Goal: Information Seeking & Learning: Stay updated

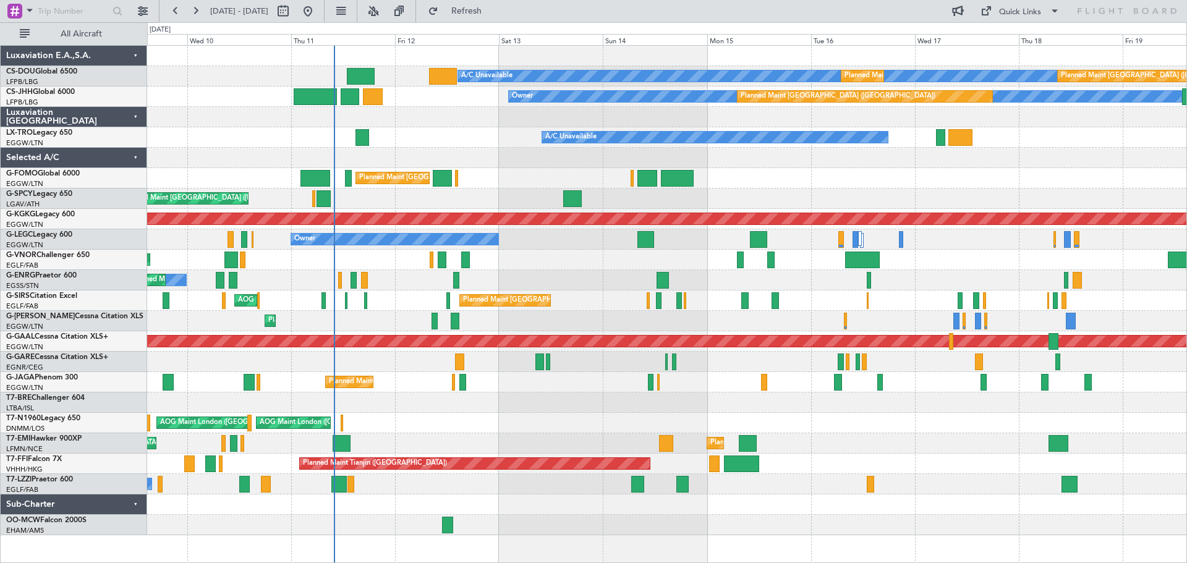
click at [566, 300] on div "Planned Maint London (Farnborough) AOG Maint Kemble" at bounding box center [666, 301] width 1039 height 20
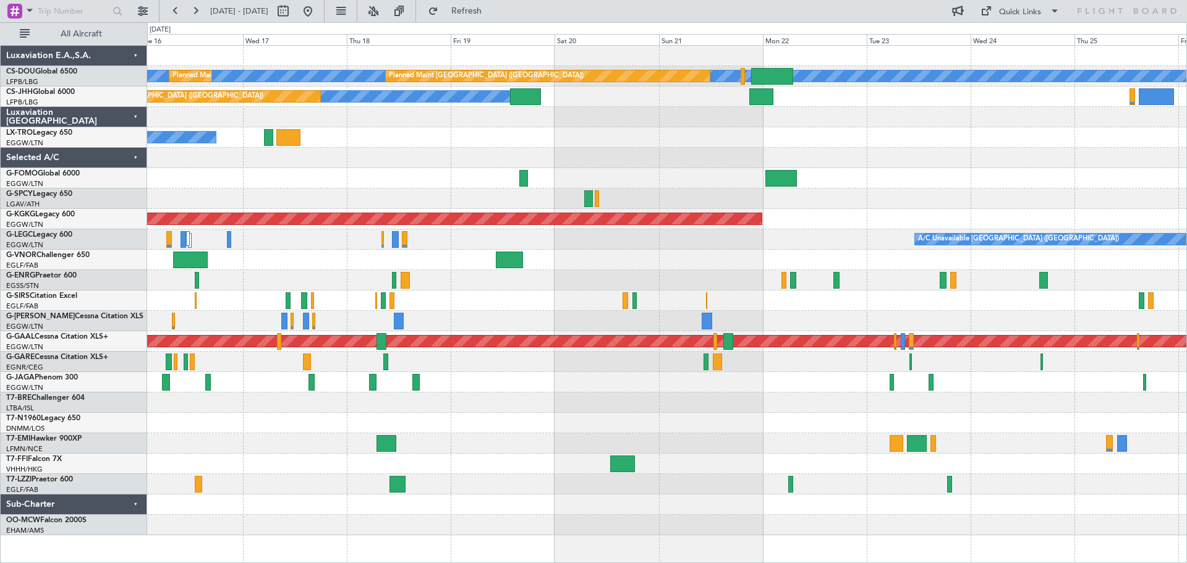
click at [417, 198] on div "A/C Unavailable Planned Maint Paris (Le Bourget) Planned Maint Paris (Le Bourge…" at bounding box center [666, 291] width 1039 height 490
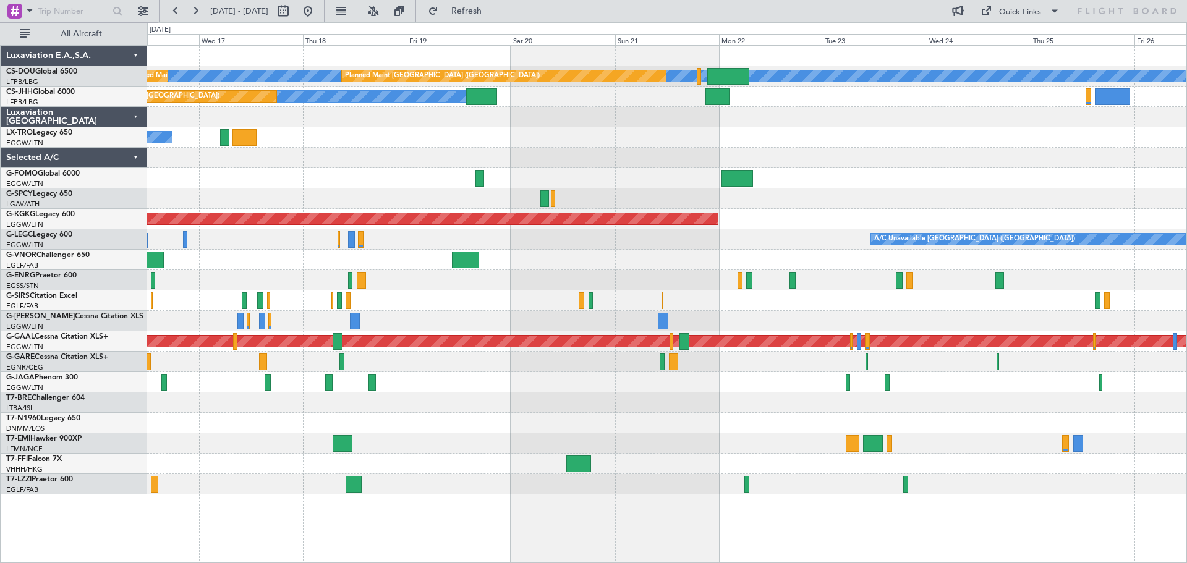
click at [905, 159] on div "A/C Unavailable Planned Maint Paris (Le Bourget) Planned Maint Paris (Le Bourge…" at bounding box center [666, 270] width 1039 height 449
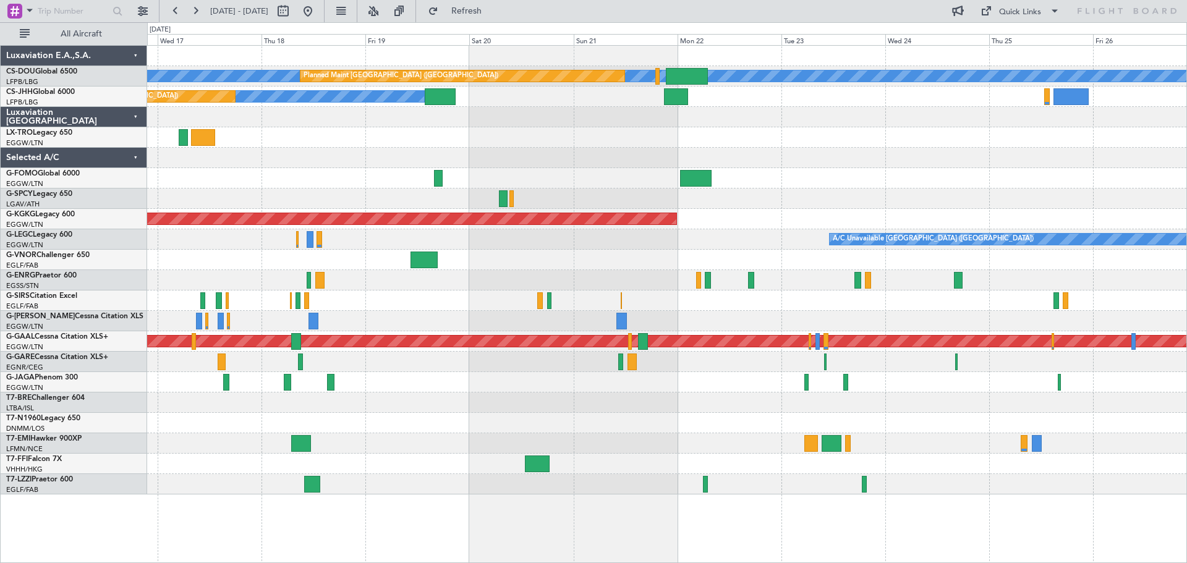
click at [511, 176] on div "A/C Unavailable Planned Maint Paris (Le Bourget) Planned Maint Paris (Le Bourge…" at bounding box center [666, 270] width 1039 height 449
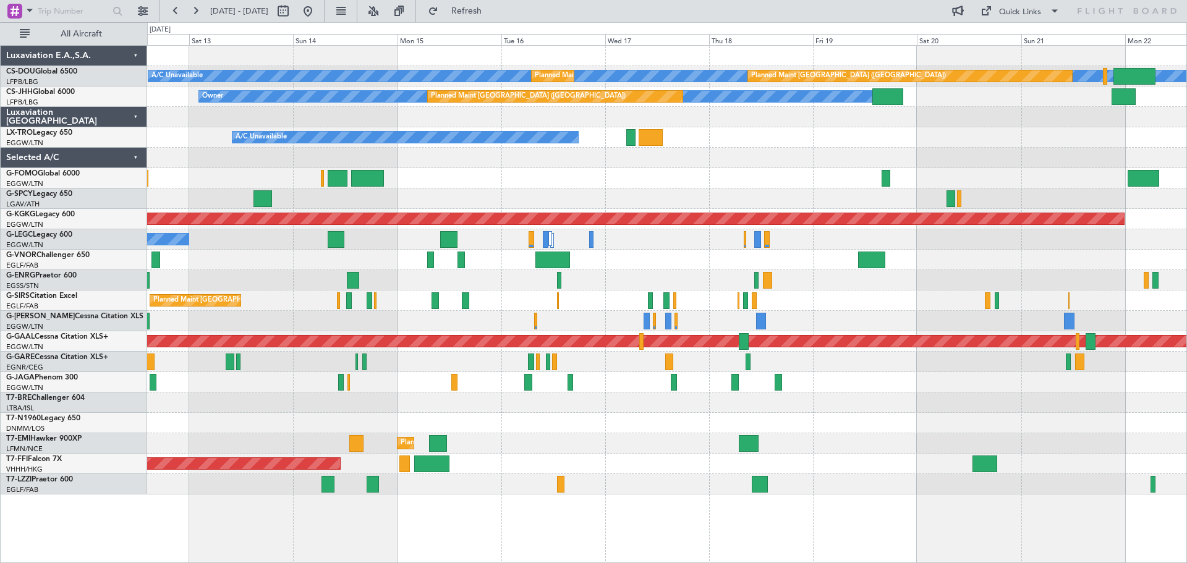
click at [746, 151] on div at bounding box center [666, 158] width 1039 height 20
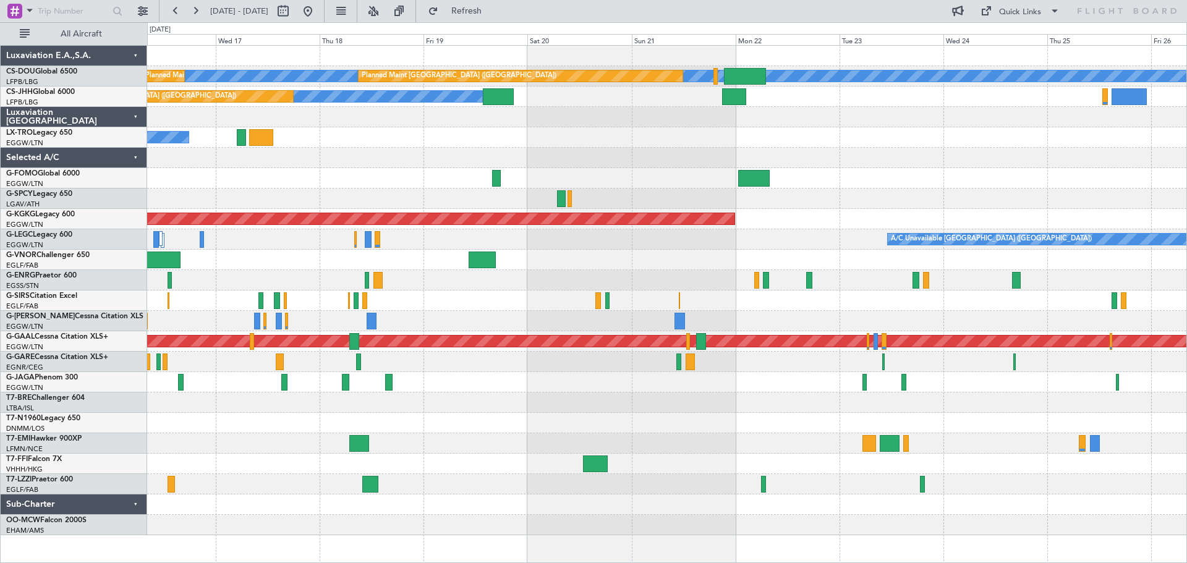
click at [490, 178] on div "A/C Unavailable Planned Maint Paris (Le Bourget) Planned Maint Paris (Le Bourge…" at bounding box center [666, 291] width 1039 height 490
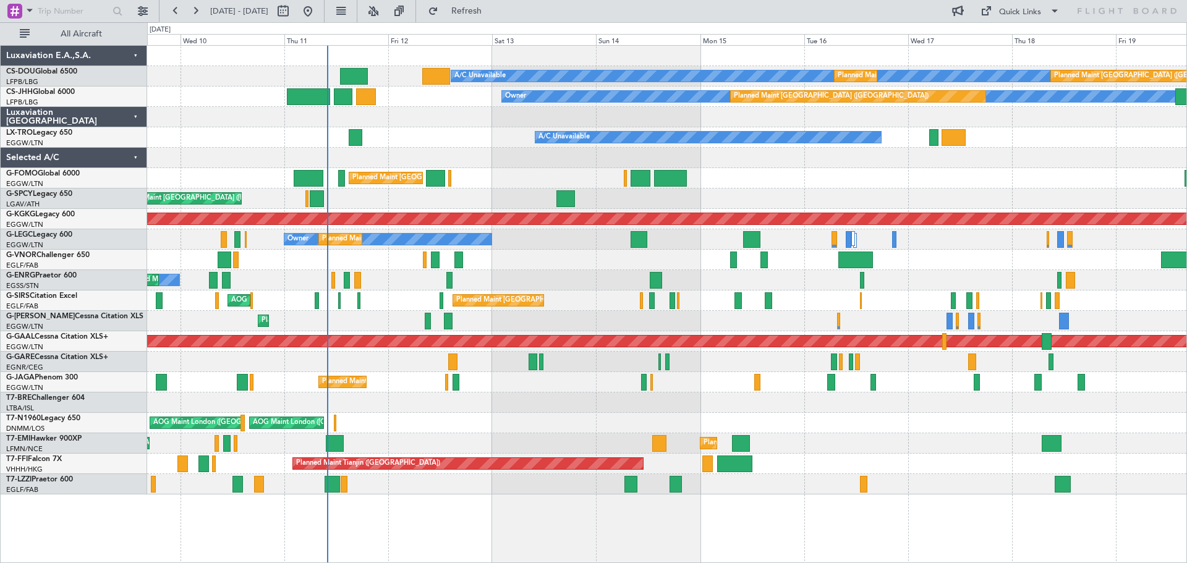
click at [867, 164] on div at bounding box center [666, 158] width 1039 height 20
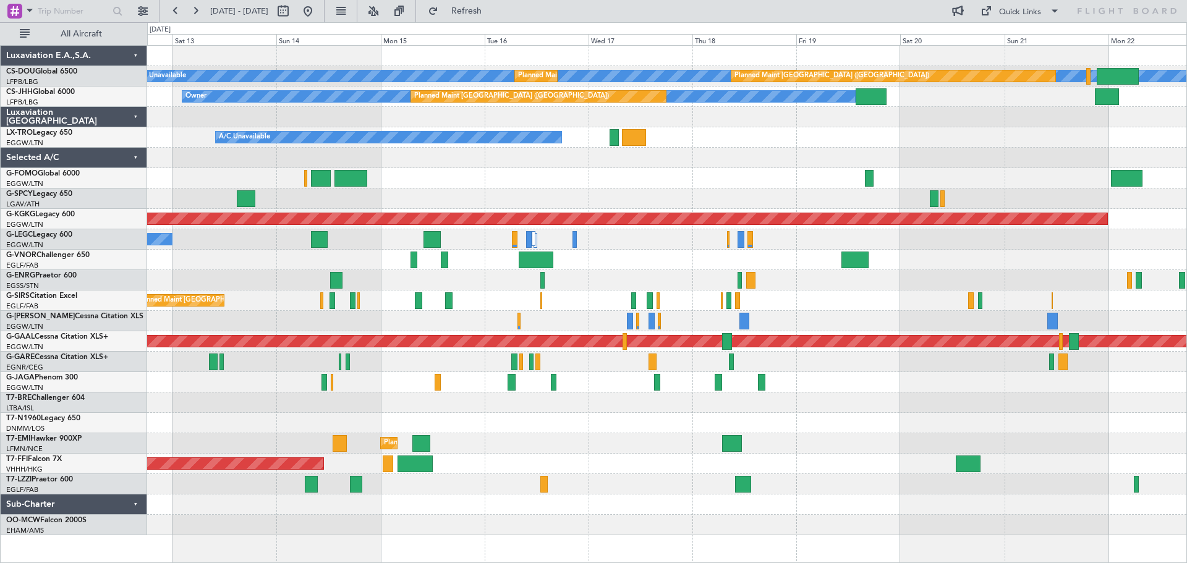
click at [694, 142] on div "A/C Unavailable Planned Maint Paris (Le Bourget) Planned Maint Paris (Le Bourge…" at bounding box center [666, 291] width 1039 height 490
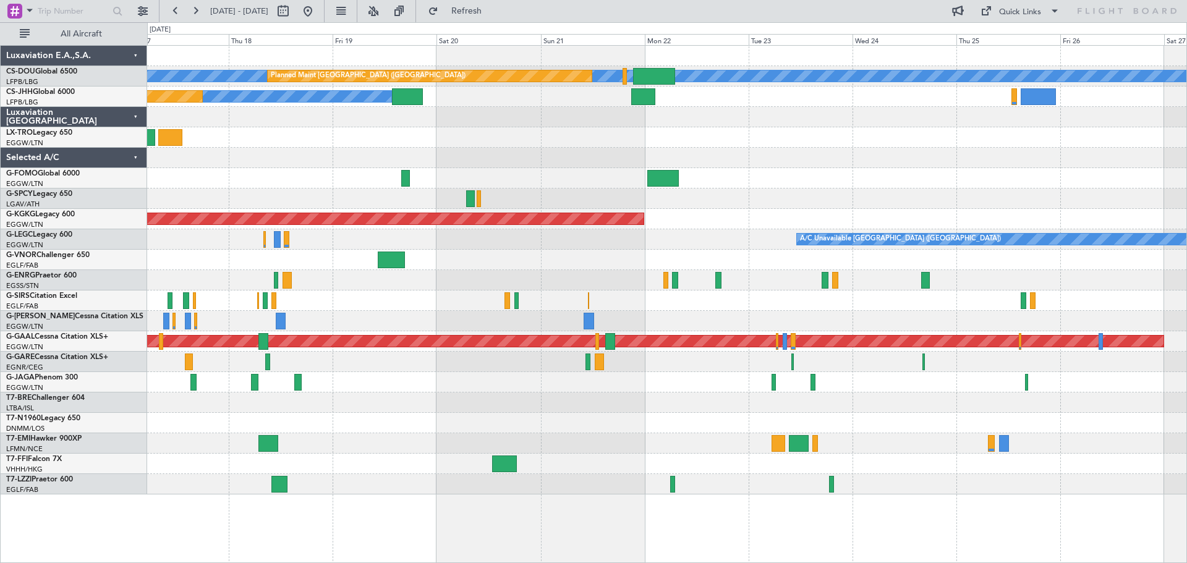
click at [552, 167] on div "A/C Unavailable Planned Maint Paris (Le Bourget) Planned Maint Paris (Le Bourge…" at bounding box center [666, 270] width 1039 height 449
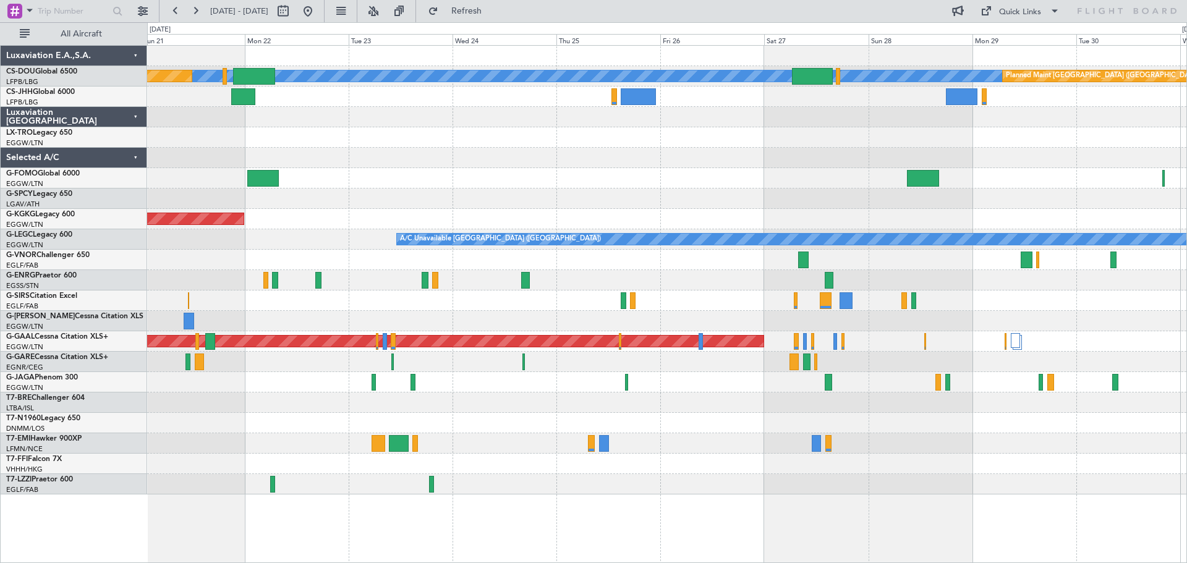
click at [385, 151] on div "A/C Unavailable Planned Maint Paris (Le Bourget) Planned Maint Paris (Le Bourge…" at bounding box center [666, 270] width 1039 height 449
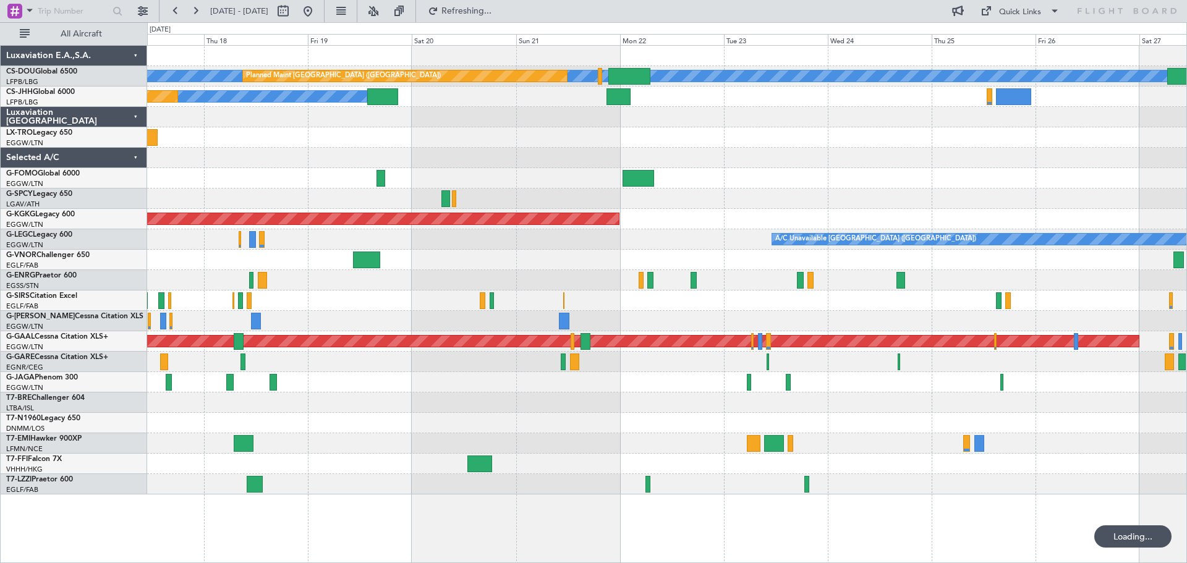
click at [873, 112] on div "A/C Unavailable Planned Maint Paris (Le Bourget) Planned Maint Paris (Le Bourge…" at bounding box center [666, 270] width 1039 height 449
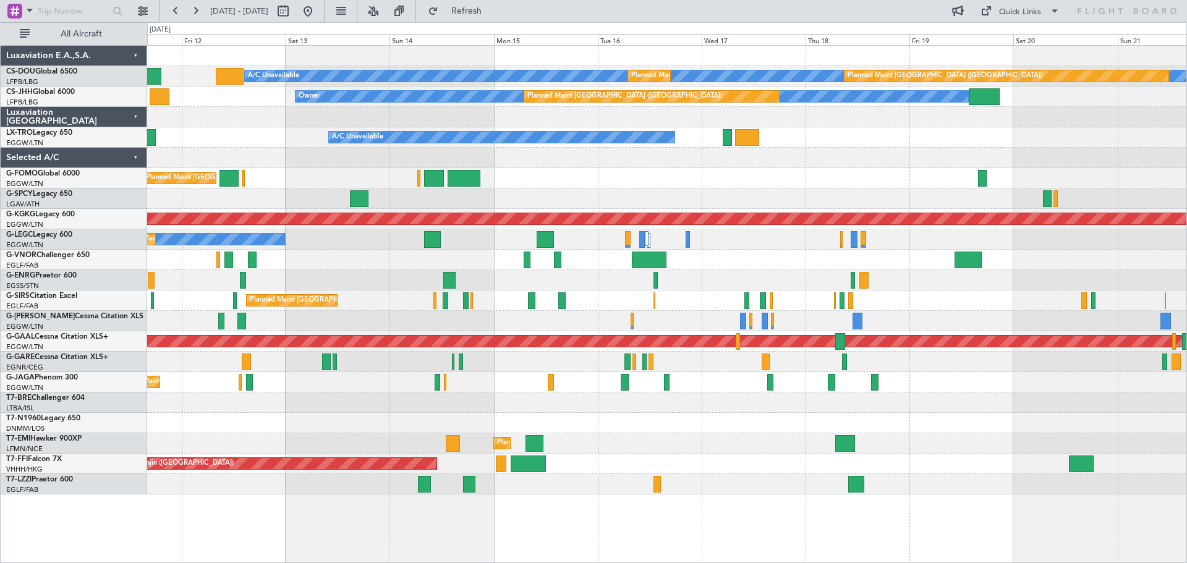
click at [969, 127] on div at bounding box center [666, 117] width 1039 height 20
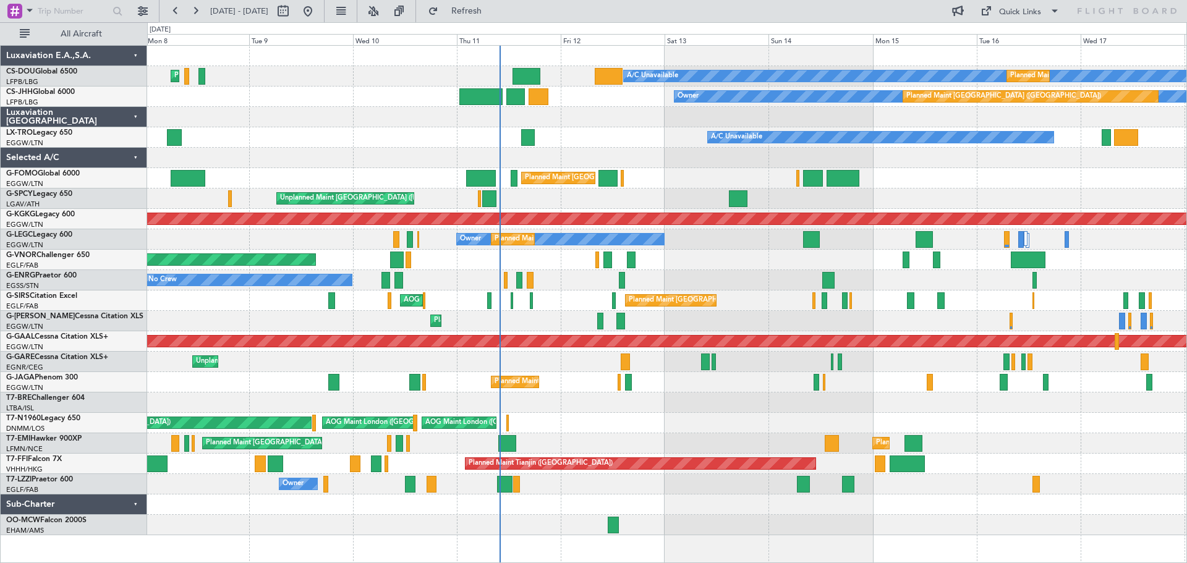
click at [718, 113] on div at bounding box center [666, 117] width 1039 height 20
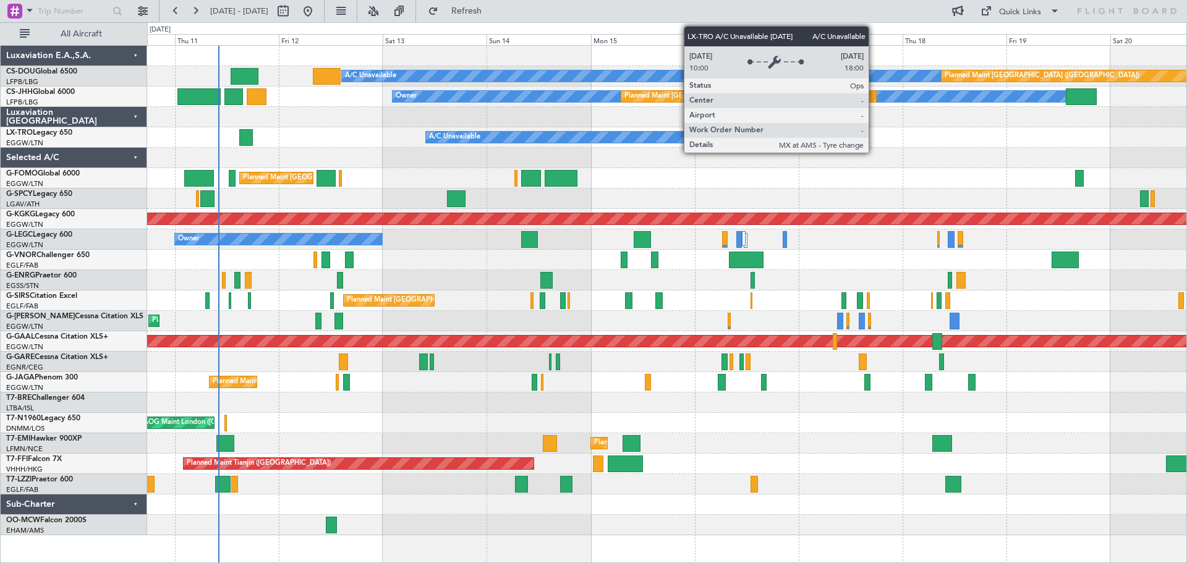
click at [587, 132] on div "A/C Unavailable" at bounding box center [599, 137] width 346 height 11
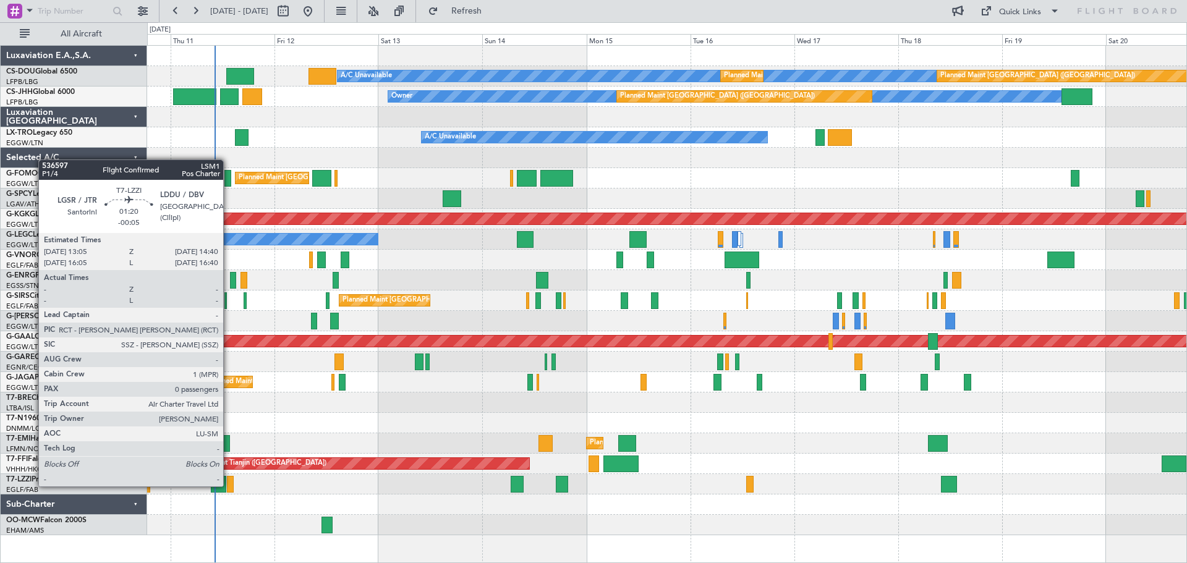
click at [229, 485] on div at bounding box center [230, 484] width 7 height 17
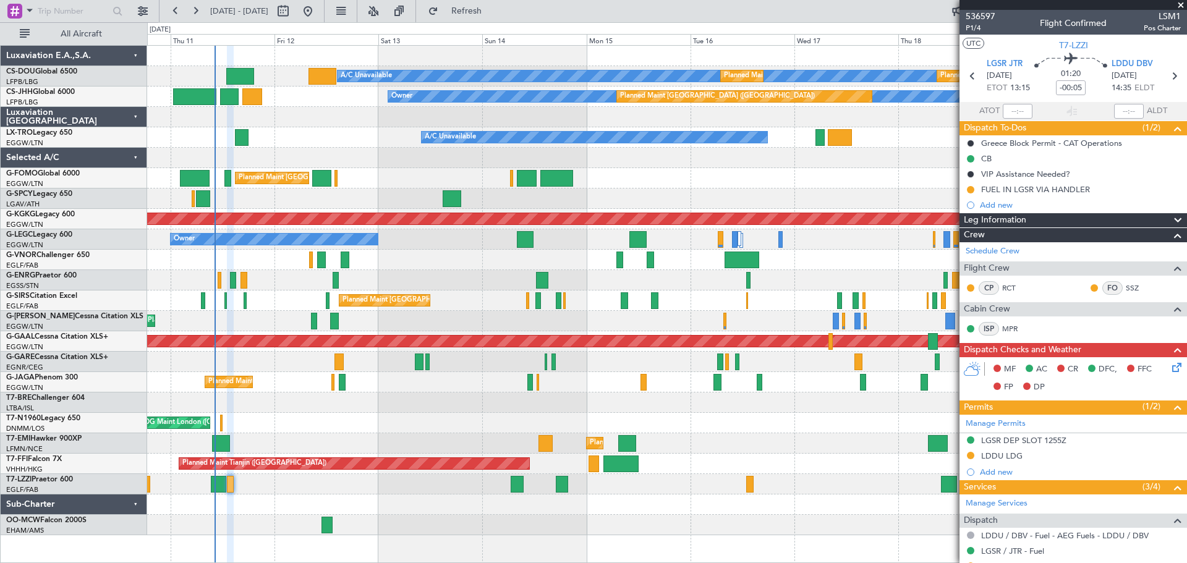
click at [1182, 6] on span at bounding box center [1181, 5] width 12 height 11
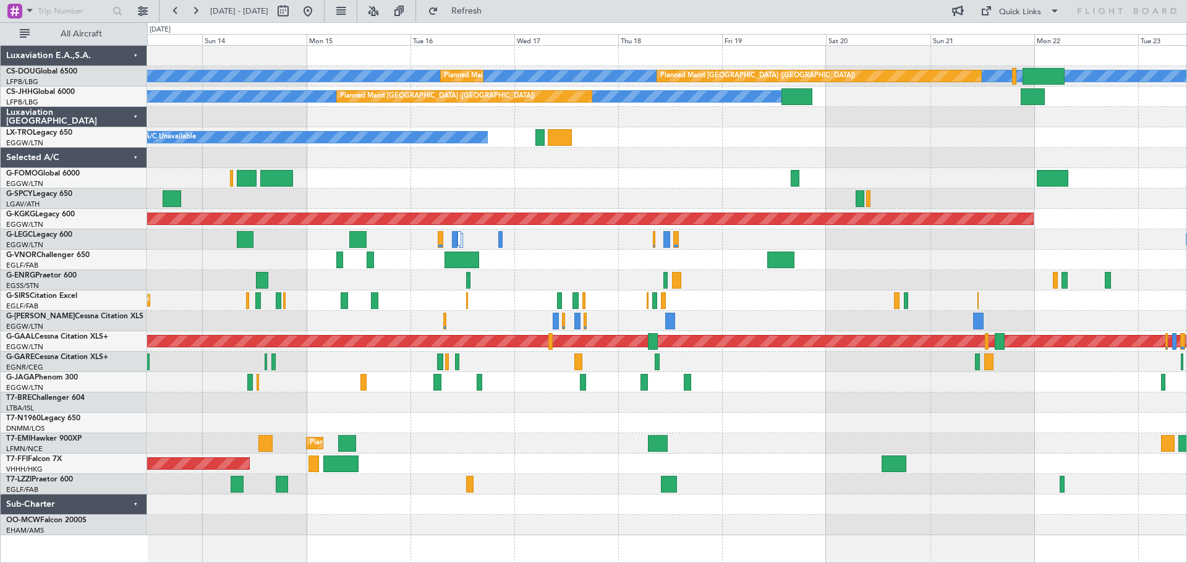
click at [686, 169] on div "A/C Unavailable Planned Maint Paris (Le Bourget) Planned Maint Paris (Le Bourge…" at bounding box center [666, 291] width 1039 height 490
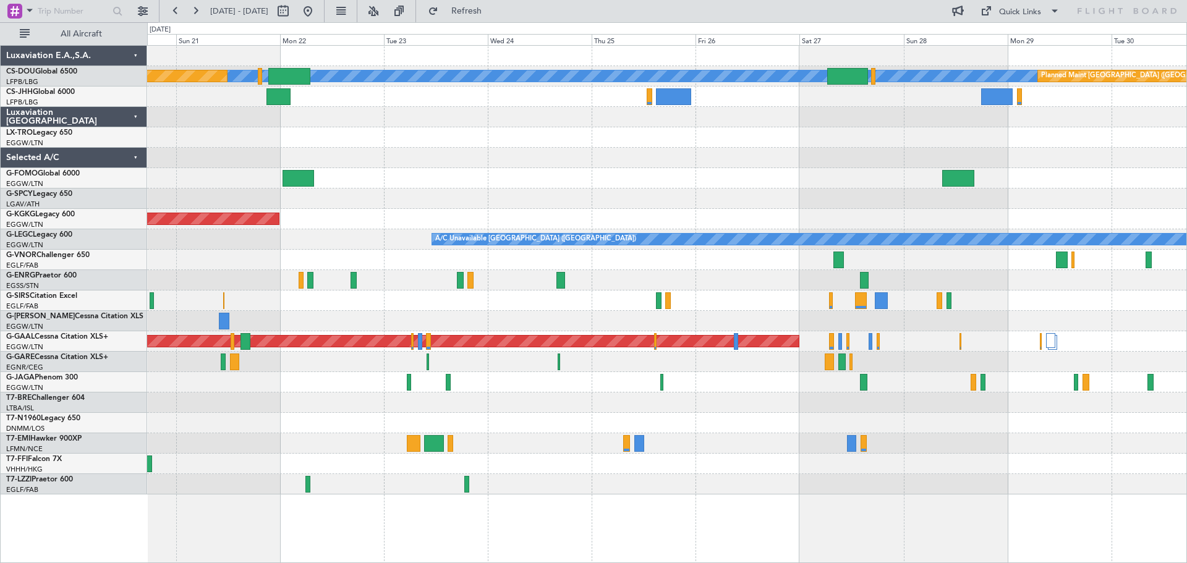
click at [237, 168] on div "A/C Unavailable Planned Maint Paris (Le Bourget) Planned Maint Paris (Le Bourge…" at bounding box center [666, 270] width 1039 height 449
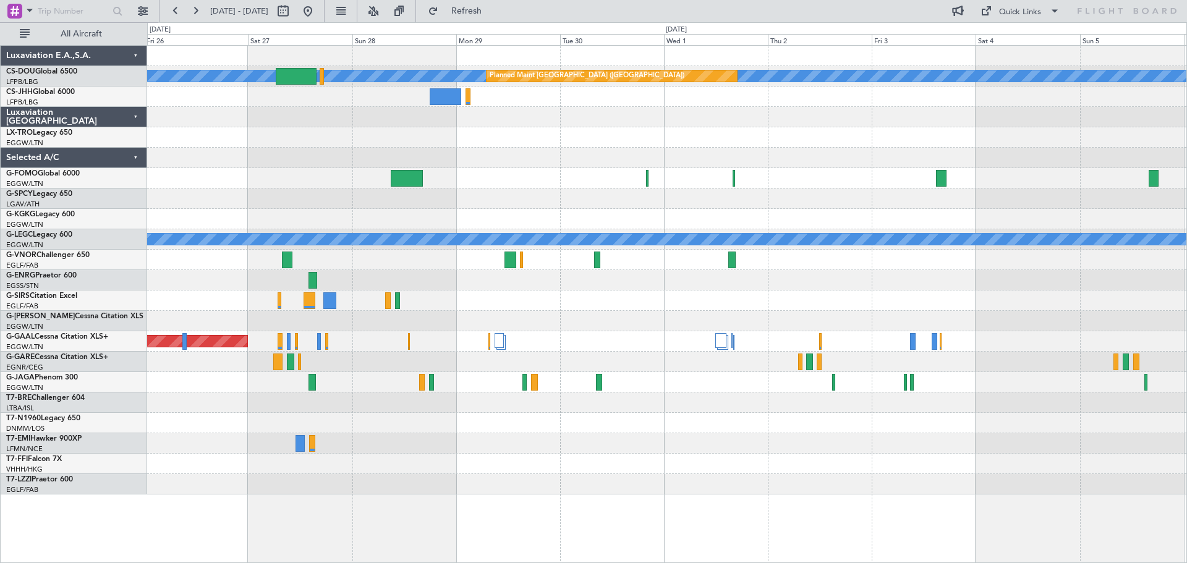
click at [256, 156] on div "A/C Unavailable Planned Maint Paris (Le Bourget) A/C Unavailable London (Luton)…" at bounding box center [666, 270] width 1039 height 449
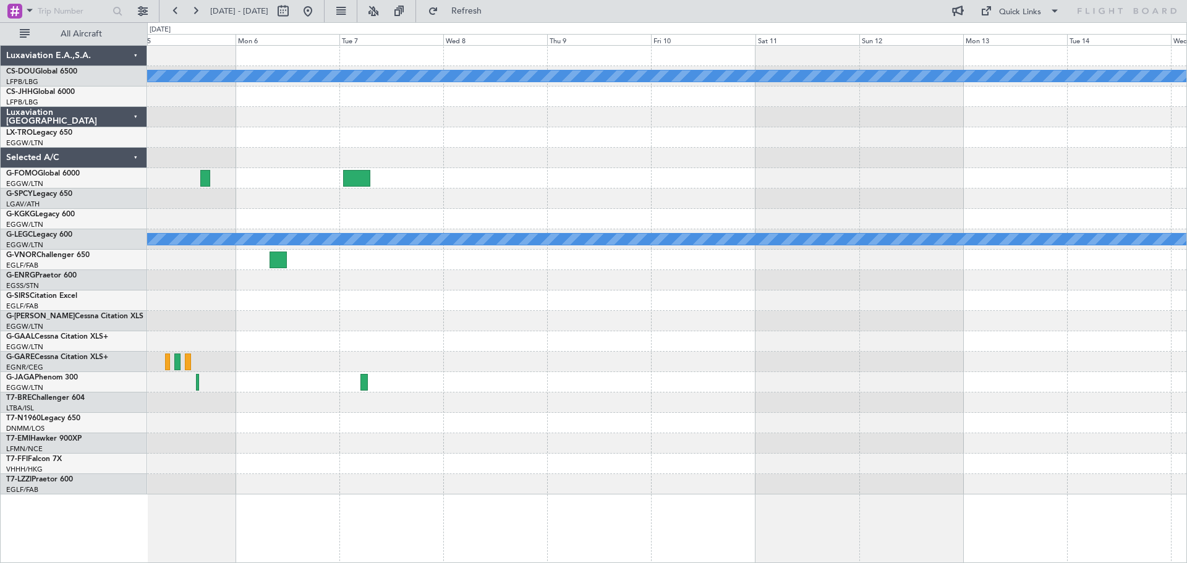
click at [137, 139] on div "A/C Unavailable A/C Unavailable London (Luton) Luxaviation E.A.,S.A. CS-DOU Glo…" at bounding box center [593, 292] width 1187 height 541
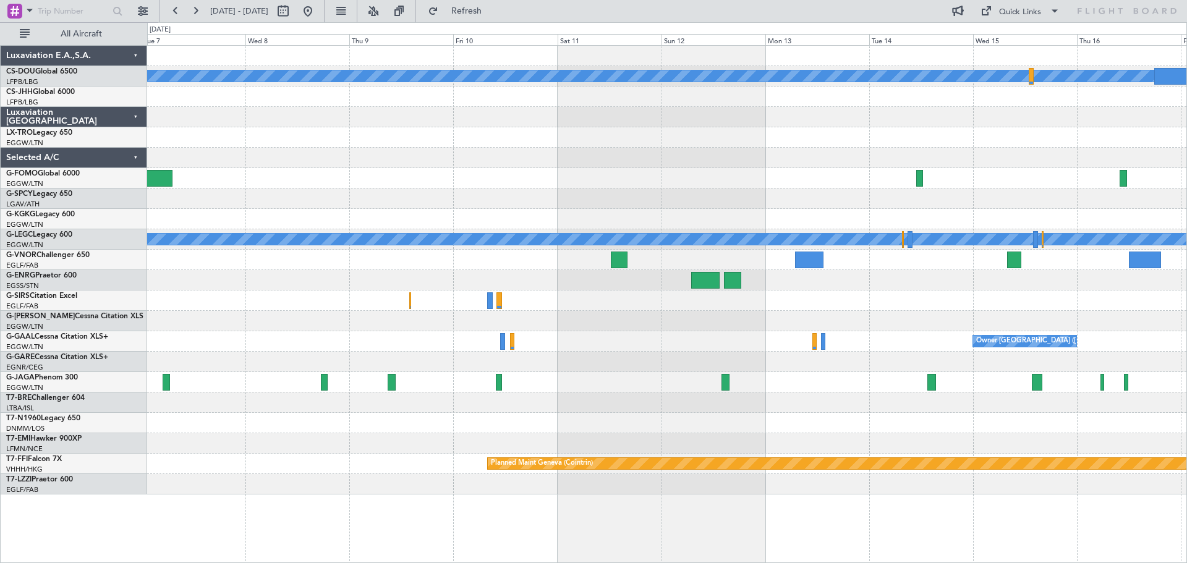
click at [303, 317] on div "A/C Unavailable A/C Unavailable London (Luton) Owner London (Luton) Planned Mai…" at bounding box center [666, 270] width 1039 height 449
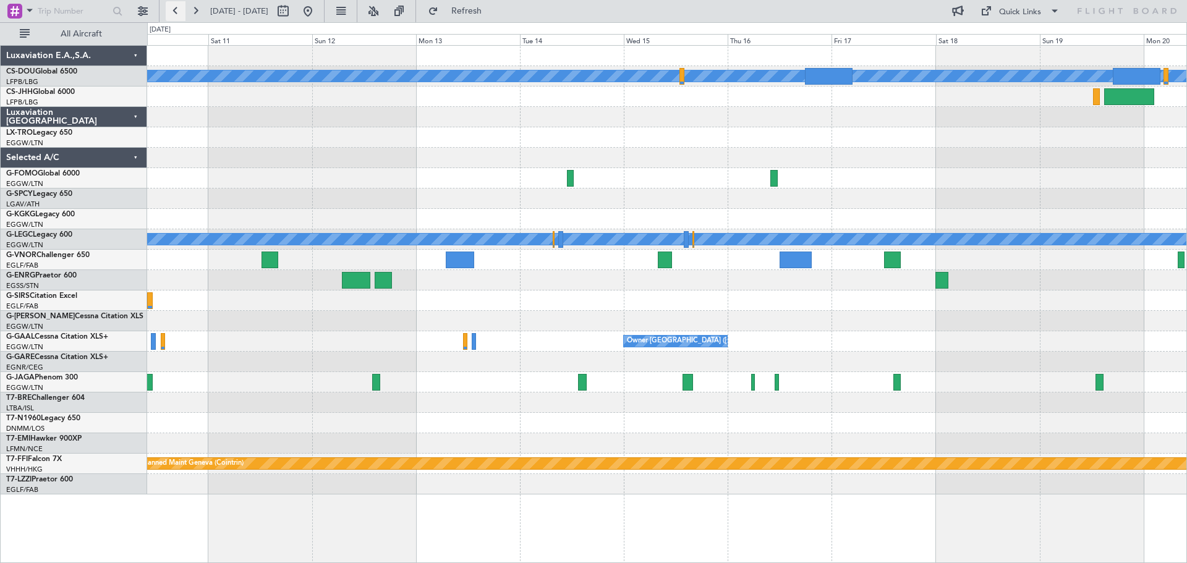
click at [172, 14] on button at bounding box center [176, 11] width 20 height 20
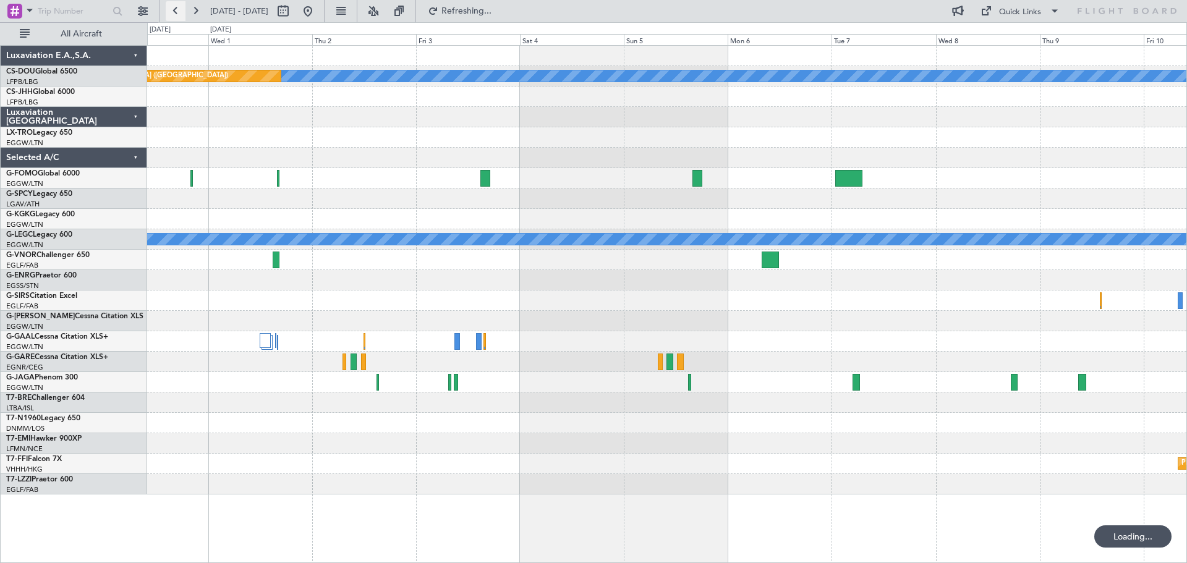
click at [172, 14] on button at bounding box center [176, 11] width 20 height 20
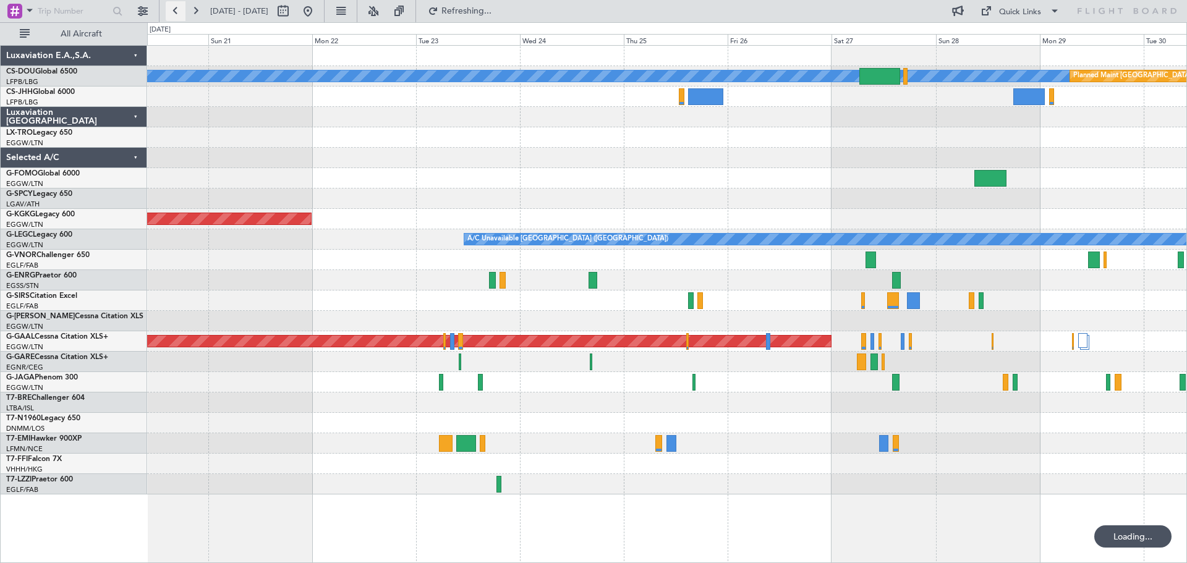
click at [172, 14] on button at bounding box center [176, 11] width 20 height 20
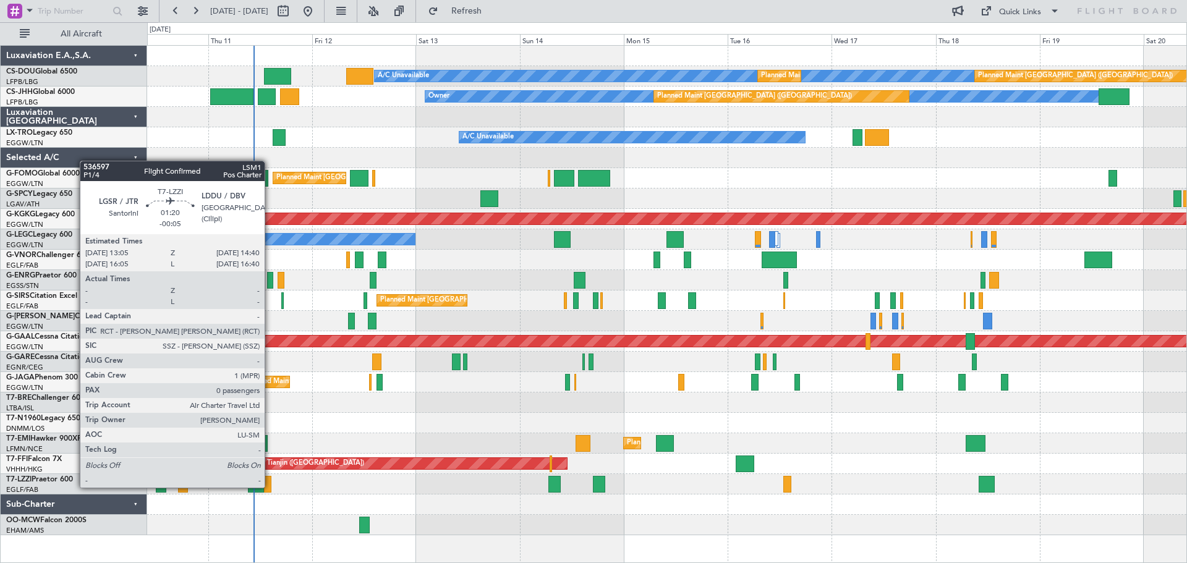
click at [270, 487] on div at bounding box center [267, 484] width 7 height 17
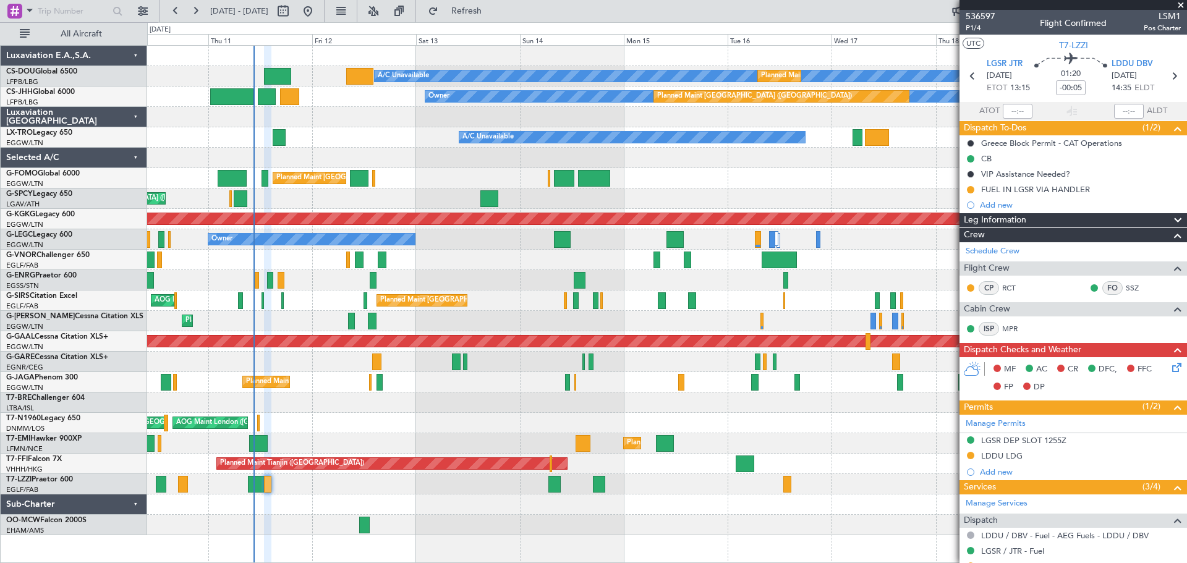
click at [1181, 7] on span at bounding box center [1181, 5] width 12 height 11
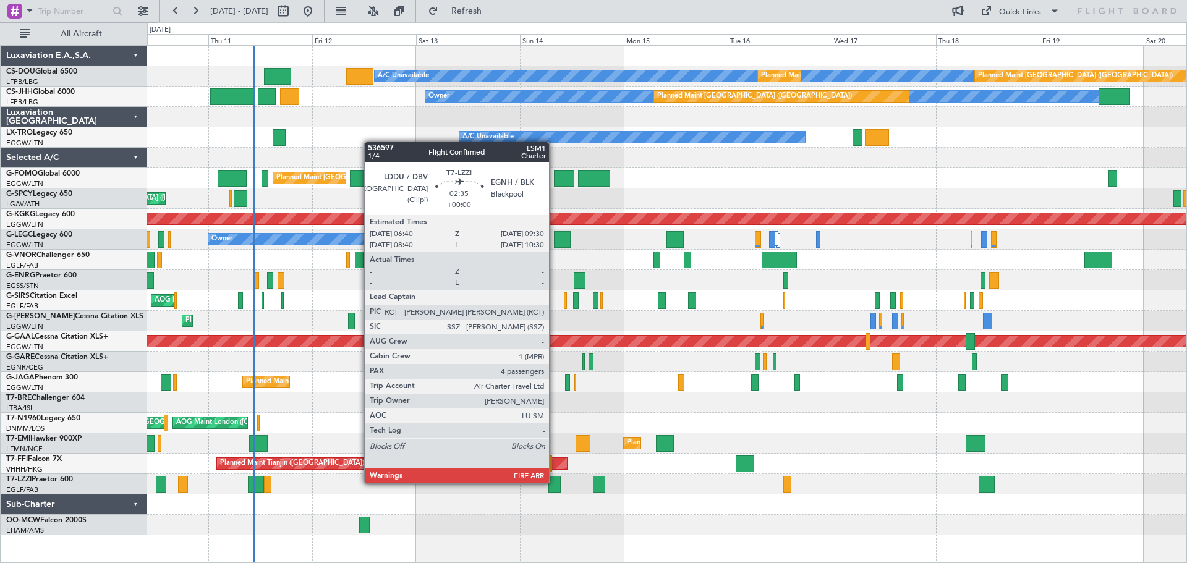
click at [555, 482] on div at bounding box center [554, 484] width 12 height 17
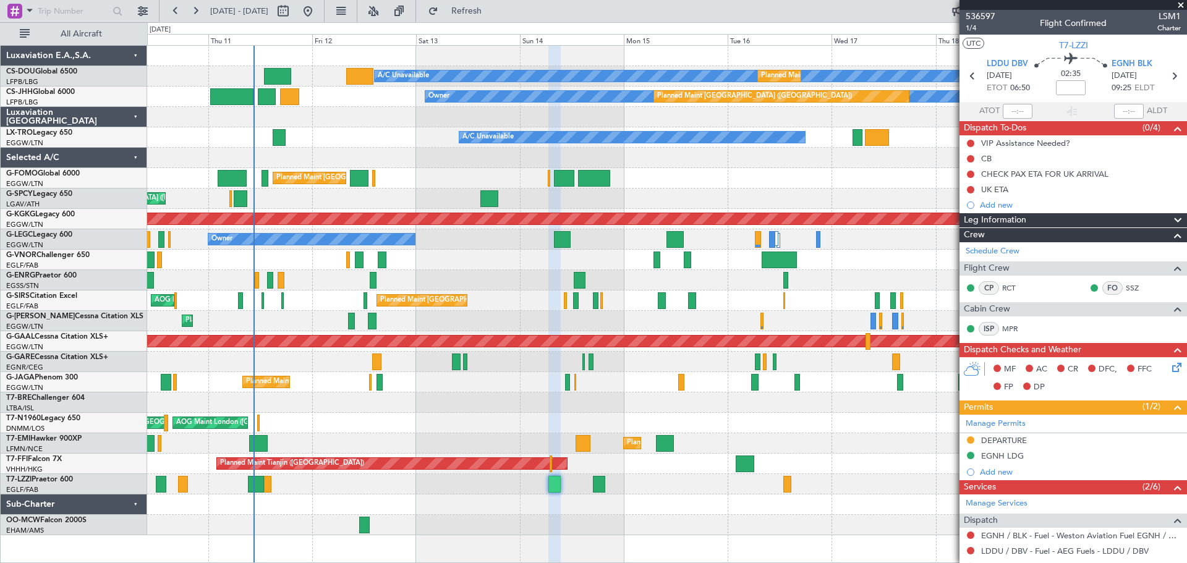
click at [1181, 4] on span at bounding box center [1181, 5] width 12 height 11
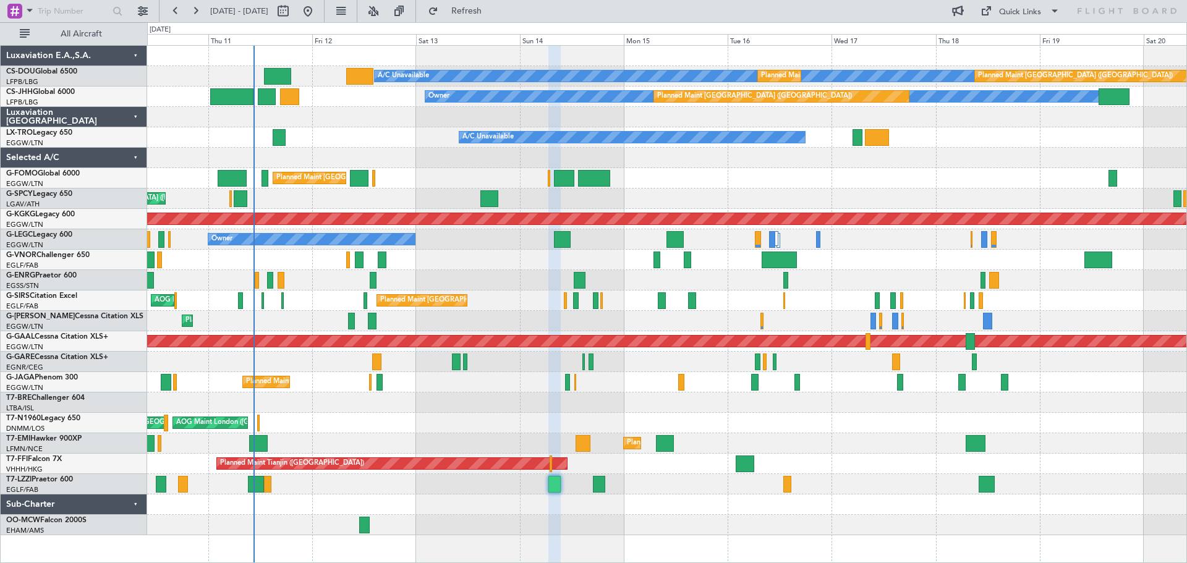
type input "0"
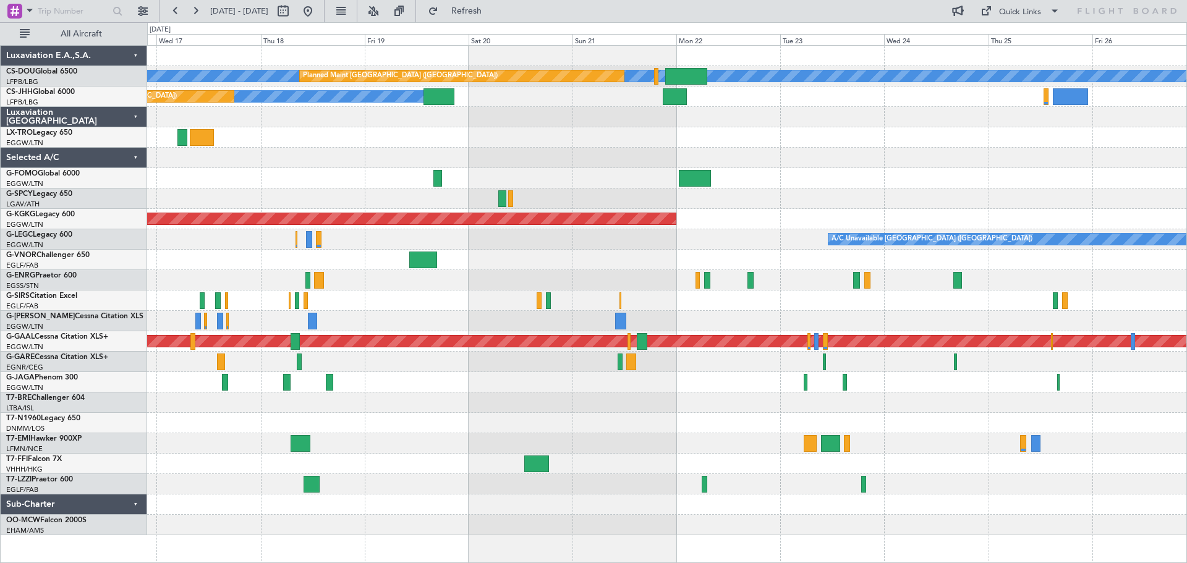
click at [184, 163] on div "A/C Unavailable Planned Maint Paris (Le Bourget) Planned Maint Paris (Le Bourge…" at bounding box center [666, 291] width 1039 height 490
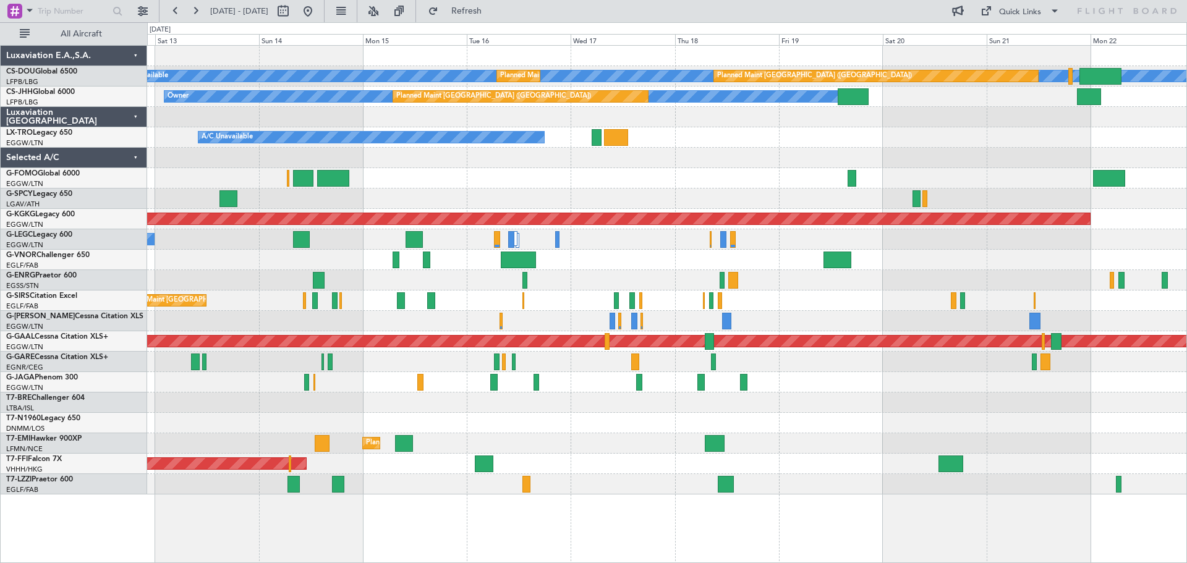
click at [1163, 149] on div at bounding box center [666, 158] width 1039 height 20
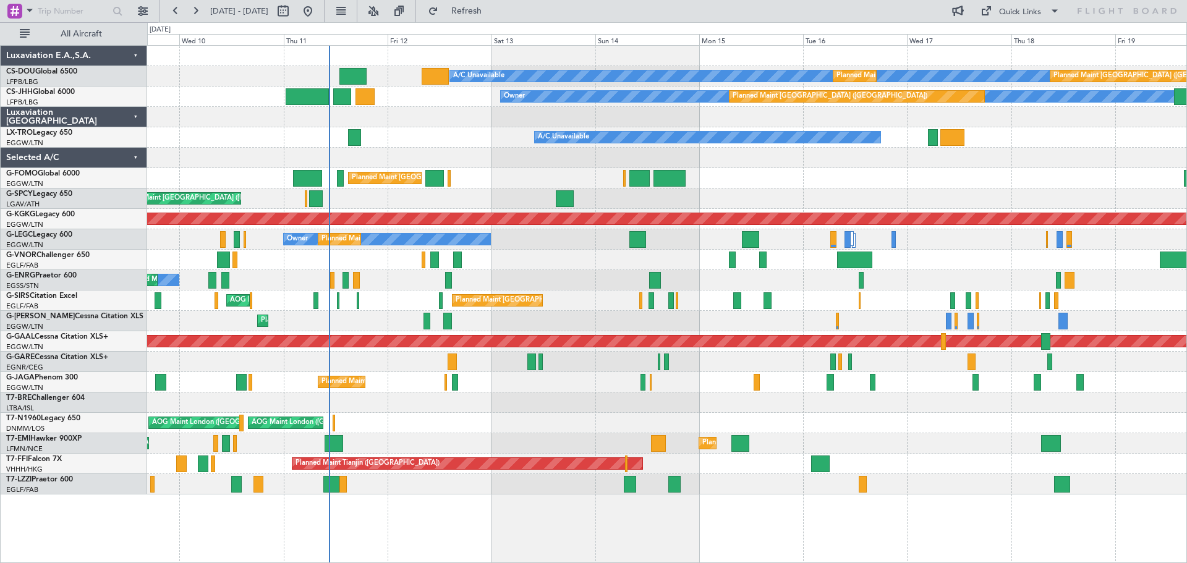
click at [1069, 151] on div "A/C Unavailable Planned Maint Paris (Le Bourget) Planned Maint Paris (Le Bourge…" at bounding box center [666, 270] width 1039 height 449
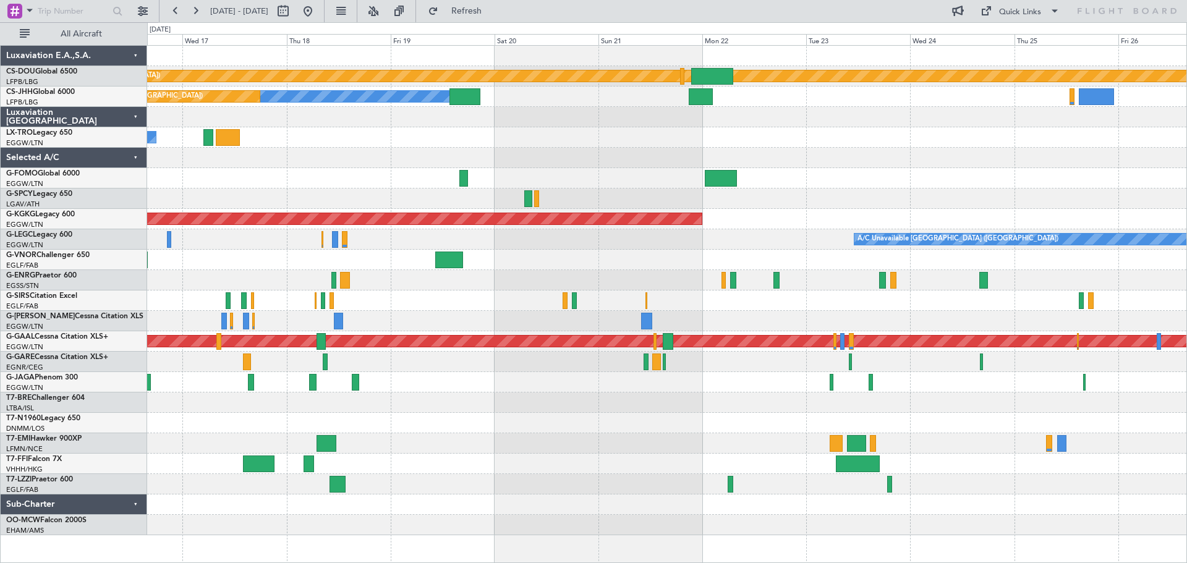
click at [349, 165] on div "Planned Maint London (Biggin Hill) Owner Planned Maint Paris (Le Bourget) A/C U…" at bounding box center [666, 291] width 1039 height 490
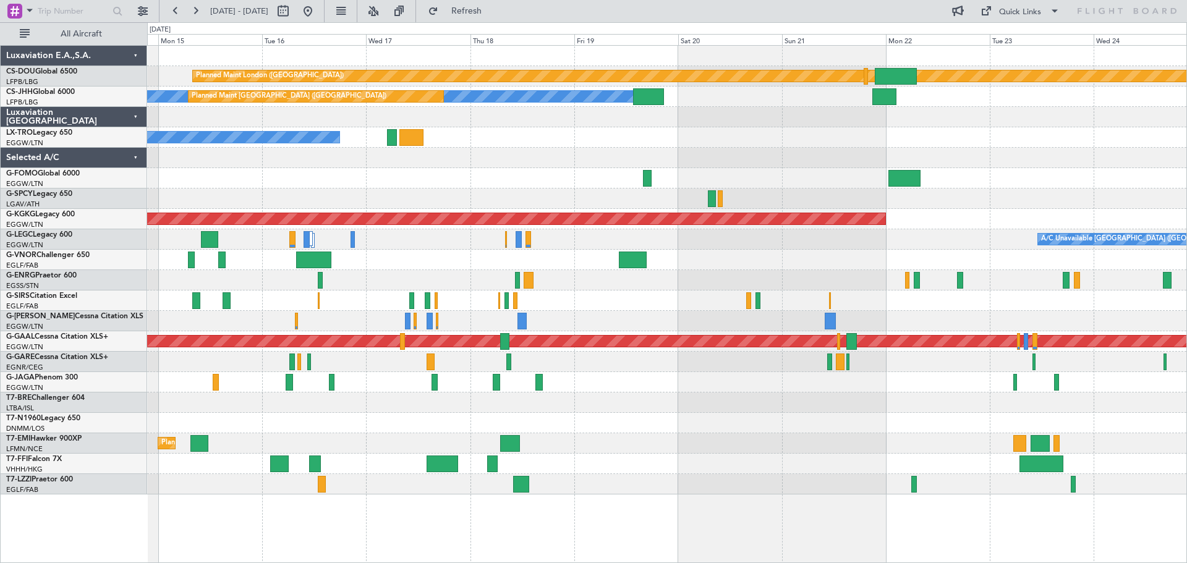
click at [1089, 154] on div at bounding box center [666, 158] width 1039 height 20
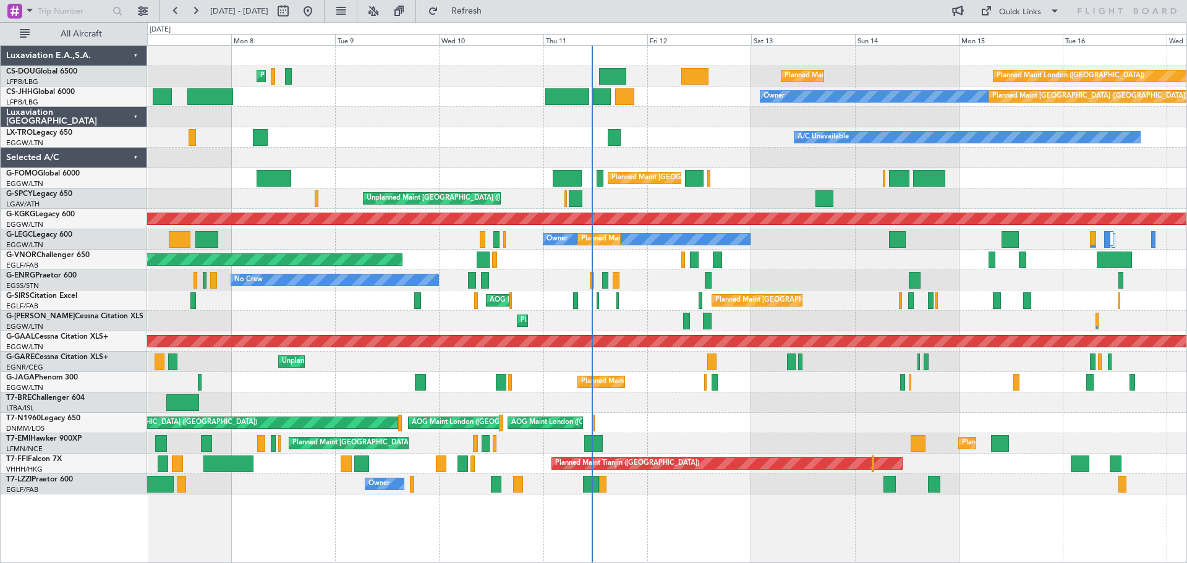
click at [869, 349] on div "Planned Maint Paris (Le Bourget) Planned Maint London (Biggin Hill) Planned Mai…" at bounding box center [666, 270] width 1039 height 449
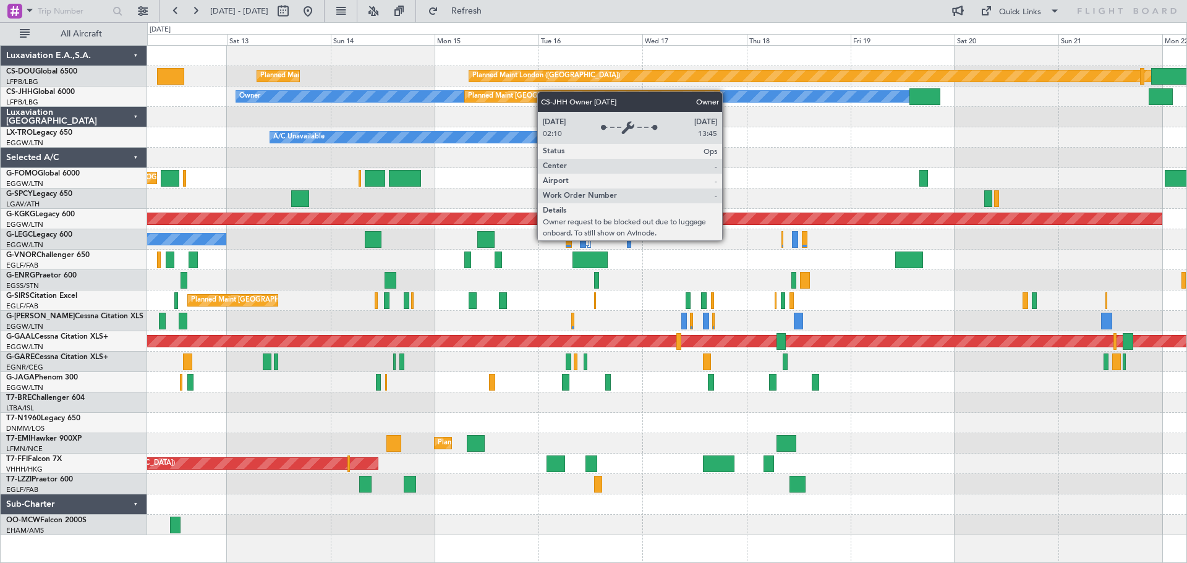
click at [392, 93] on div "Planned Maint Paris (Le Bourget) Planned Maint London (Biggin Hill) Owner Plann…" at bounding box center [666, 291] width 1039 height 490
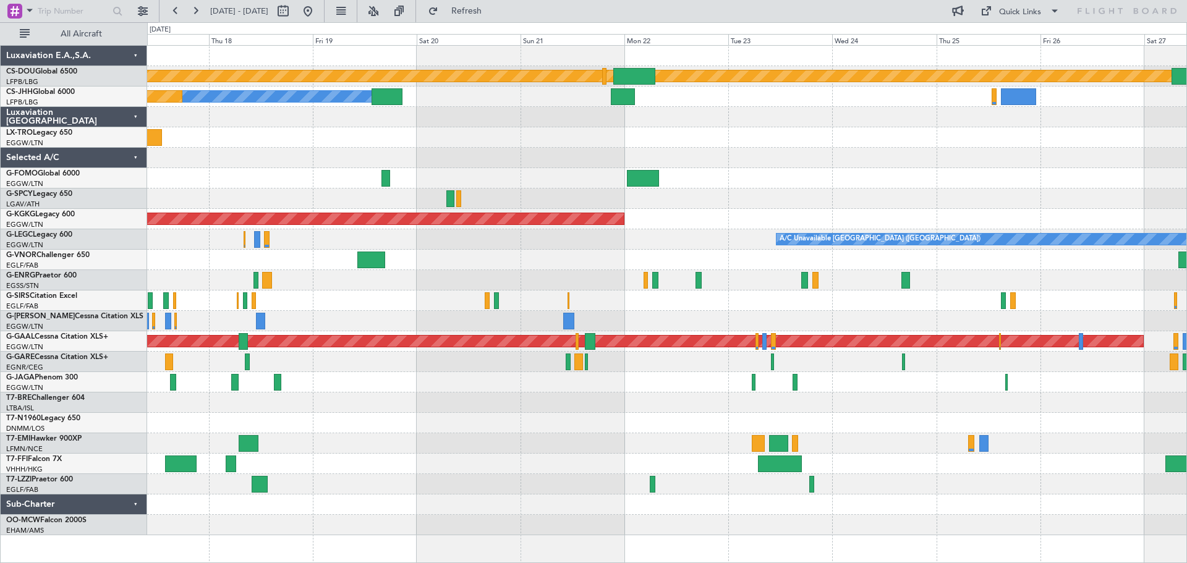
click at [389, 125] on div "Planned Maint London (Biggin Hill) Planned Maint Paris (Le Bourget) Owner Plann…" at bounding box center [666, 291] width 1039 height 490
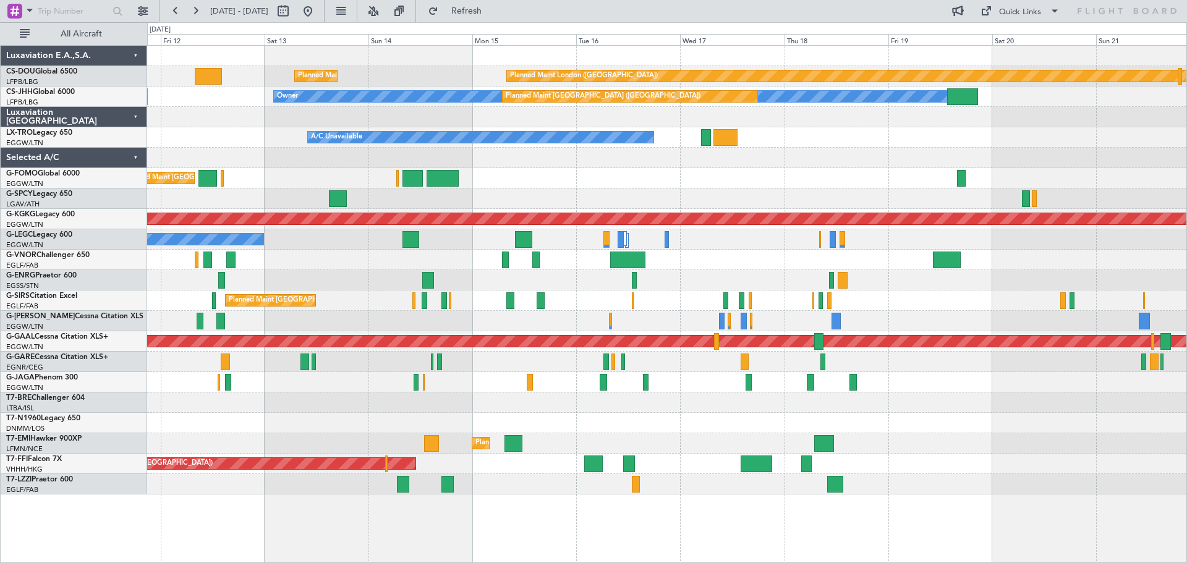
click at [807, 134] on div "Planned Maint London (Biggin Hill) Planned Maint Paris (Le Bourget) Owner Plann…" at bounding box center [666, 270] width 1039 height 449
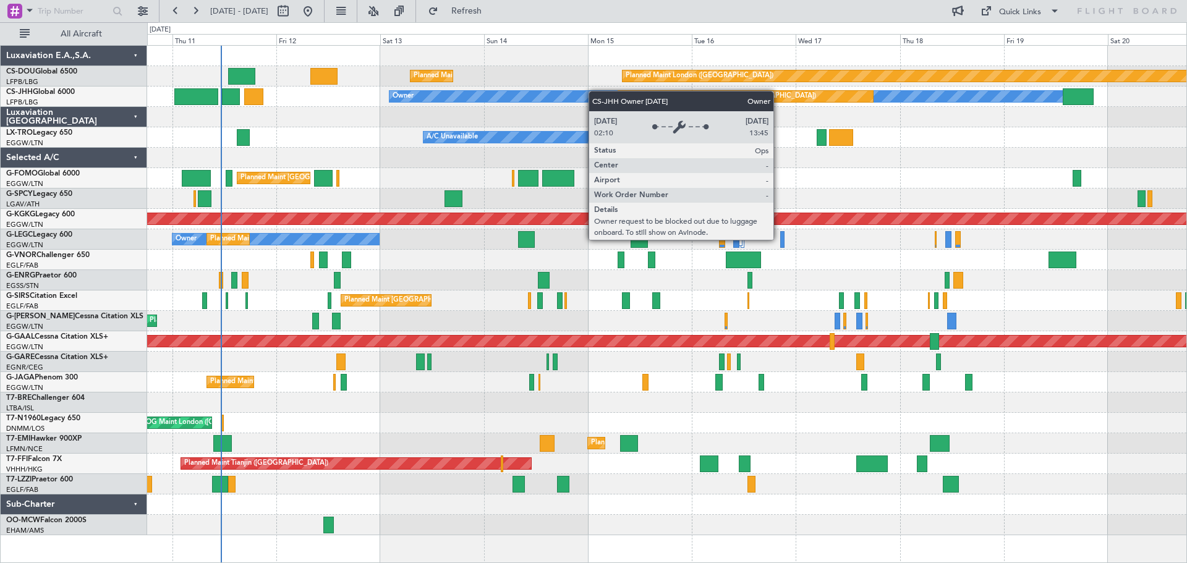
click at [523, 90] on div "Planned Maint London (Biggin Hill) Planned Maint Paris (Le Bourget) Planned Mai…" at bounding box center [666, 291] width 1039 height 490
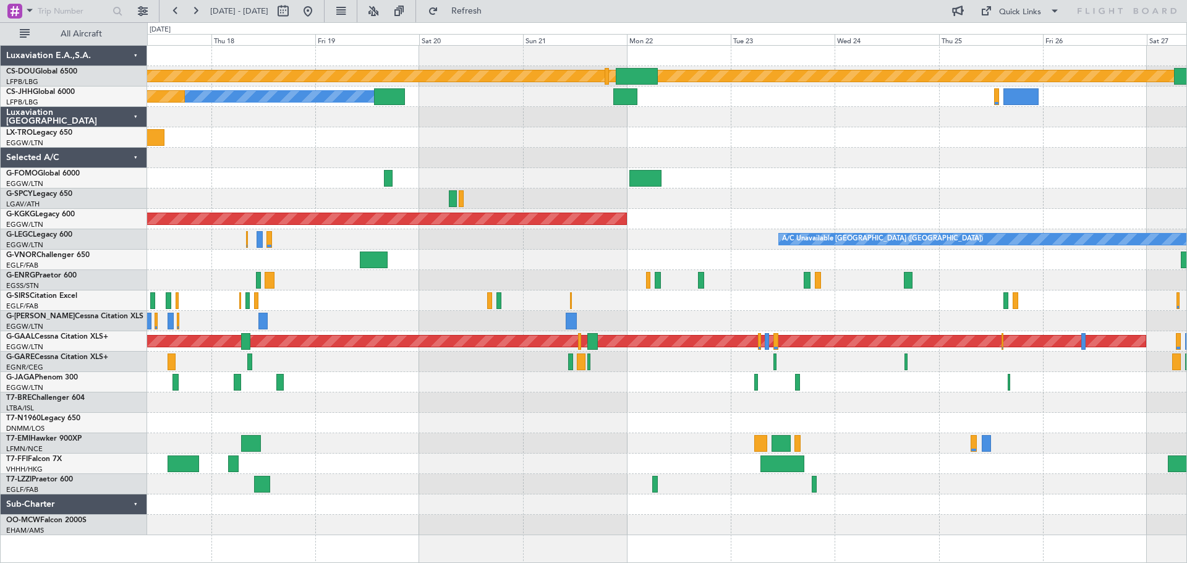
click at [428, 152] on div at bounding box center [666, 158] width 1039 height 20
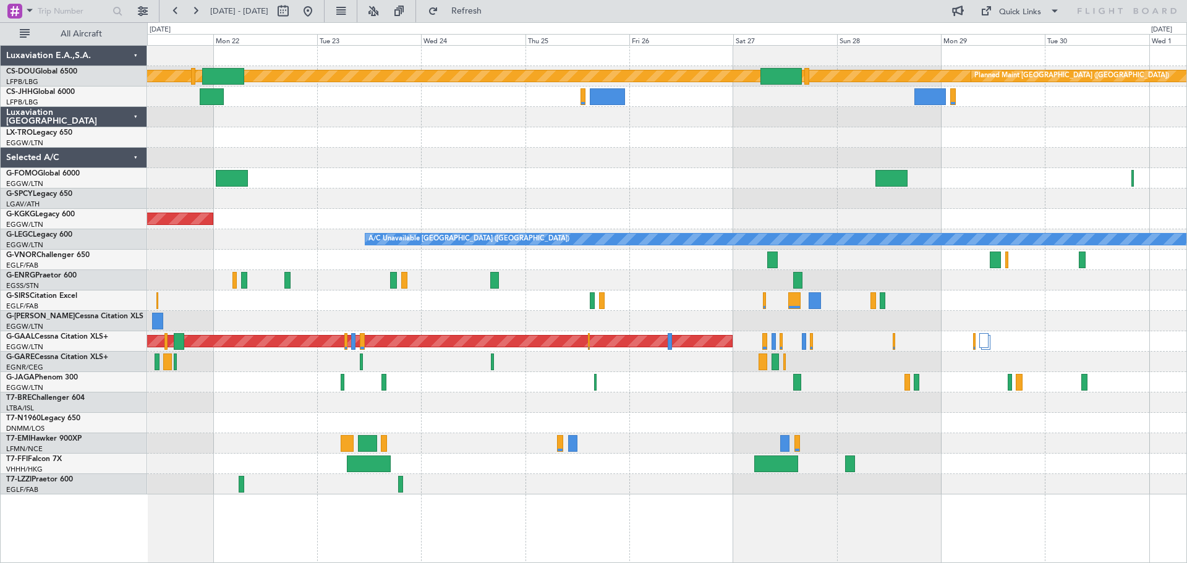
click at [775, 147] on div "Planned Maint London (Biggin Hill) Planned Maint Paris (Le Bourget) Owner AOG M…" at bounding box center [666, 270] width 1039 height 449
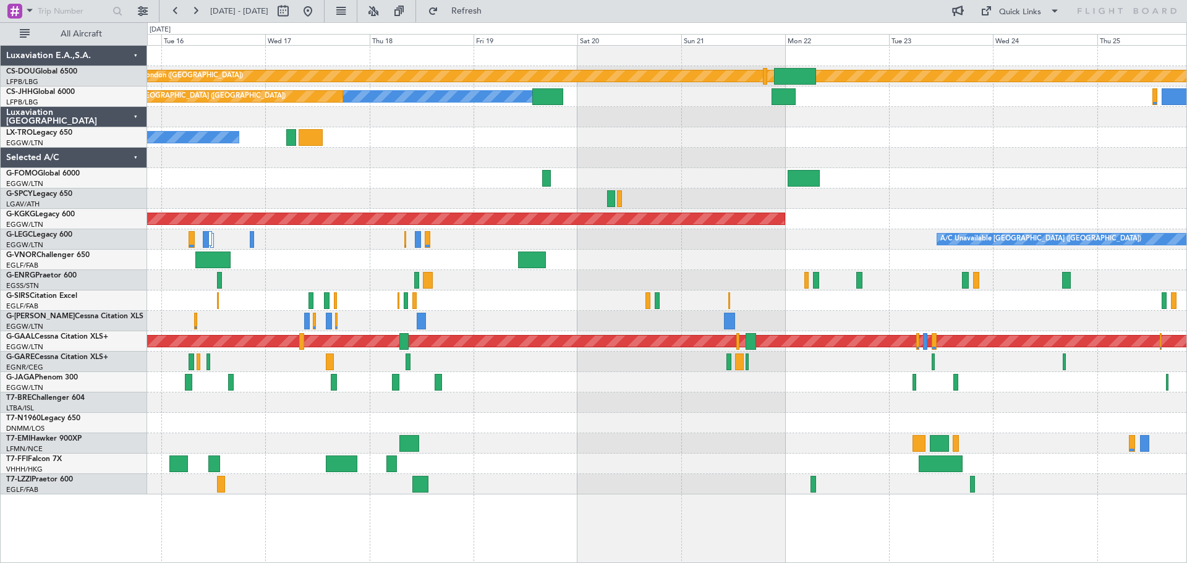
click at [914, 134] on div "A/C Unavailable" at bounding box center [666, 137] width 1039 height 20
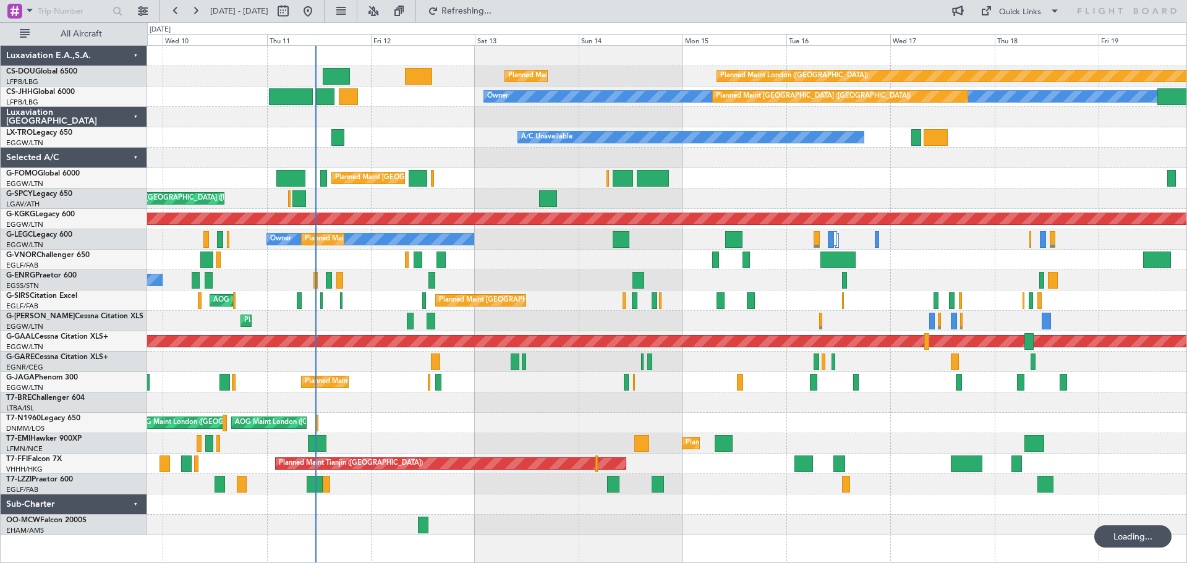
click at [660, 115] on div at bounding box center [666, 117] width 1039 height 20
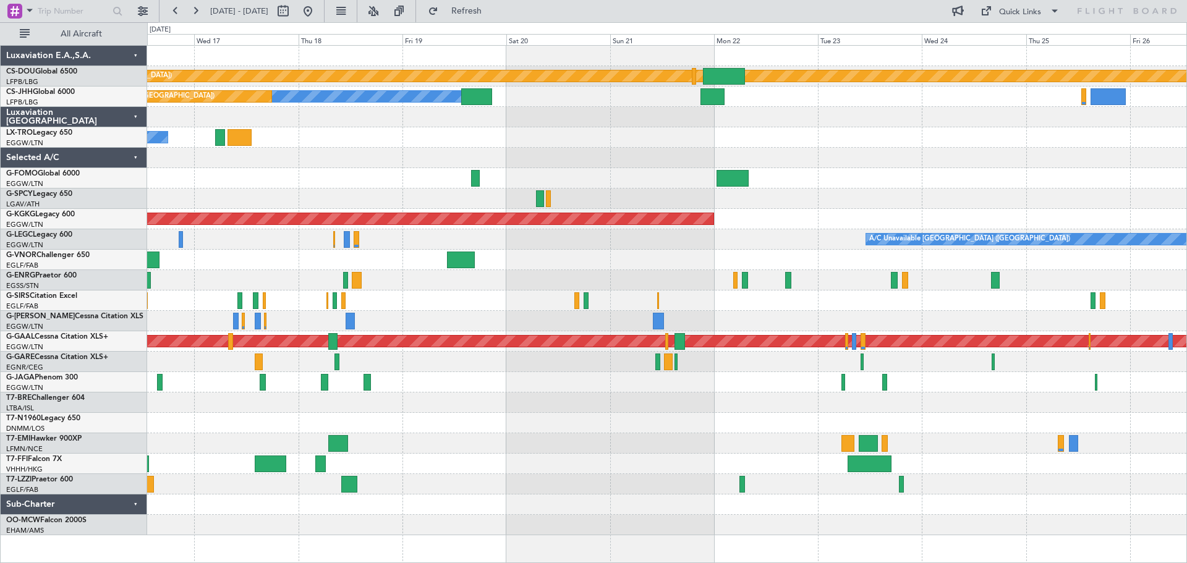
click at [378, 129] on div "A/C Unavailable" at bounding box center [666, 137] width 1039 height 20
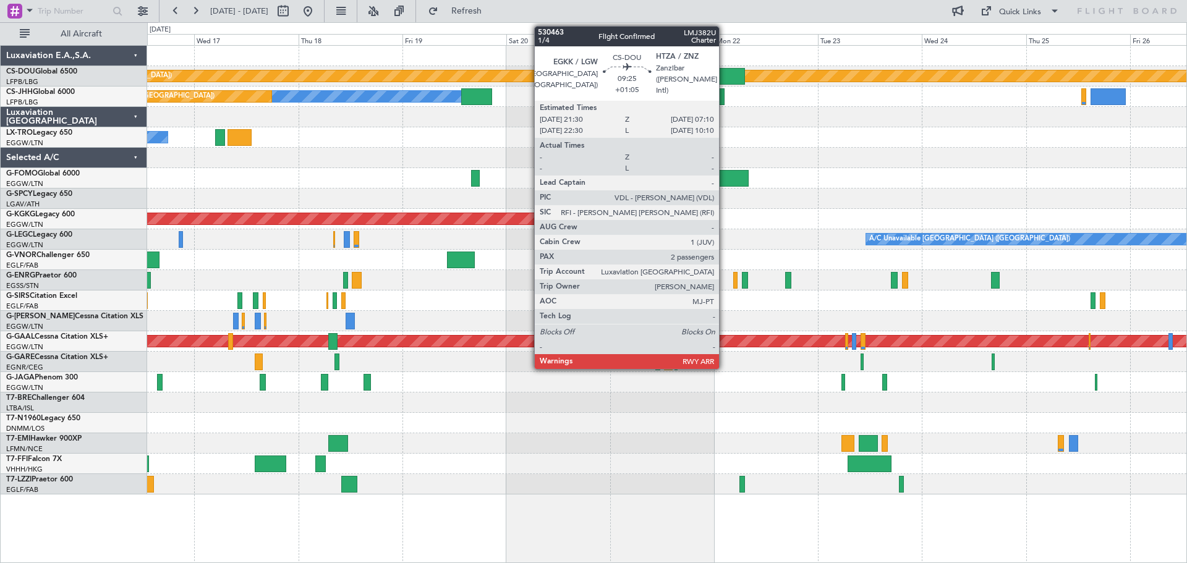
click at [725, 75] on div at bounding box center [724, 76] width 42 height 17
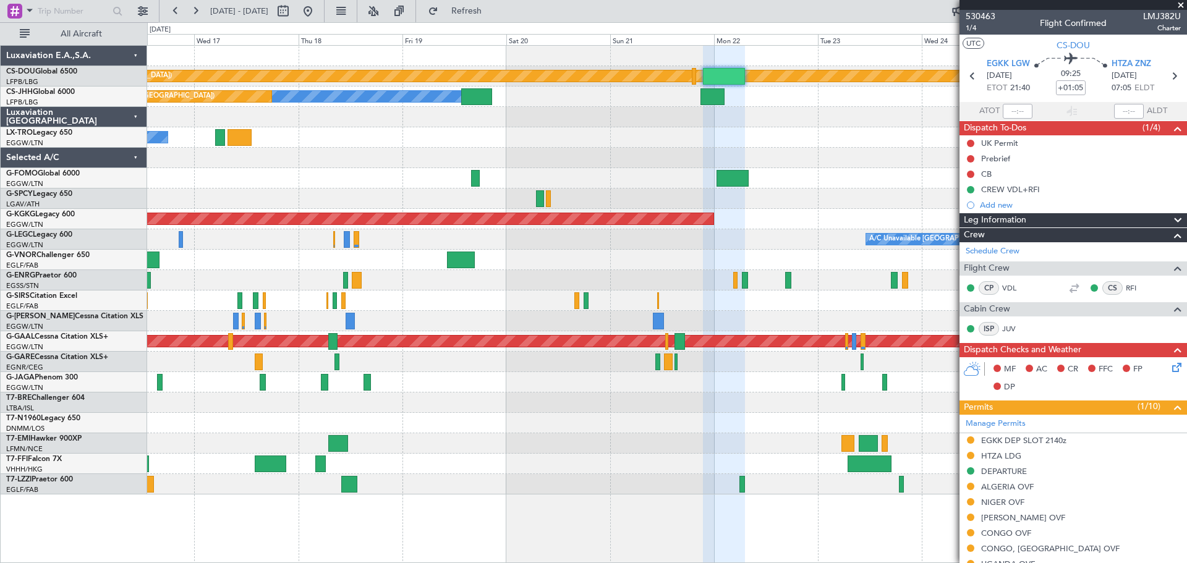
click at [1181, 4] on span at bounding box center [1181, 5] width 12 height 11
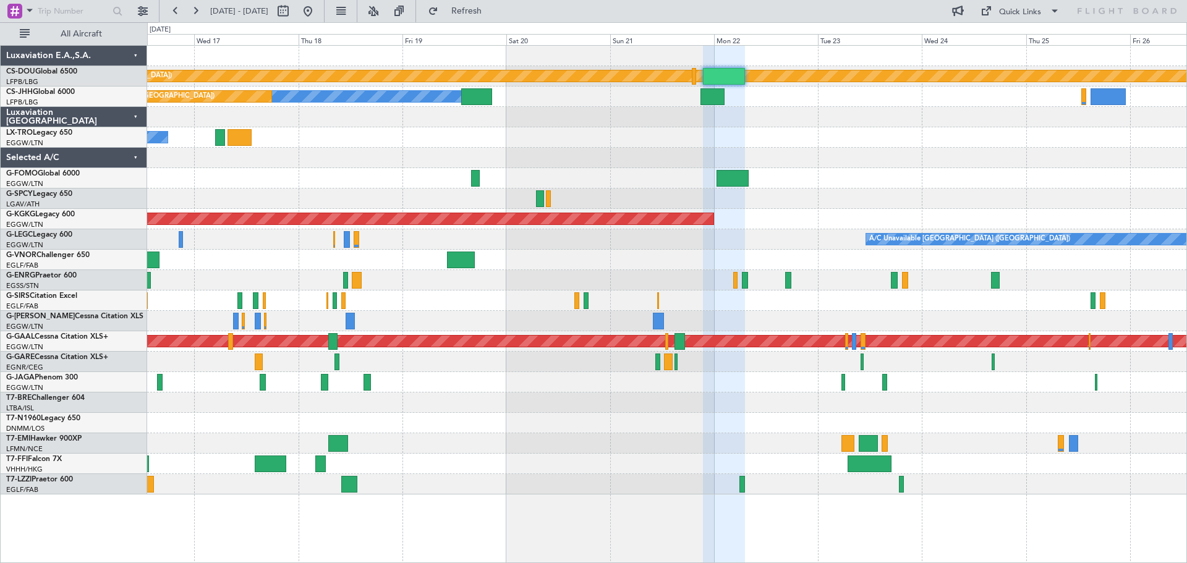
type input "0"
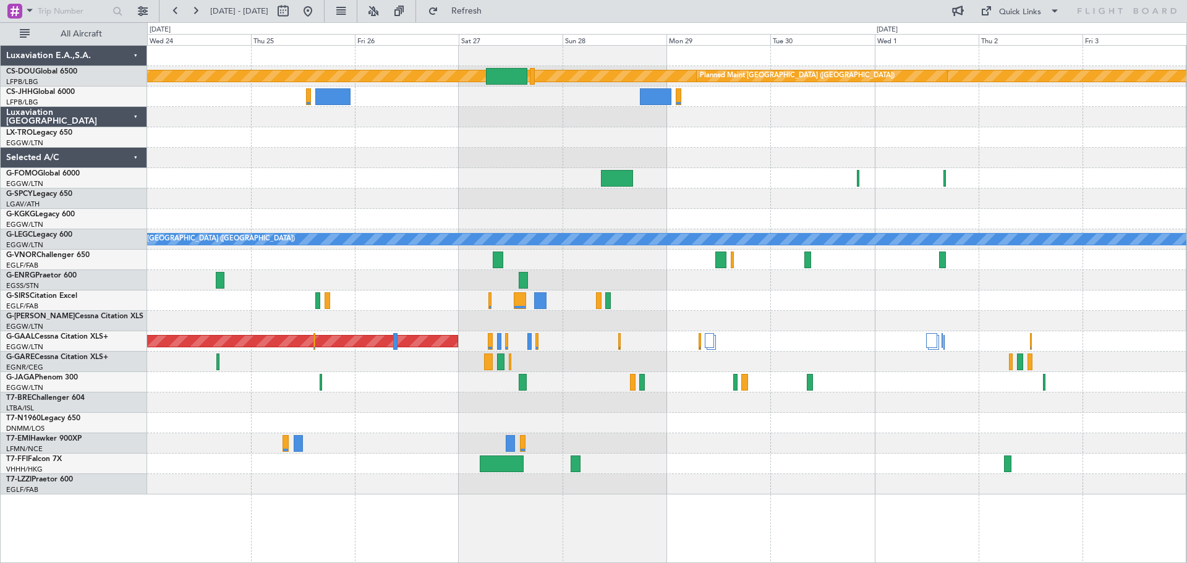
click at [250, 114] on div at bounding box center [666, 117] width 1039 height 20
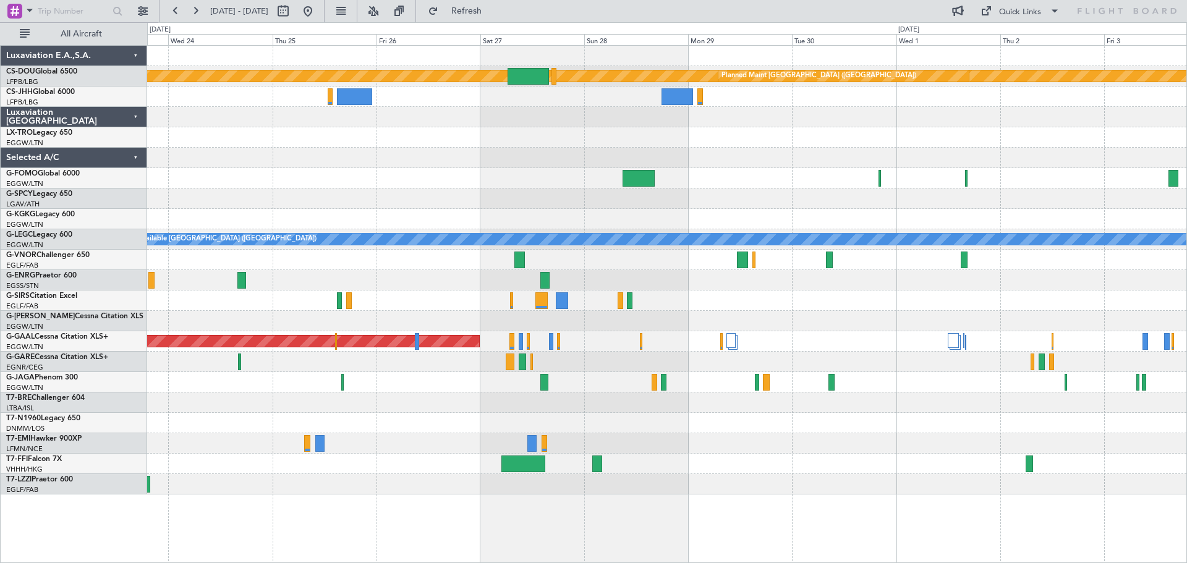
click at [815, 127] on div at bounding box center [666, 117] width 1039 height 20
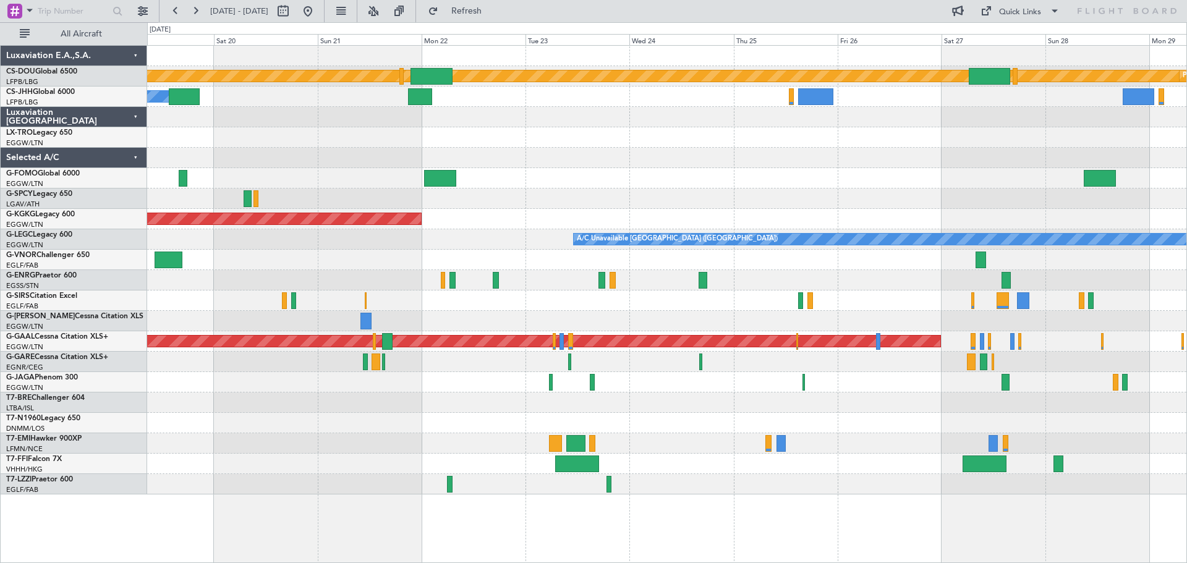
click at [870, 147] on div "Planned Maint London (Biggin Hill) Planned Maint Paris (Le Bourget) Owner Plann…" at bounding box center [666, 270] width 1039 height 449
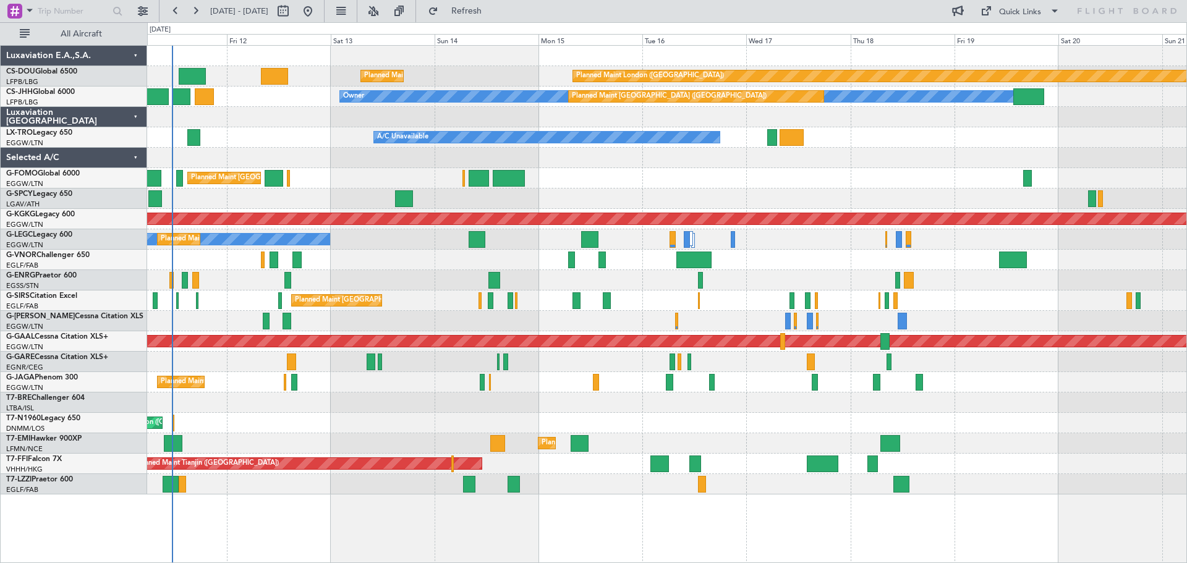
click at [956, 147] on div "A/C Unavailable" at bounding box center [666, 137] width 1039 height 20
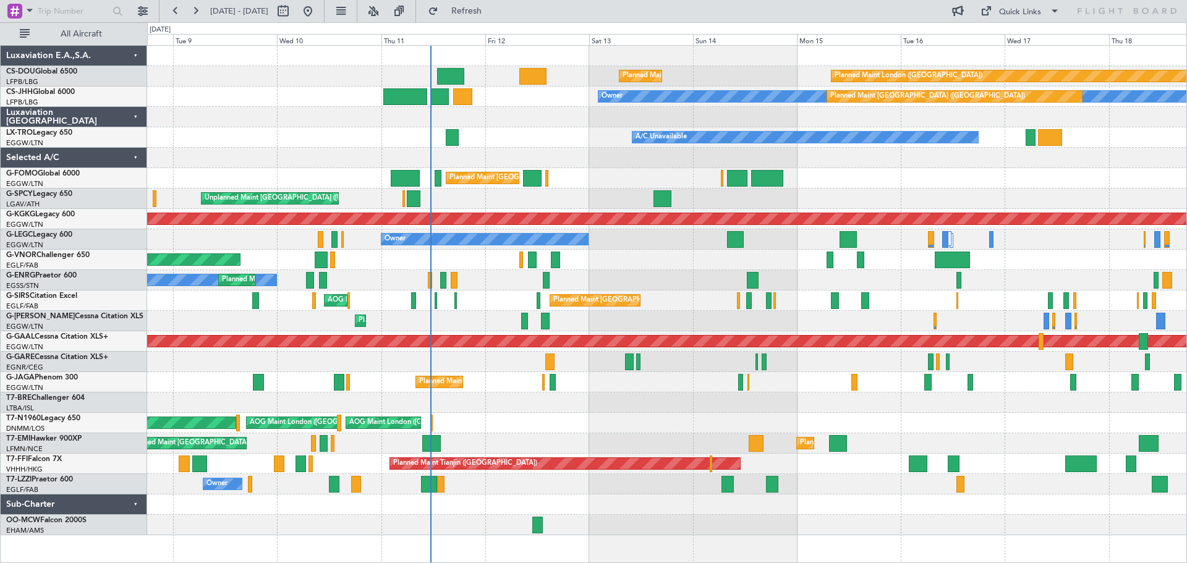
click at [535, 114] on div at bounding box center [666, 117] width 1039 height 20
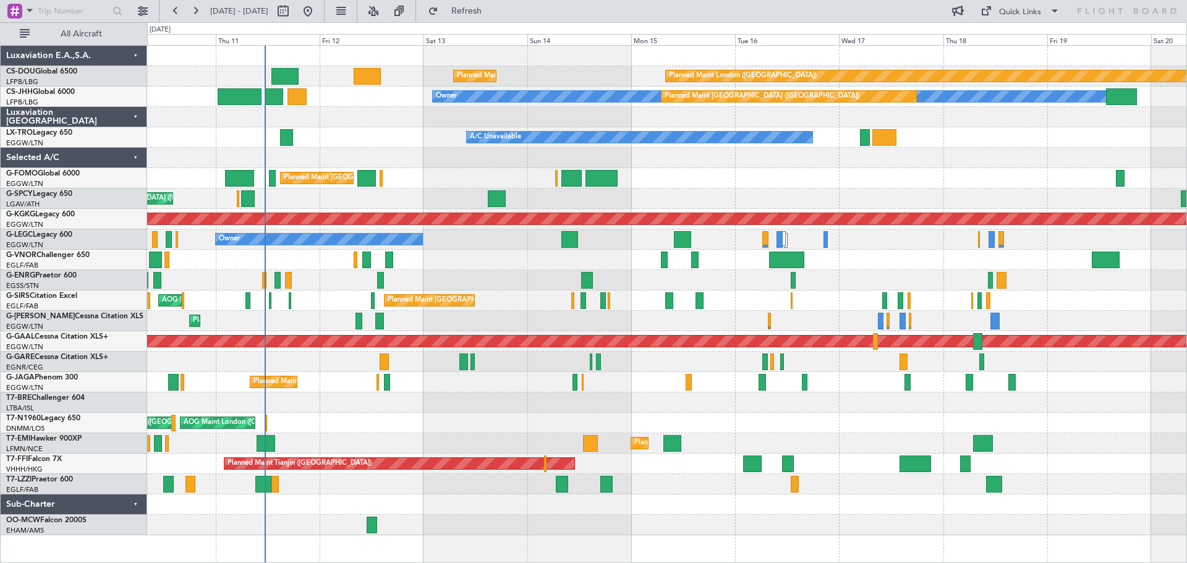
click at [644, 178] on div "Planned Maint [GEOGRAPHIC_DATA] ([GEOGRAPHIC_DATA])" at bounding box center [666, 178] width 1039 height 20
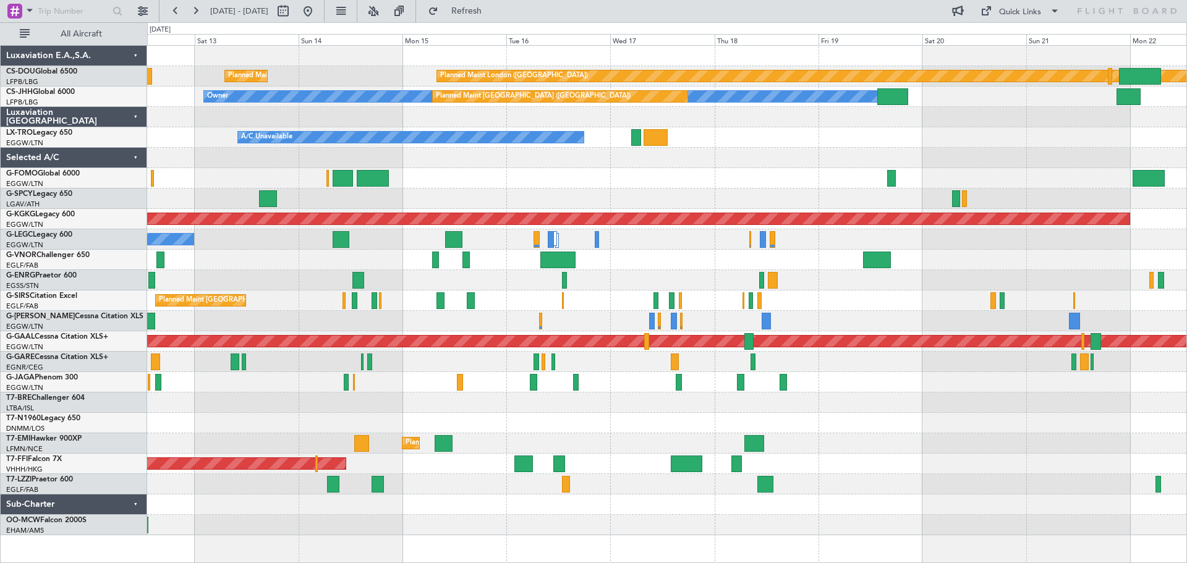
click at [551, 176] on div "Planned Maint Paris (Le Bourget) Planned Maint London (Biggin Hill) Owner Plann…" at bounding box center [666, 291] width 1039 height 490
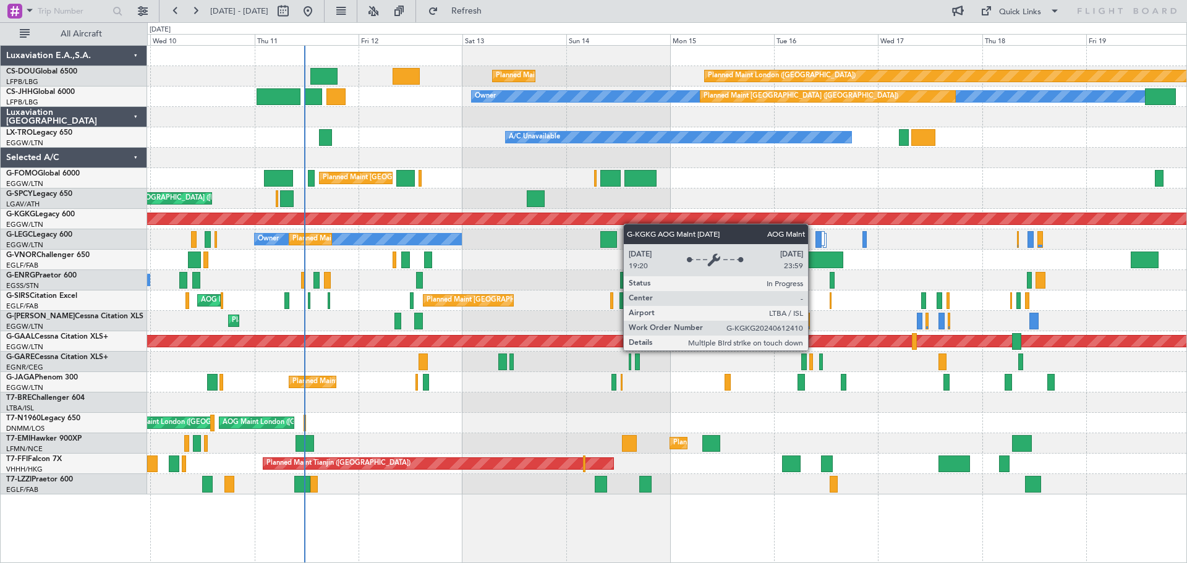
click at [679, 221] on div "AOG Maint [GEOGRAPHIC_DATA] (Ataturk)" at bounding box center [666, 219] width 1039 height 20
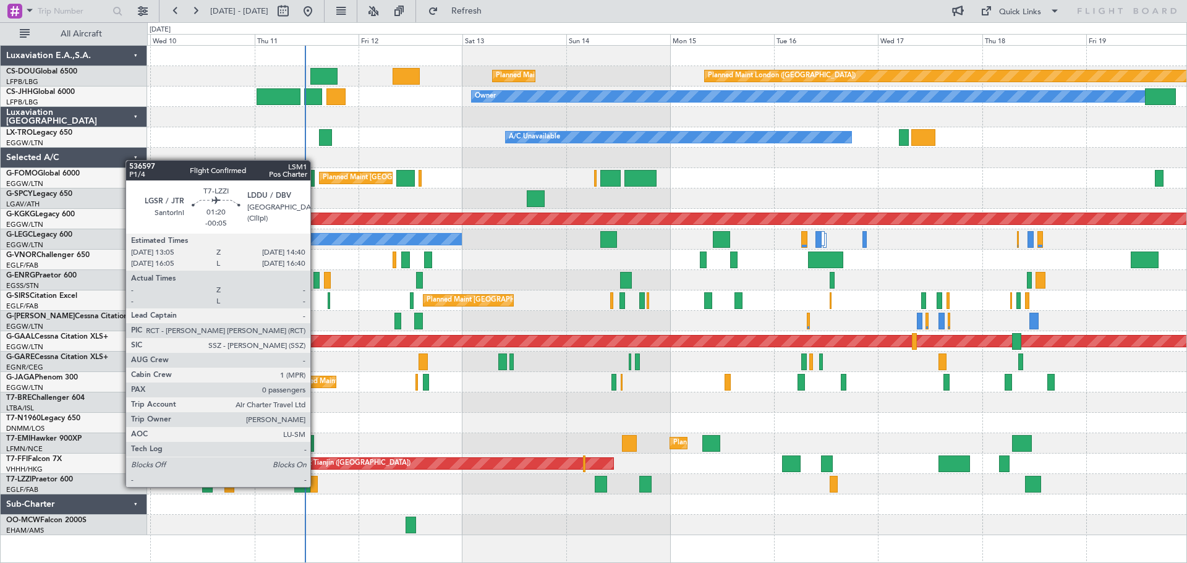
click at [316, 486] on div at bounding box center [313, 484] width 7 height 17
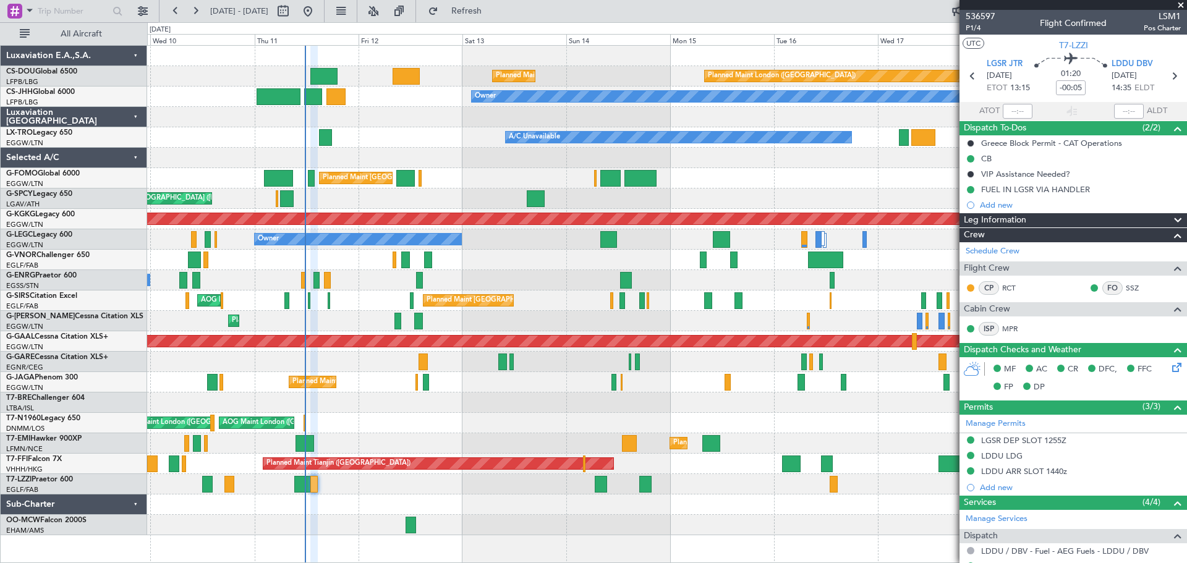
click at [1181, 6] on span at bounding box center [1181, 5] width 12 height 11
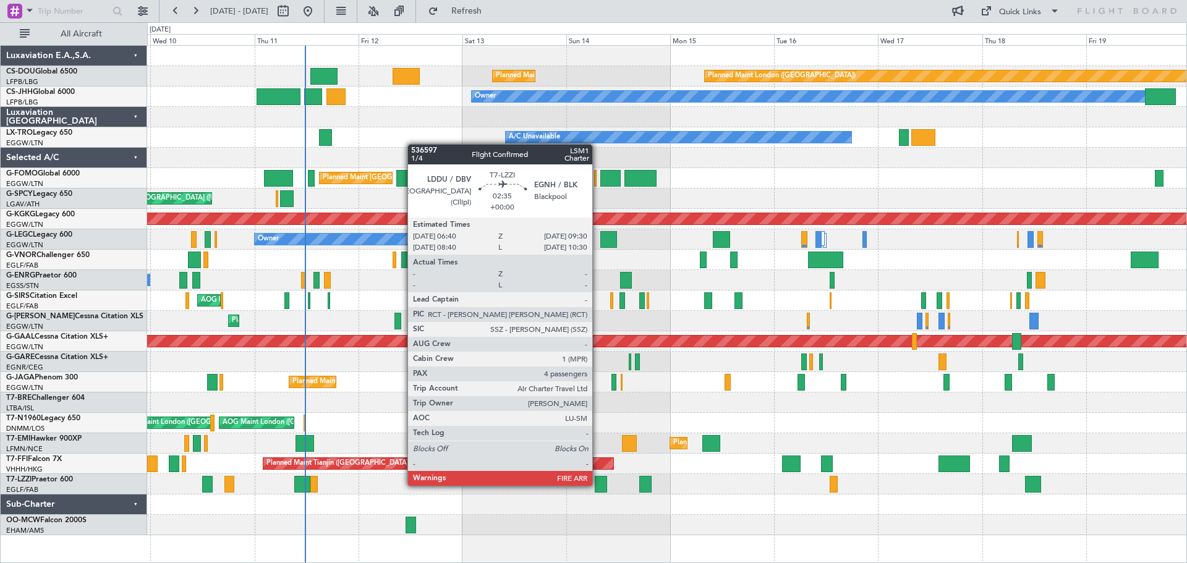
click at [598, 485] on div at bounding box center [601, 484] width 12 height 17
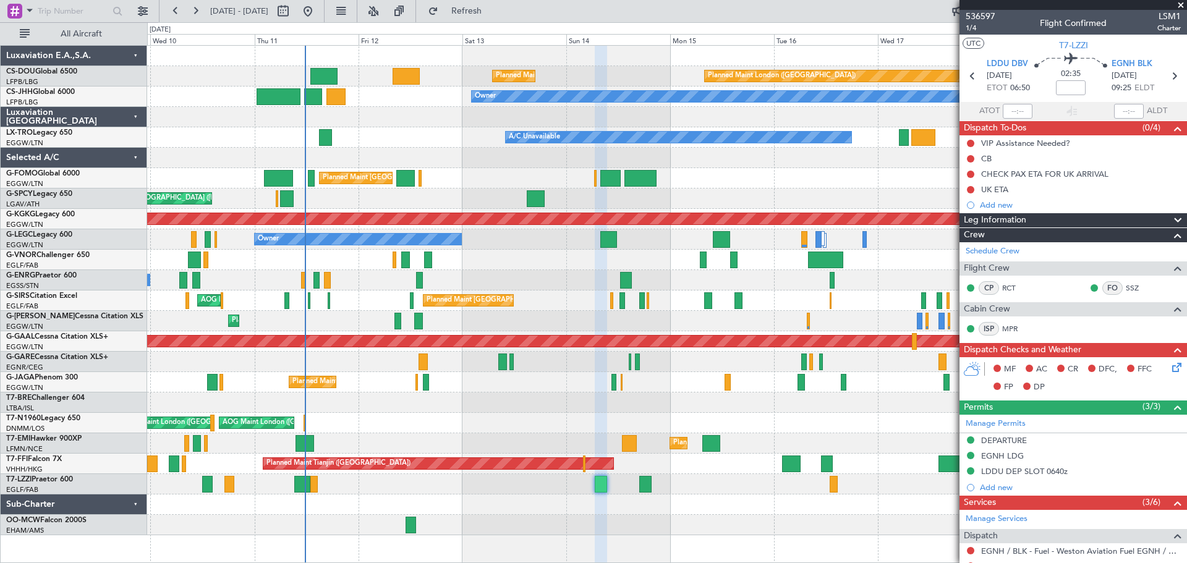
click at [1180, 4] on span at bounding box center [1181, 5] width 12 height 11
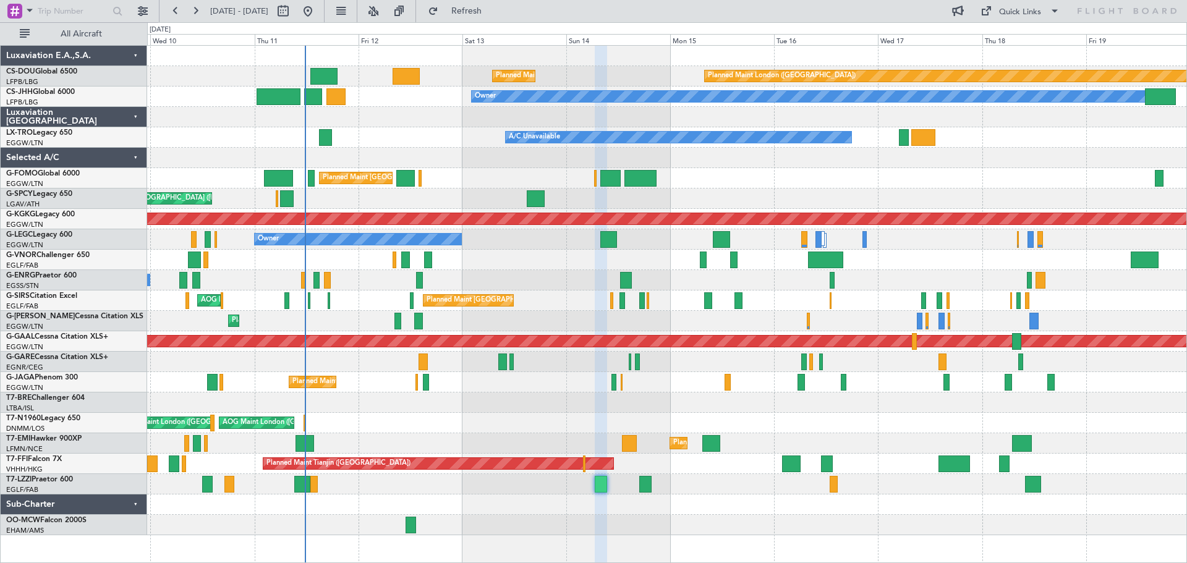
type input "0"
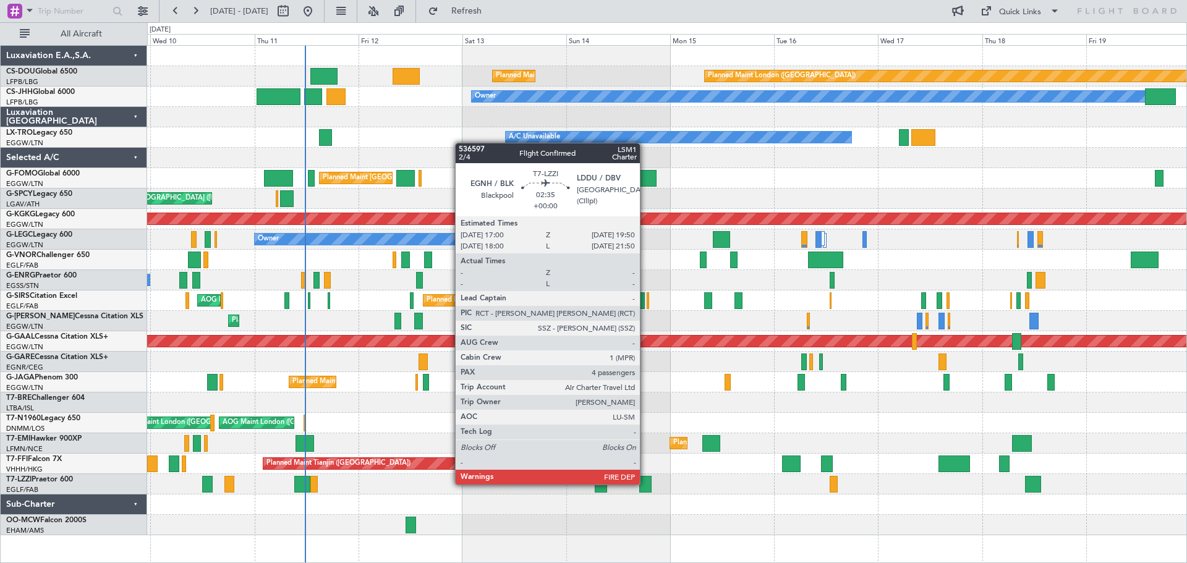
click at [645, 483] on div at bounding box center [645, 484] width 12 height 17
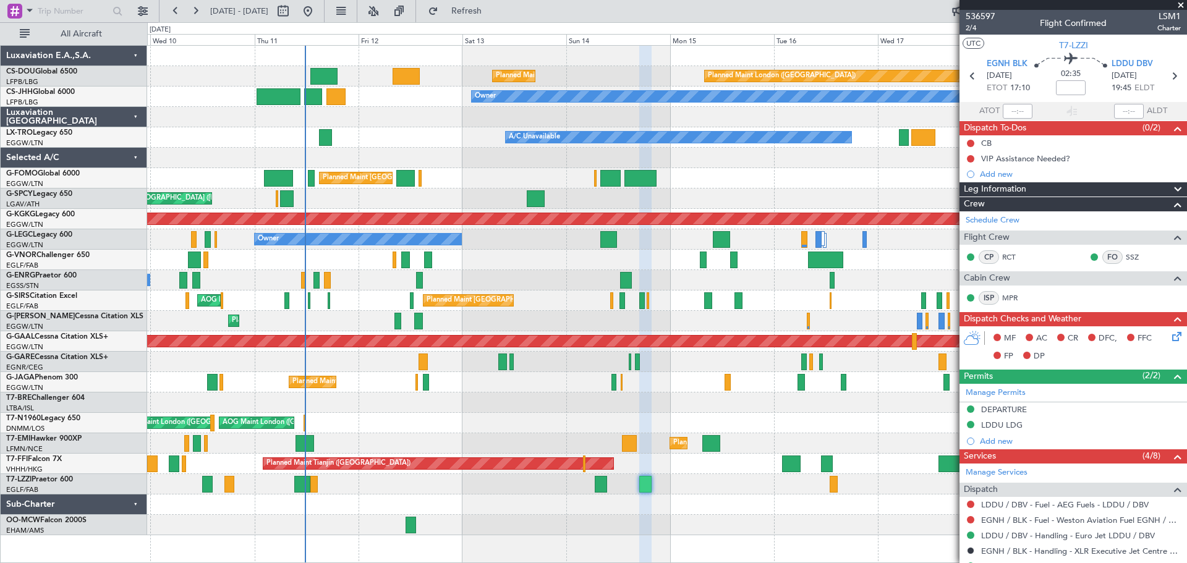
click at [1181, 6] on span at bounding box center [1181, 5] width 12 height 11
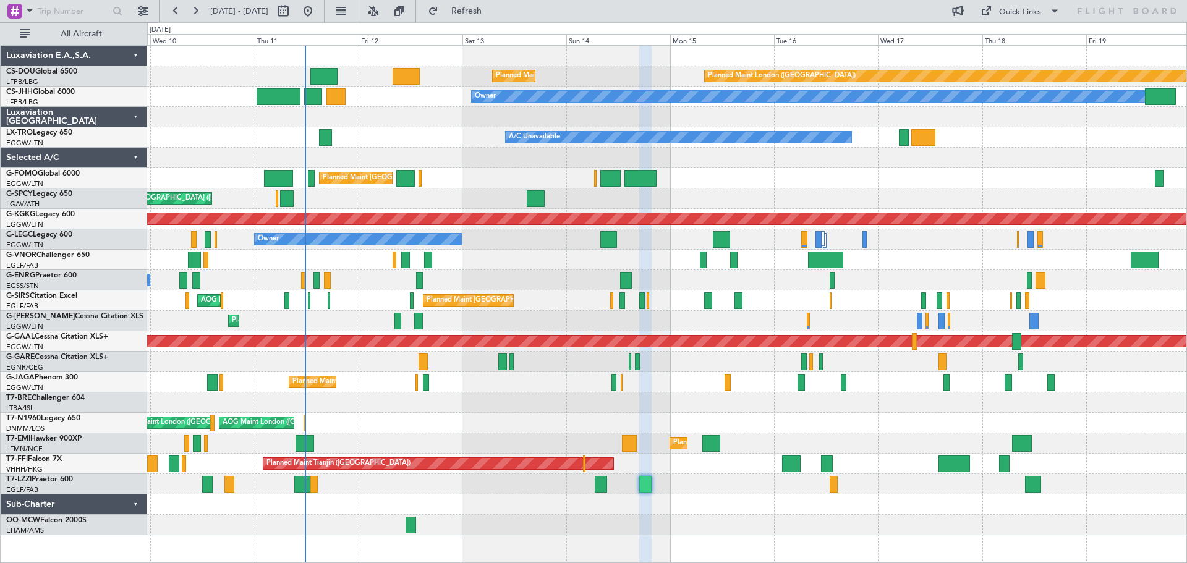
type input "0"
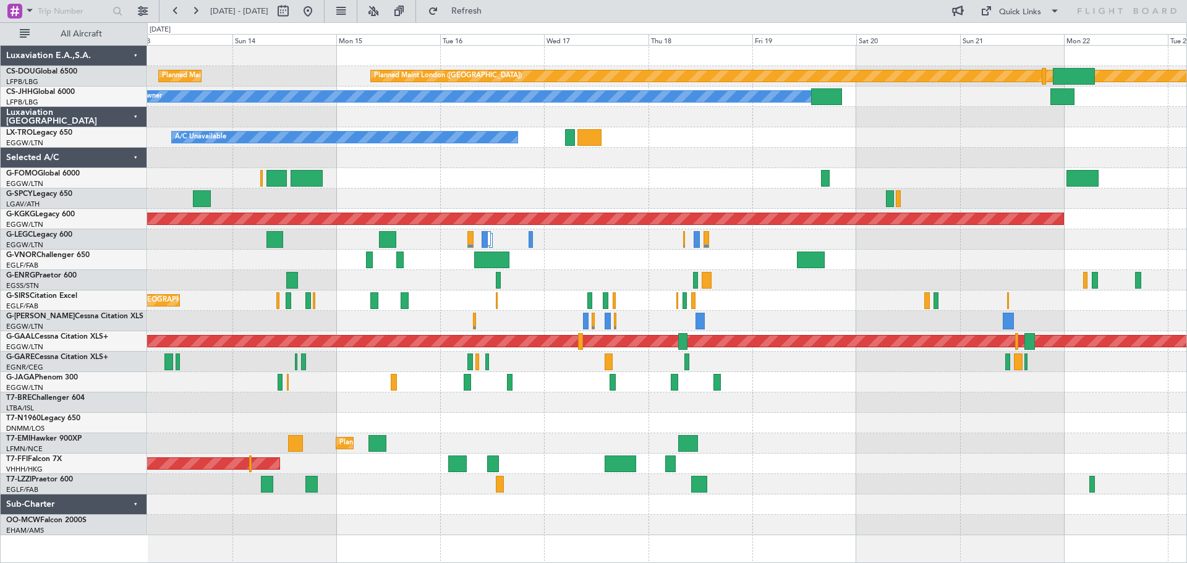
click at [555, 183] on div "Planned Maint [GEOGRAPHIC_DATA] ([GEOGRAPHIC_DATA])" at bounding box center [666, 178] width 1039 height 20
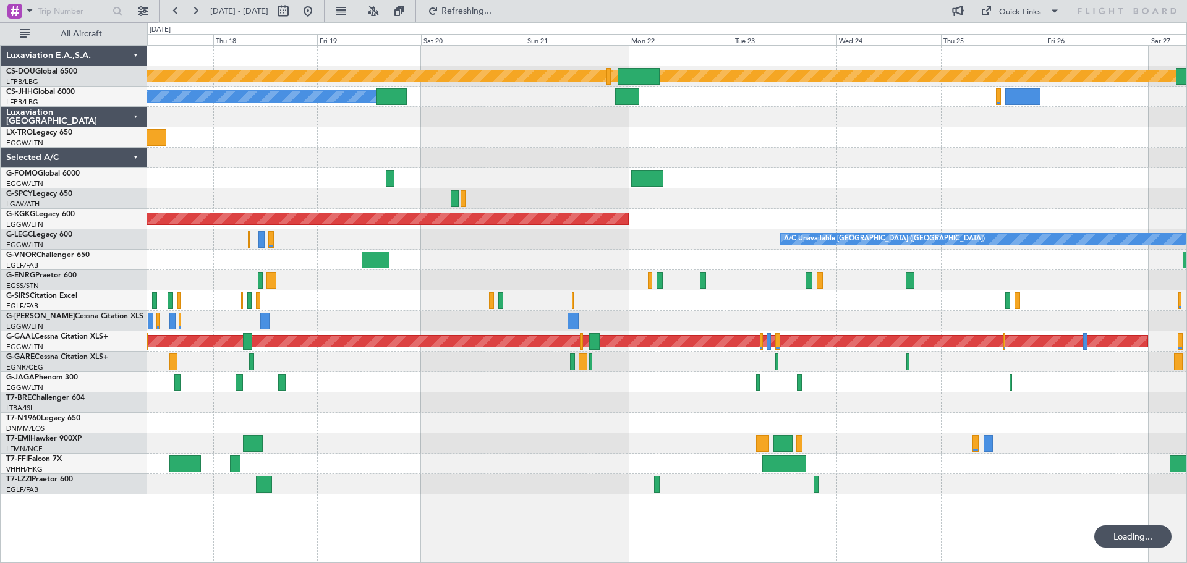
click at [560, 139] on div "A/C Unavailable" at bounding box center [666, 137] width 1039 height 20
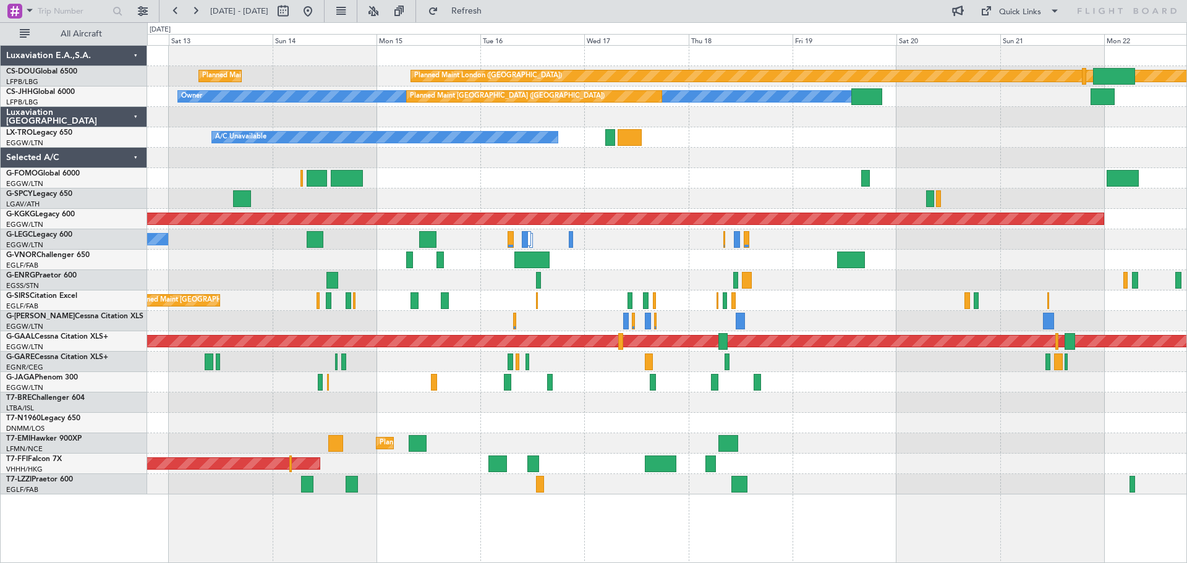
click at [933, 161] on div "Planned Maint London (Biggin Hill) Planned Maint Paris (Le Bourget) Owner Plann…" at bounding box center [666, 270] width 1039 height 449
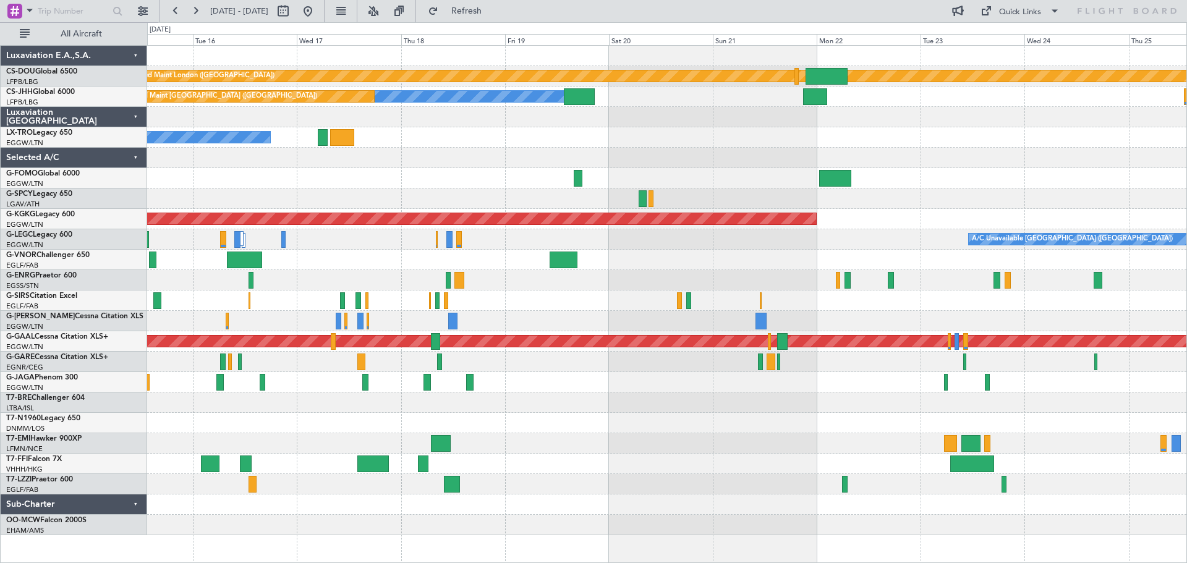
click at [460, 121] on div "Planned Maint London (Biggin Hill) Planned Maint Paris (Le Bourget) Owner Plann…" at bounding box center [666, 291] width 1039 height 490
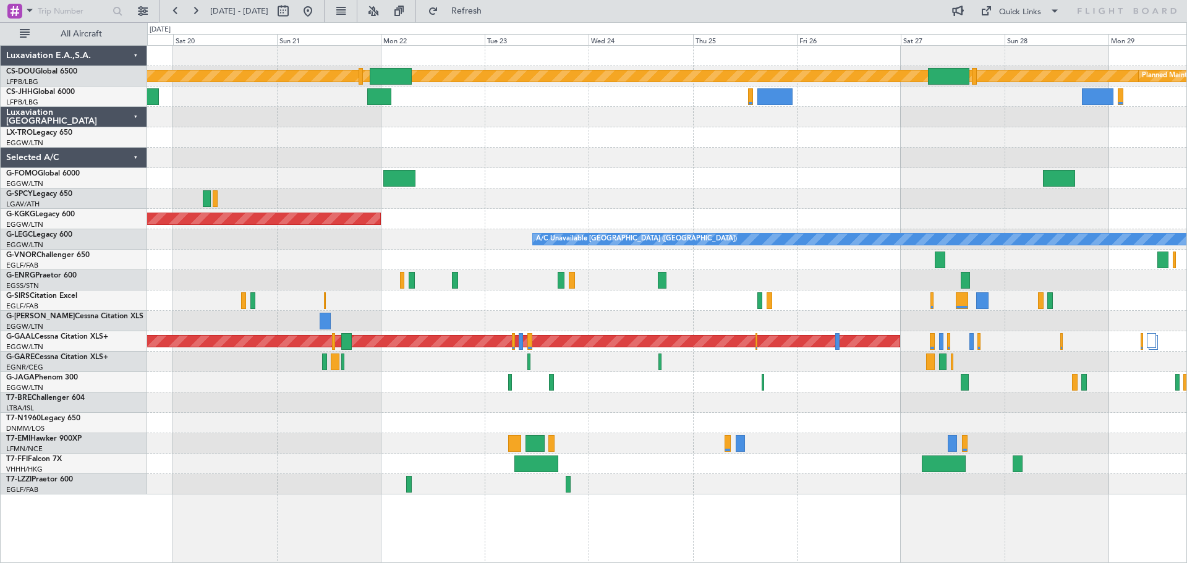
click at [937, 156] on div at bounding box center [666, 158] width 1039 height 20
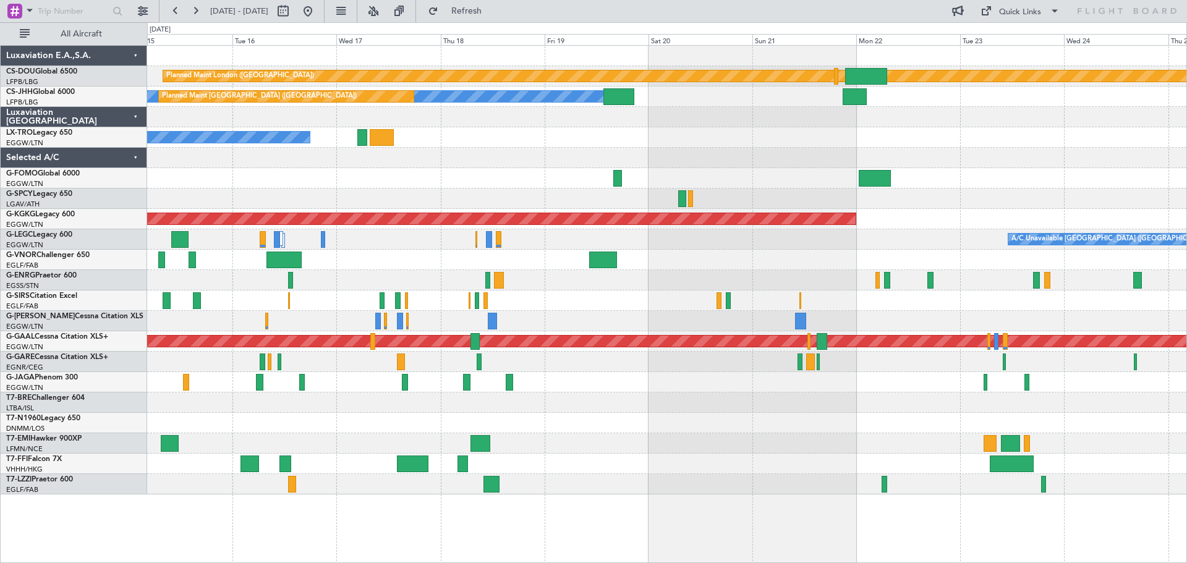
click at [909, 130] on div "Planned Maint London (Biggin Hill) Planned Maint Paris (Le Bourget) Owner Plann…" at bounding box center [666, 270] width 1039 height 449
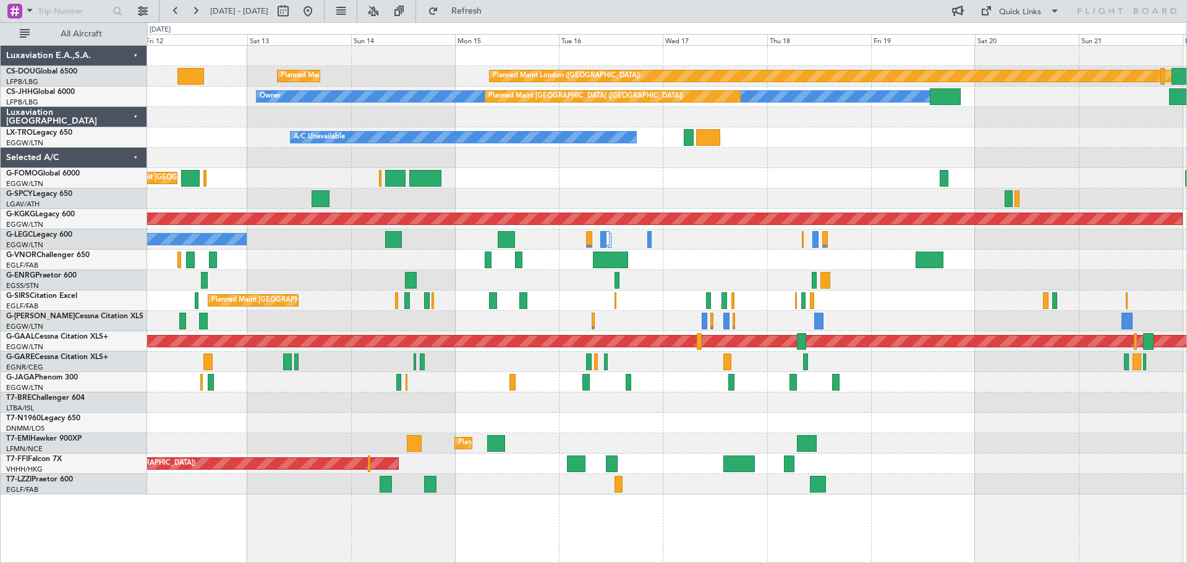
click at [861, 125] on div "Planned Maint London (Biggin Hill) Planned Maint Paris (Le Bourget) Owner Plann…" at bounding box center [666, 270] width 1039 height 449
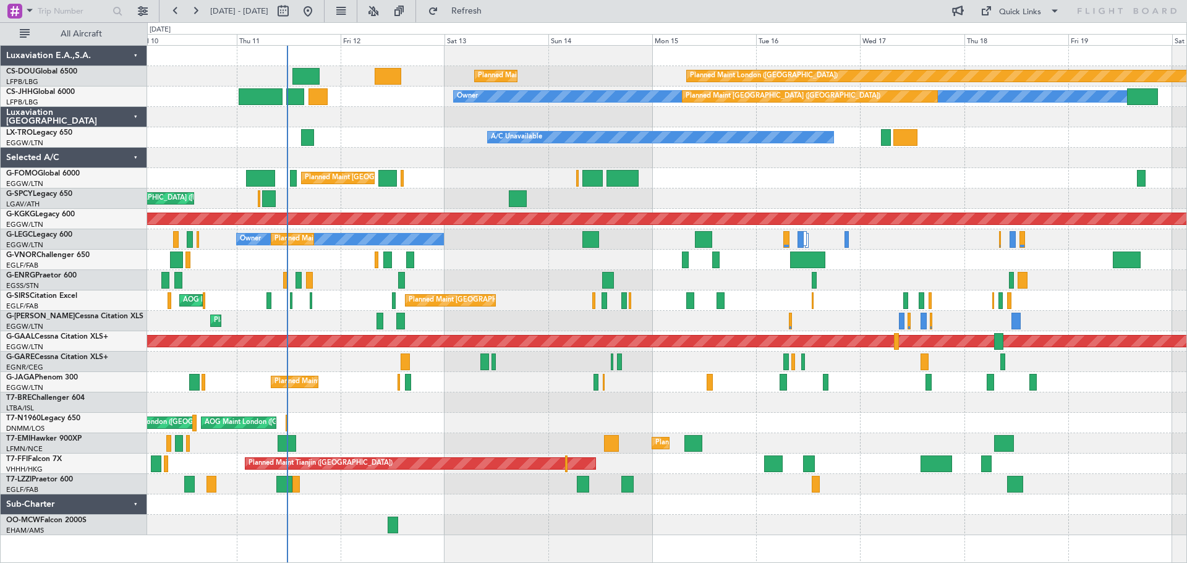
click at [692, 198] on div "Unplanned Maint [GEOGRAPHIC_DATA] ([PERSON_NAME] Intl)" at bounding box center [666, 199] width 1039 height 20
click at [388, 127] on div at bounding box center [666, 117] width 1039 height 20
click at [1015, 128] on div "A/C Unavailable" at bounding box center [666, 137] width 1039 height 20
click at [1019, 147] on div "A/C Unavailable" at bounding box center [666, 137] width 1039 height 20
click at [1016, 126] on div at bounding box center [666, 117] width 1039 height 20
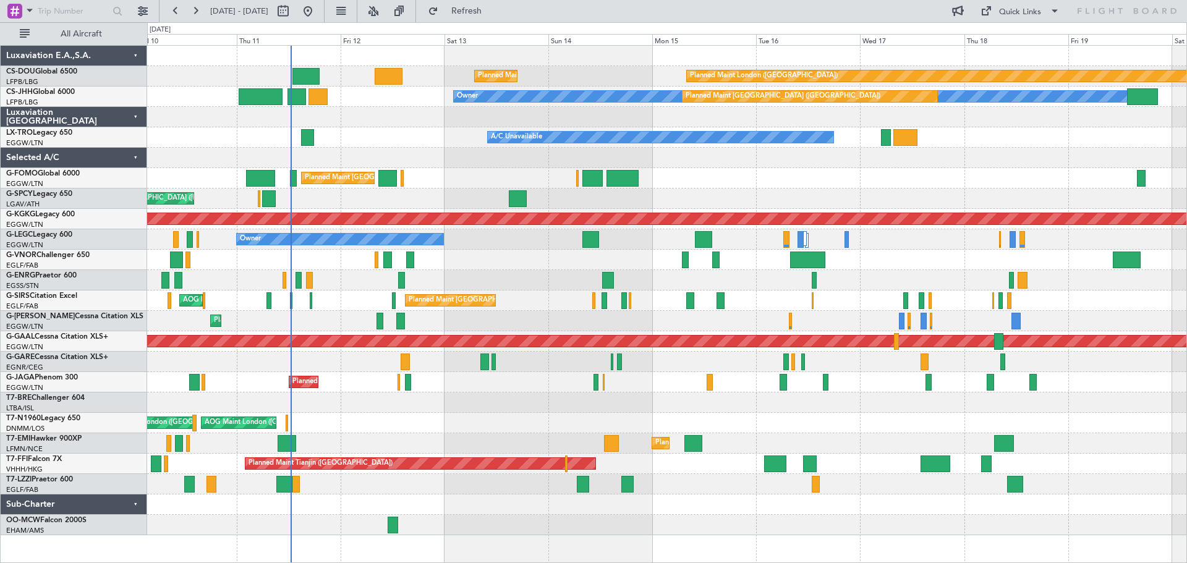
click at [1016, 147] on div "A/C Unavailable" at bounding box center [666, 137] width 1039 height 20
click at [1012, 129] on div "A/C Unavailable" at bounding box center [666, 137] width 1039 height 20
click at [1017, 145] on div "A/C Unavailable" at bounding box center [666, 137] width 1039 height 20
click at [1018, 130] on div "A/C Unavailable" at bounding box center [666, 137] width 1039 height 20
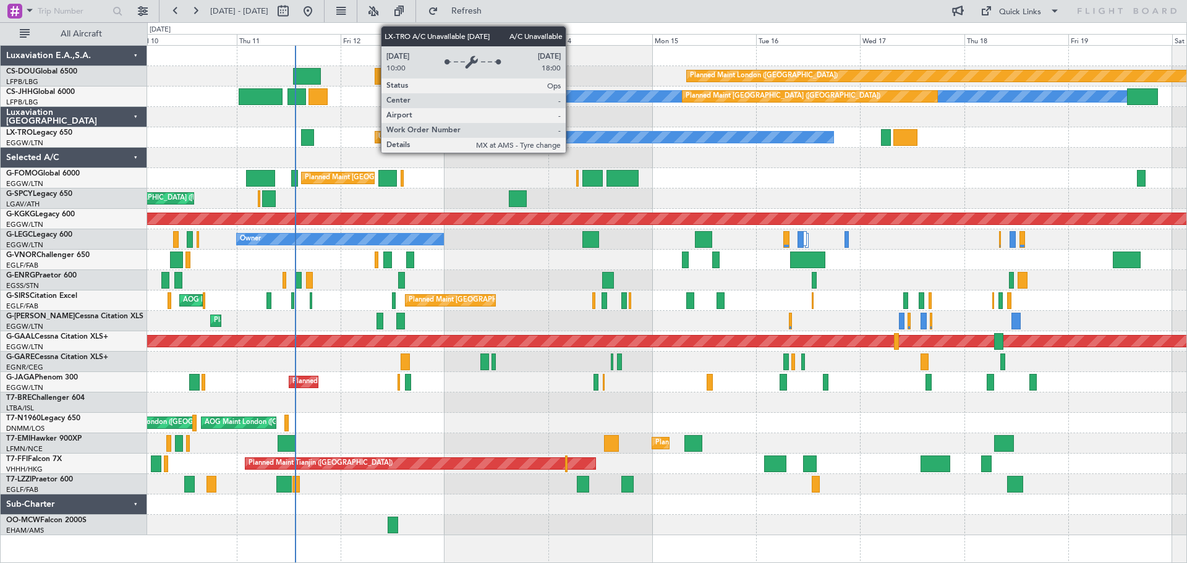
click at [571, 134] on div "A/C Unavailable" at bounding box center [661, 137] width 346 height 11
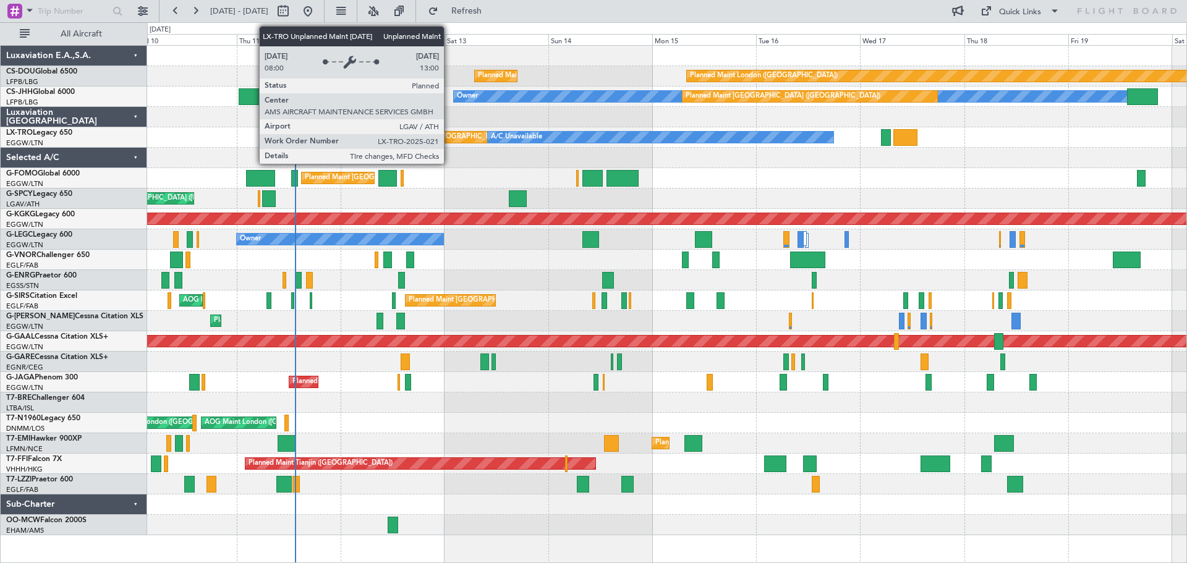
click at [449, 134] on div "Unplanned Maint [GEOGRAPHIC_DATA] ([PERSON_NAME] Intl)" at bounding box center [478, 137] width 200 height 19
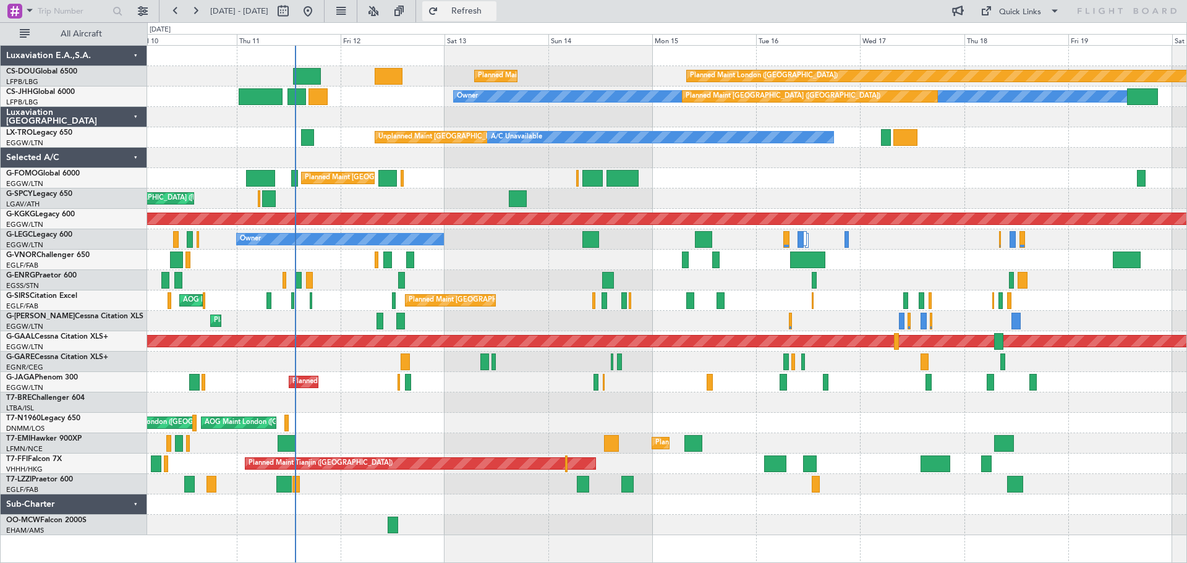
click at [496, 3] on button "Refresh" at bounding box center [459, 11] width 74 height 20
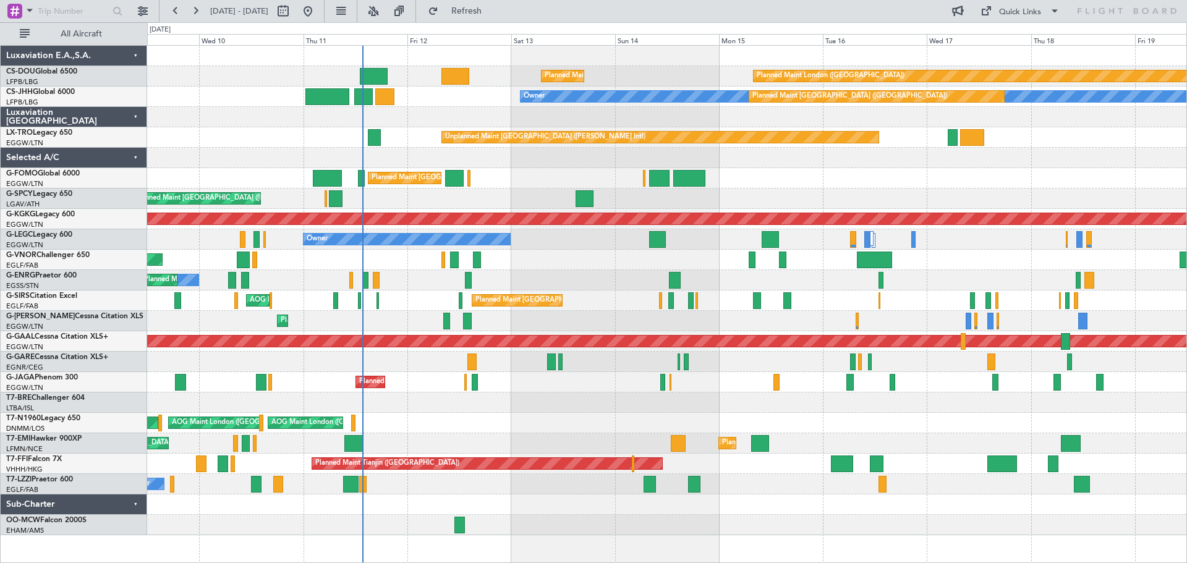
click at [535, 177] on div "Planned Maint [GEOGRAPHIC_DATA] ([GEOGRAPHIC_DATA])" at bounding box center [666, 178] width 1039 height 20
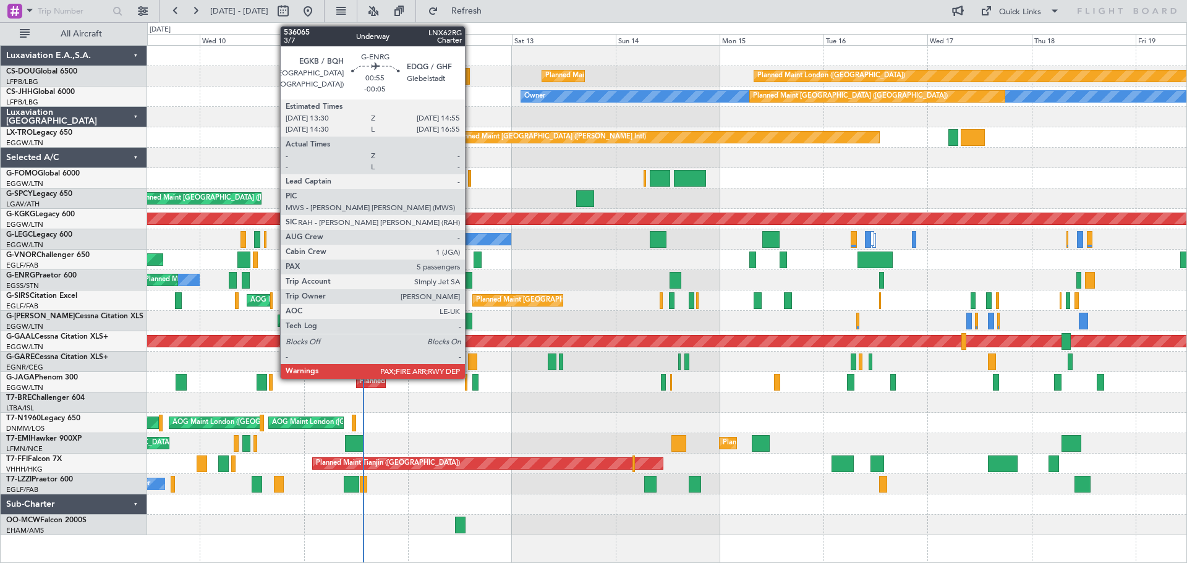
click at [470, 279] on div at bounding box center [469, 280] width 6 height 17
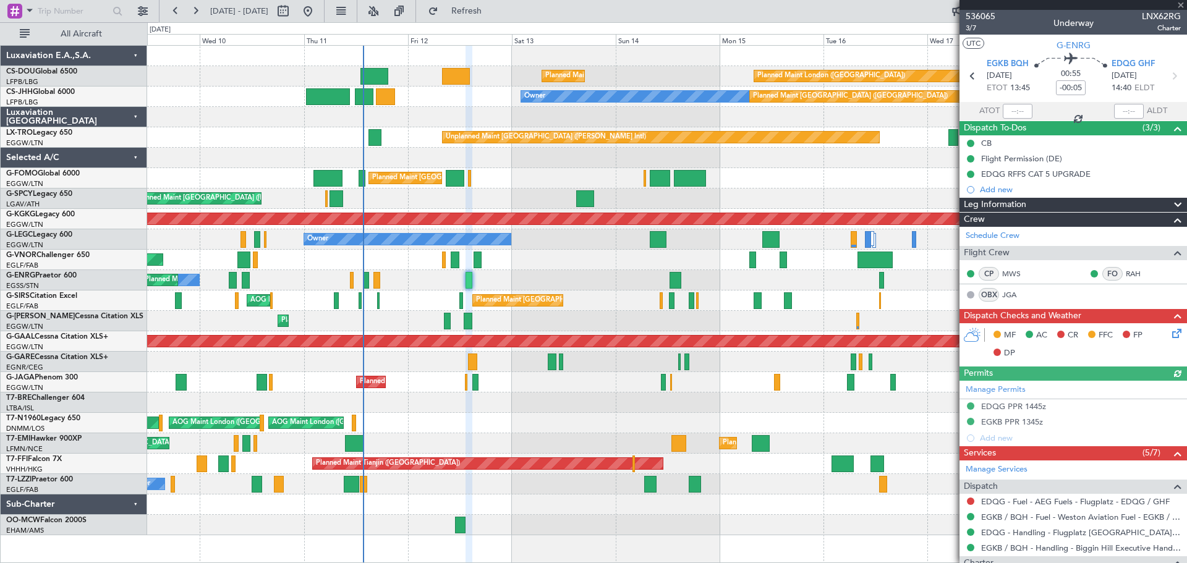
scroll to position [304, 0]
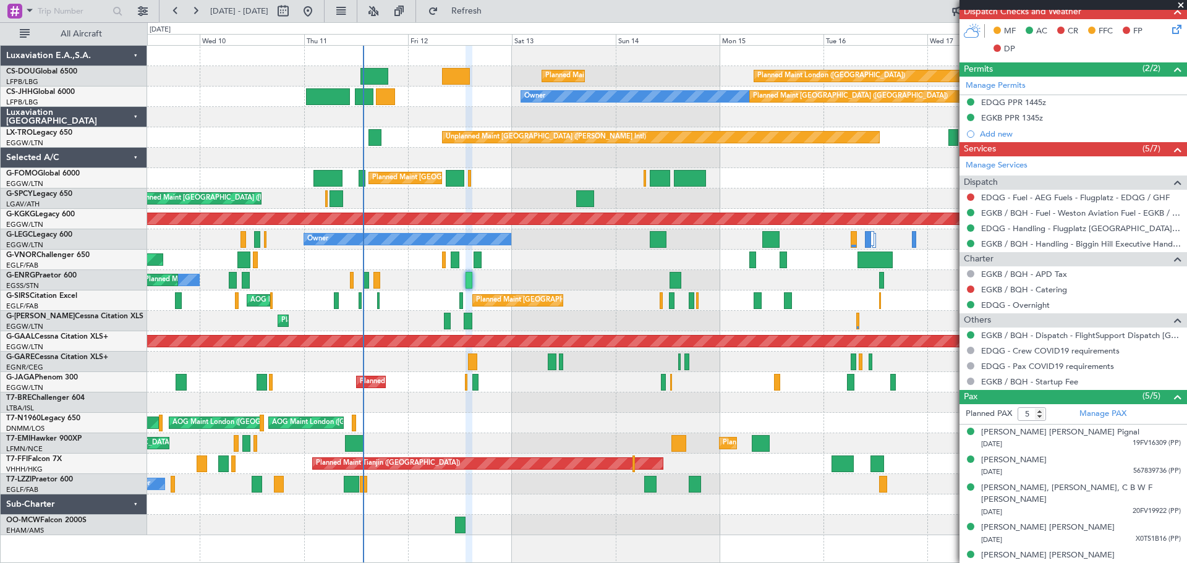
click at [1182, 6] on span at bounding box center [1181, 5] width 12 height 11
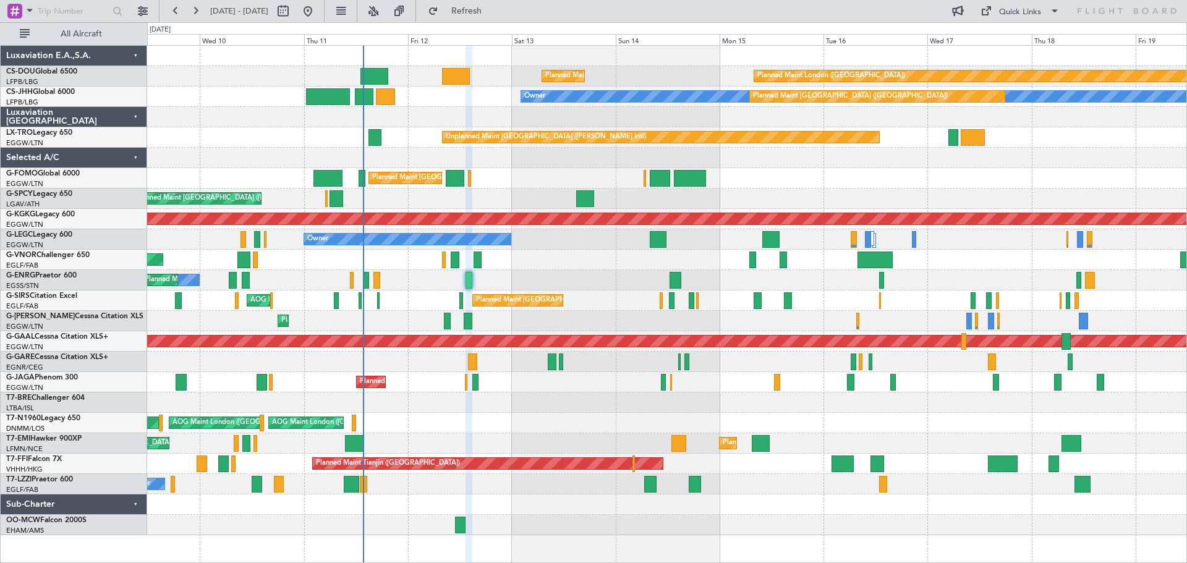
type input "0"
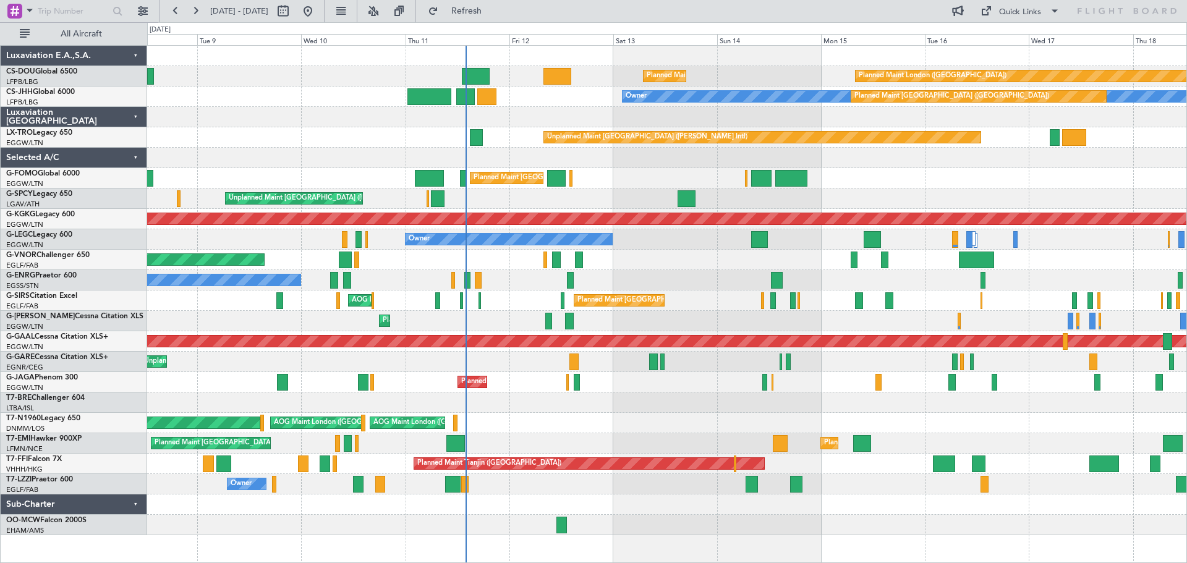
click at [550, 415] on div "Planned Maint Paris (Le Bourget) Planned Maint London (Biggin Hill) Planned Mai…" at bounding box center [666, 291] width 1039 height 490
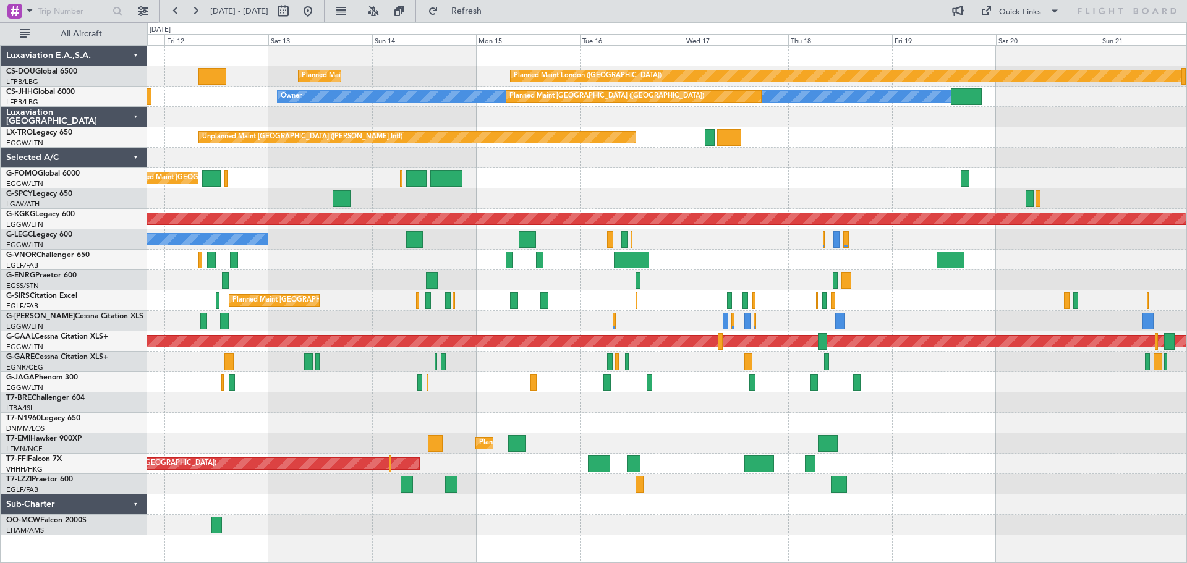
click at [732, 260] on div "Planned Maint [GEOGRAPHIC_DATA] ([GEOGRAPHIC_DATA])" at bounding box center [666, 260] width 1039 height 20
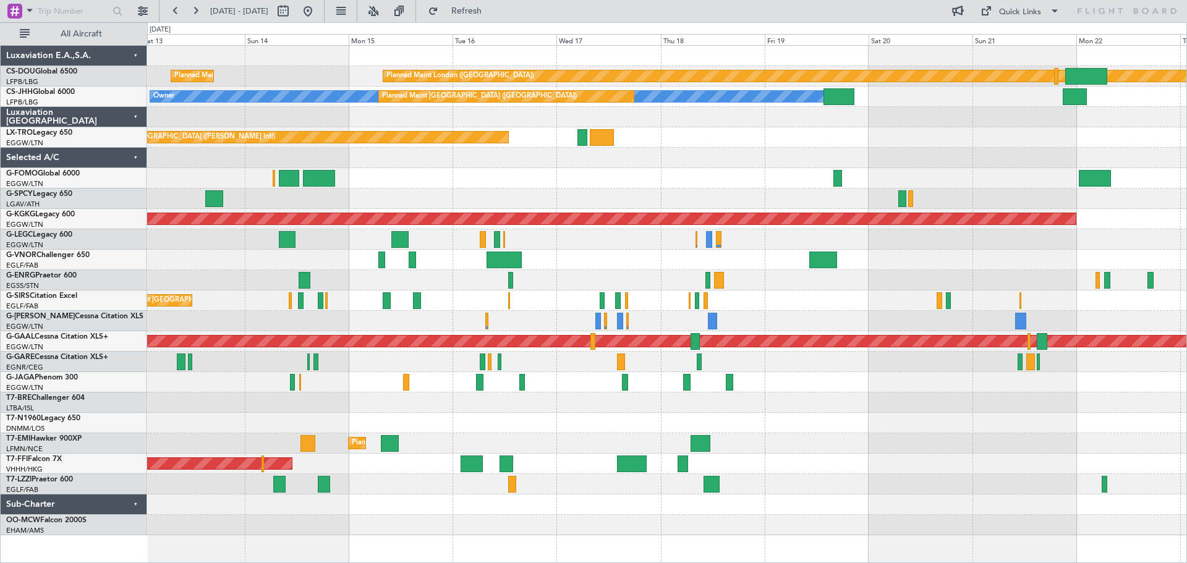
click at [843, 249] on div "Planned Maint London (Biggin Hill) Planned Maint Paris (Le Bourget) Owner Plann…" at bounding box center [666, 291] width 1039 height 490
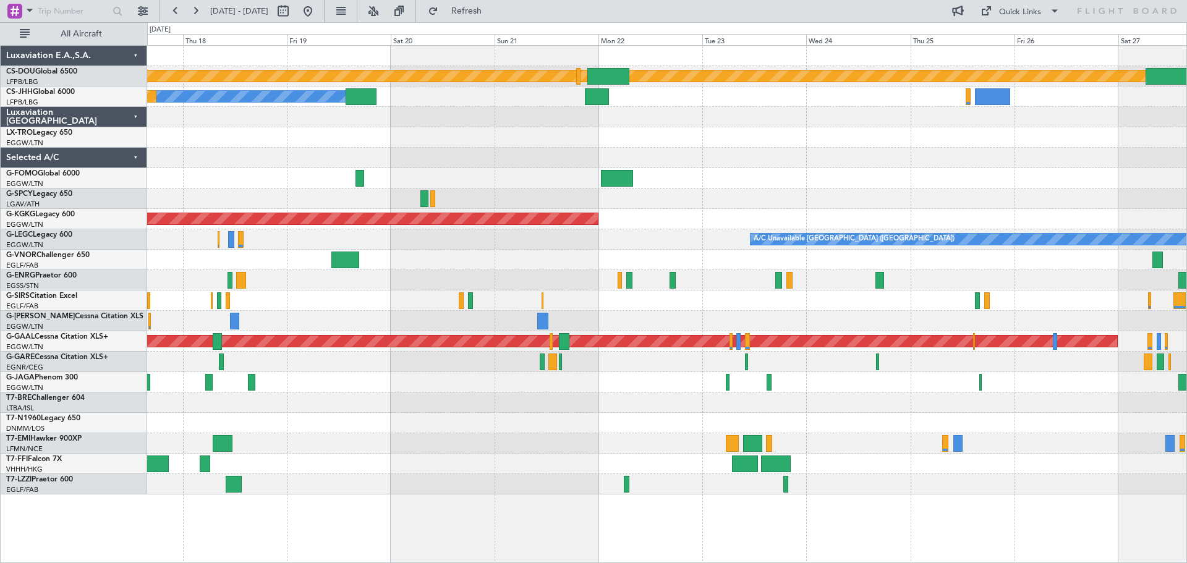
click at [501, 242] on div "A/C Unavailable London (Luton)" at bounding box center [666, 239] width 1039 height 20
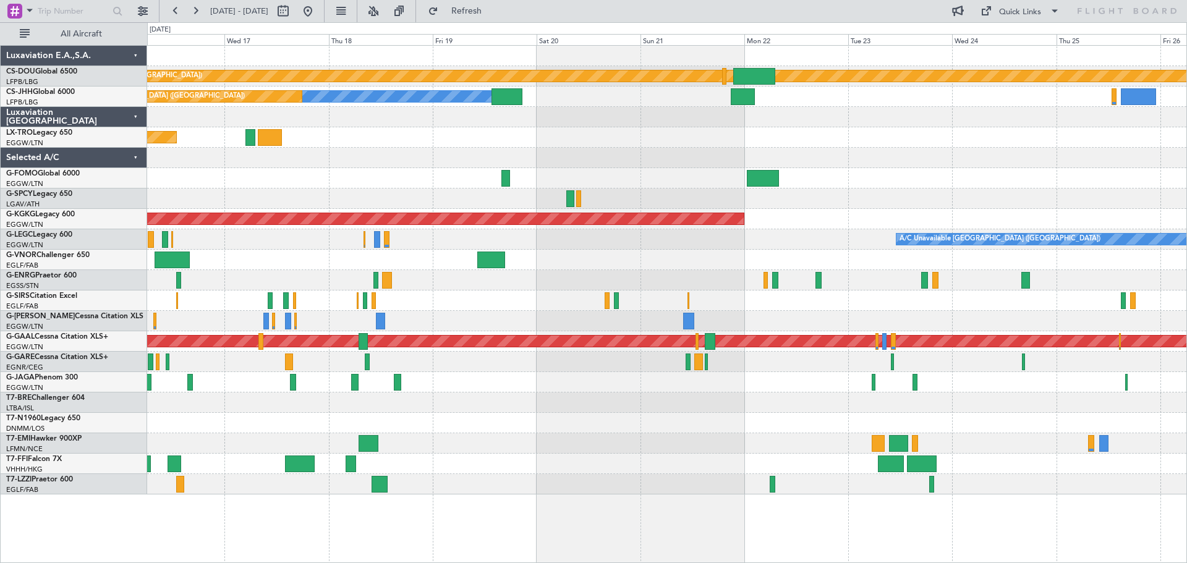
click at [481, 270] on div at bounding box center [666, 260] width 1039 height 20
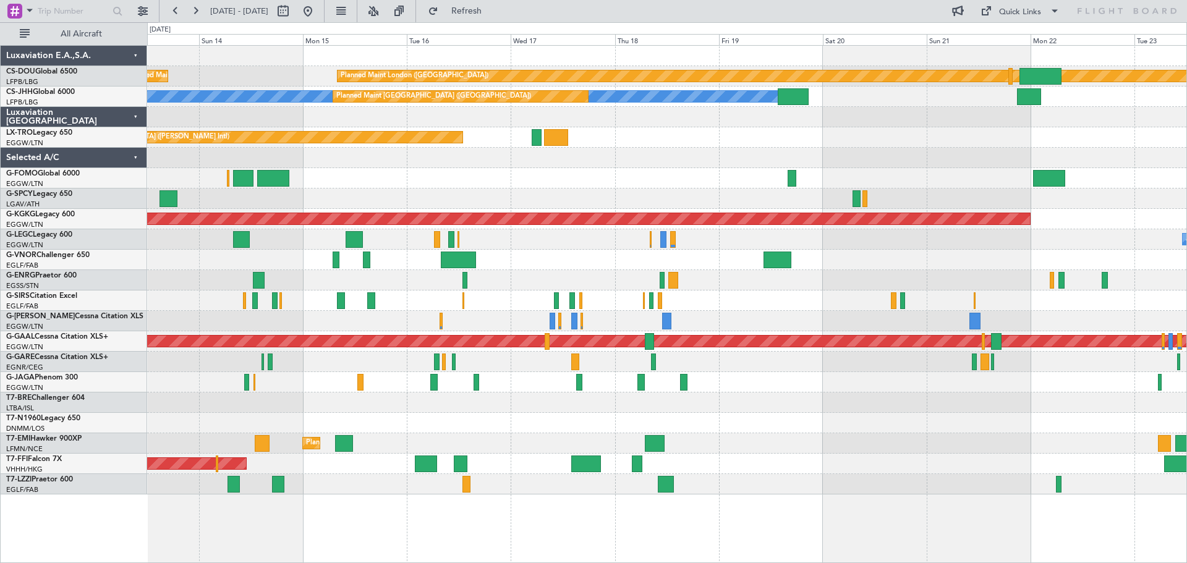
click at [602, 250] on div at bounding box center [666, 260] width 1039 height 20
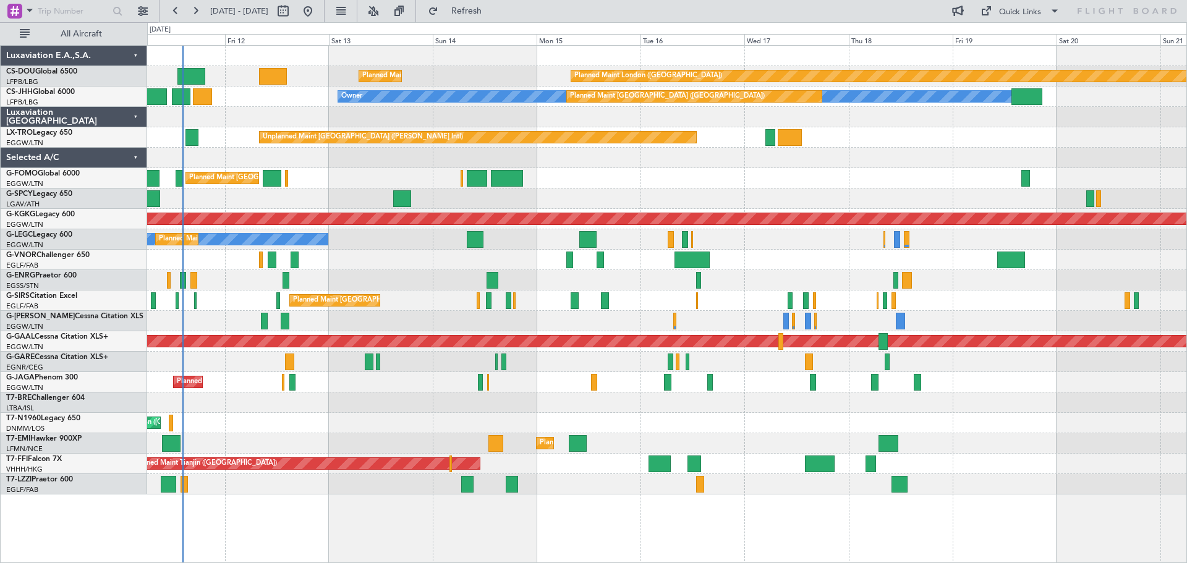
click at [752, 231] on div "Owner Planned Maint London (Luton) A/C Unavailable London (Luton)" at bounding box center [666, 239] width 1039 height 20
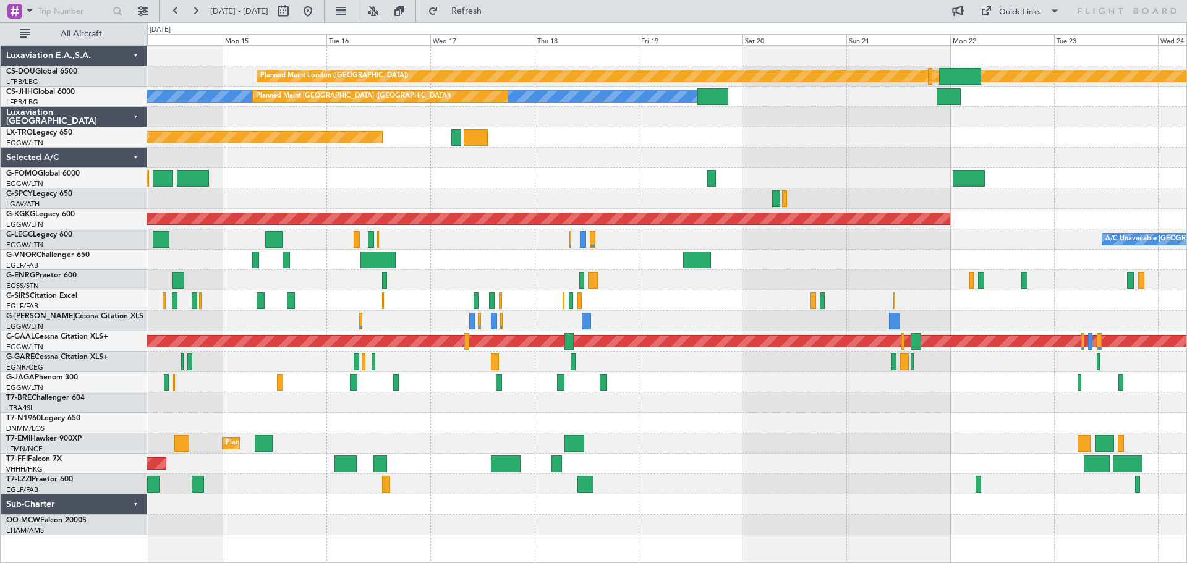
click at [469, 244] on div "A/C Unavailable London (Luton) Owner" at bounding box center [666, 239] width 1039 height 20
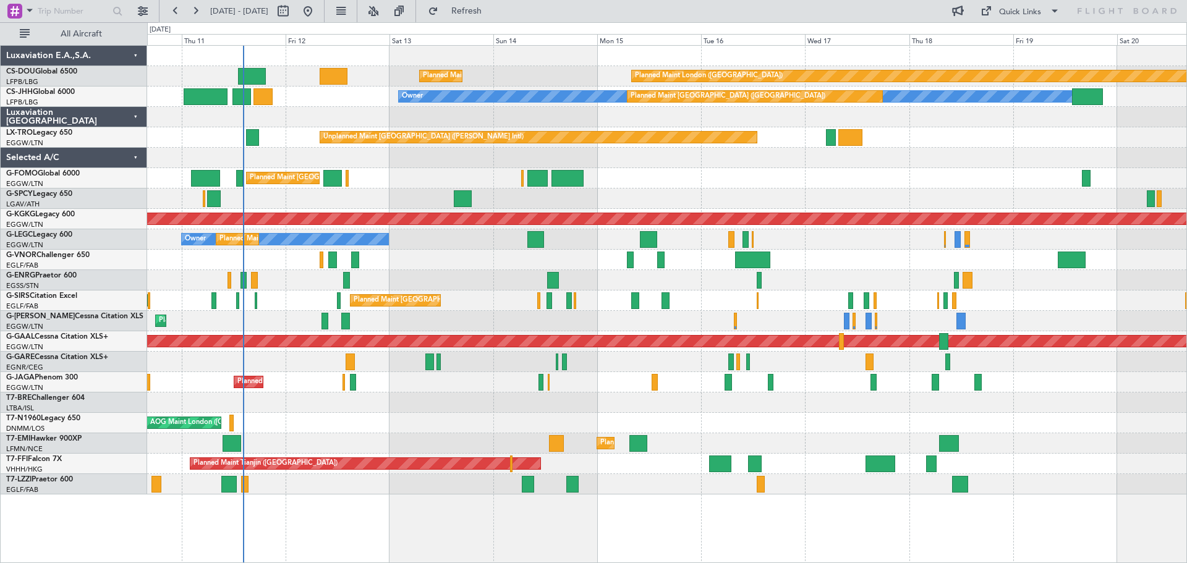
click at [784, 228] on div "Planned Maint London (Biggin Hill) Planned Maint Paris (Le Bourget) Planned Mai…" at bounding box center [666, 270] width 1039 height 449
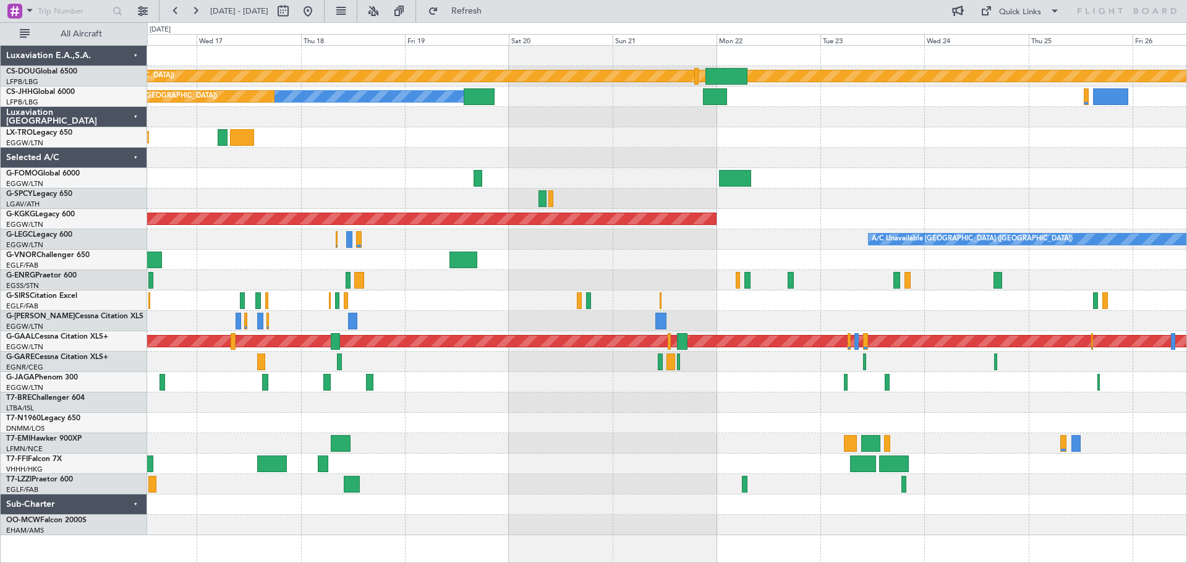
click at [490, 237] on div "A/C Unavailable London (Luton)" at bounding box center [666, 239] width 1039 height 20
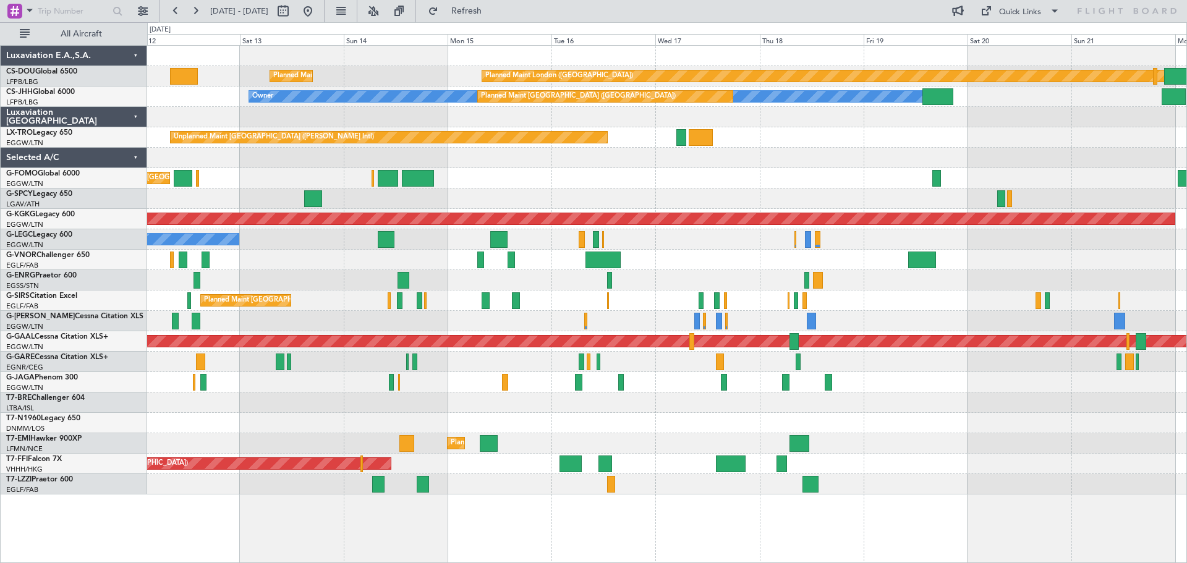
click at [799, 204] on div "Planned Maint London (Biggin Hill) Planned Maint Paris (Le Bourget) Owner Plann…" at bounding box center [666, 270] width 1039 height 449
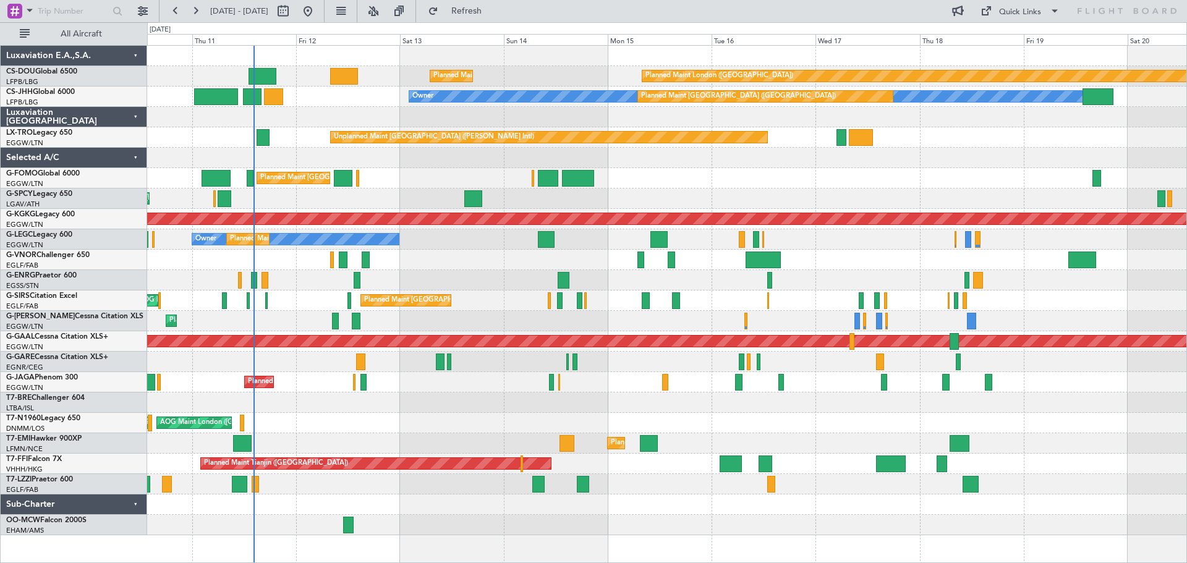
click at [809, 203] on div "Unplanned Maint [GEOGRAPHIC_DATA] ([PERSON_NAME] Intl)" at bounding box center [666, 199] width 1039 height 20
click at [347, 49] on div at bounding box center [666, 56] width 1039 height 20
click at [346, 108] on div at bounding box center [666, 117] width 1039 height 20
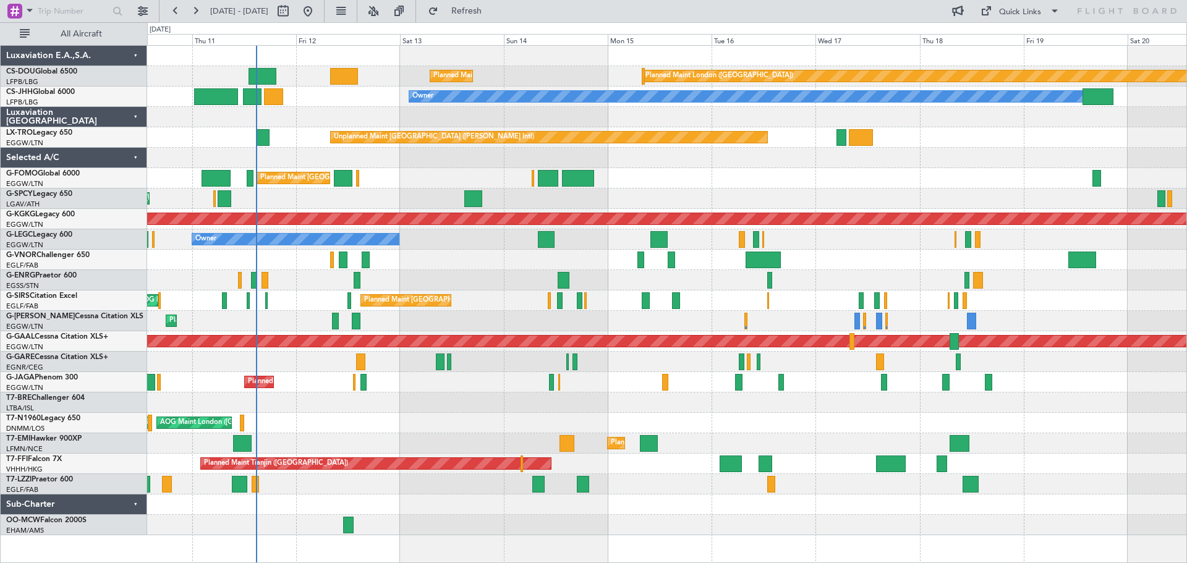
click at [449, 270] on div "Planned Maint London (Stansted) No Crew" at bounding box center [666, 280] width 1039 height 20
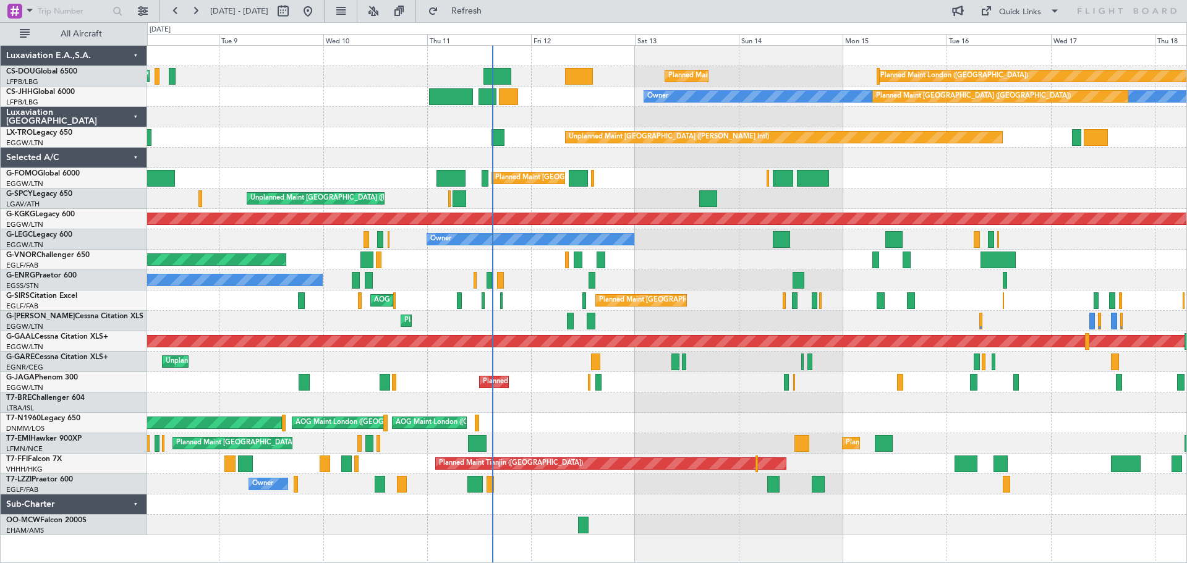
click at [341, 135] on div "Unplanned Maint [GEOGRAPHIC_DATA] ([PERSON_NAME] Intl)" at bounding box center [666, 137] width 1039 height 20
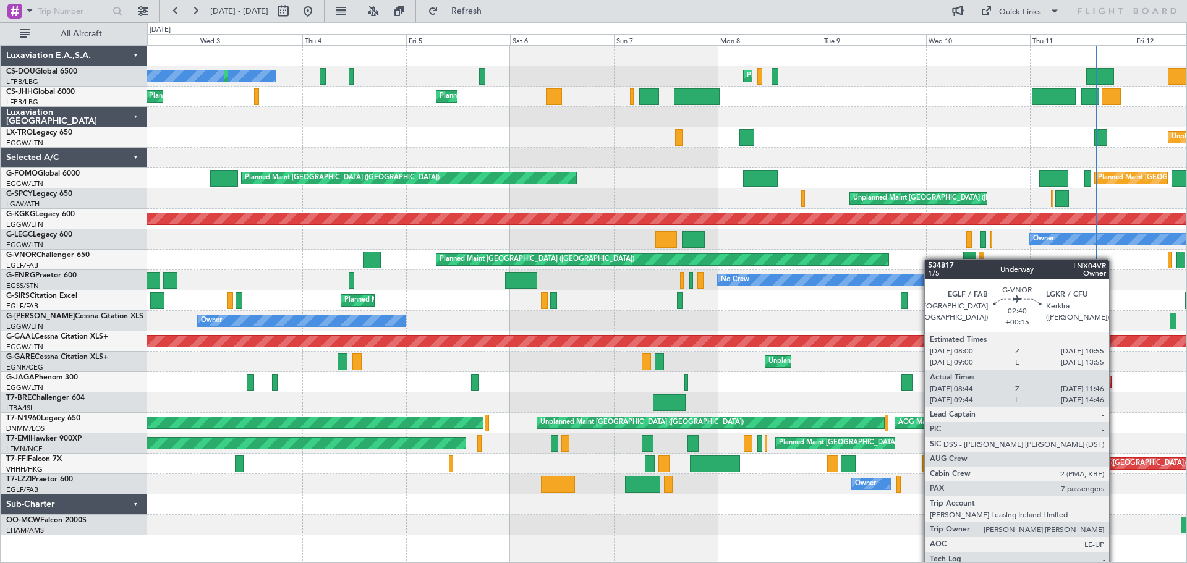
click at [967, 258] on div "Planned Maint [GEOGRAPHIC_DATA] ([GEOGRAPHIC_DATA]) No Crew Planned Maint [GEOG…" at bounding box center [666, 291] width 1039 height 490
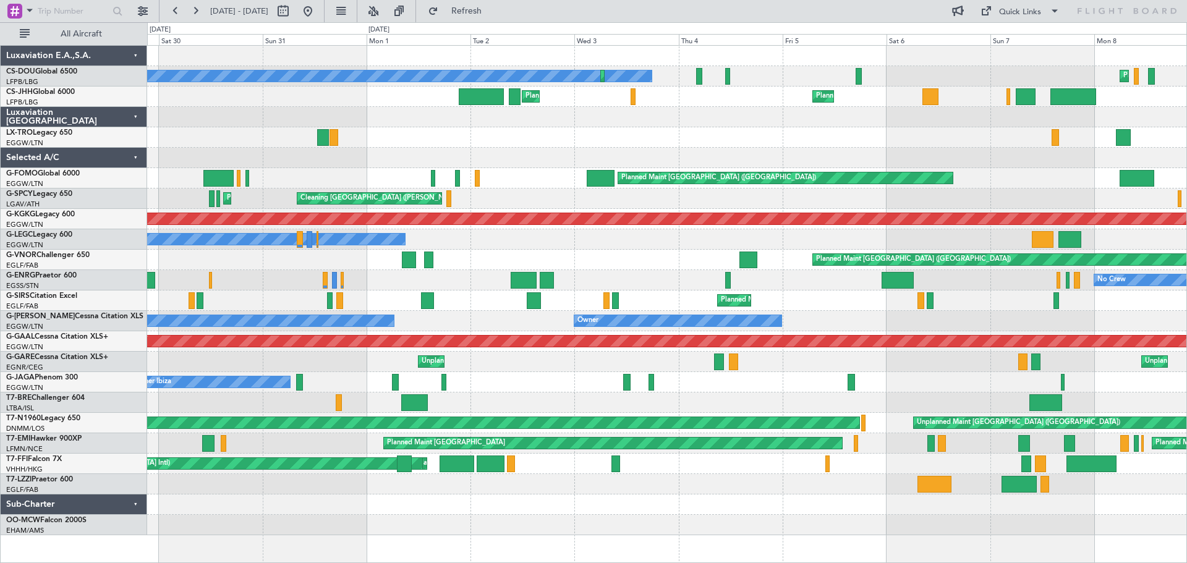
click at [753, 153] on div "Planned Maint [GEOGRAPHIC_DATA] ([GEOGRAPHIC_DATA]) No Crew Planned Maint [GEOG…" at bounding box center [666, 291] width 1039 height 490
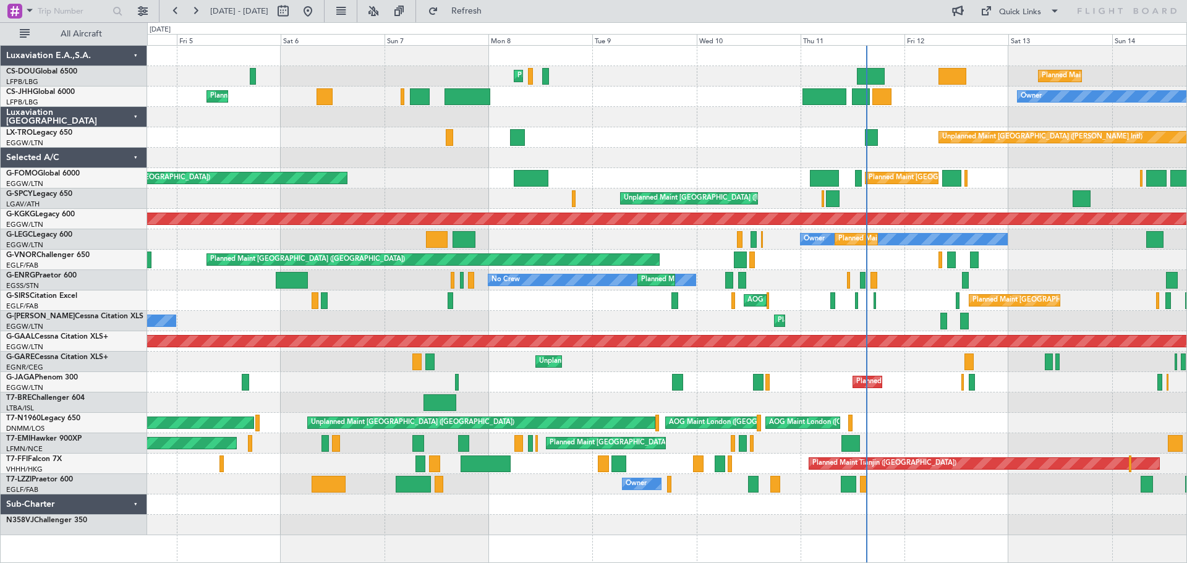
click at [352, 159] on div "Planned Maint [GEOGRAPHIC_DATA] ([GEOGRAPHIC_DATA]) Planned Maint [GEOGRAPHIC_D…" at bounding box center [666, 291] width 1039 height 490
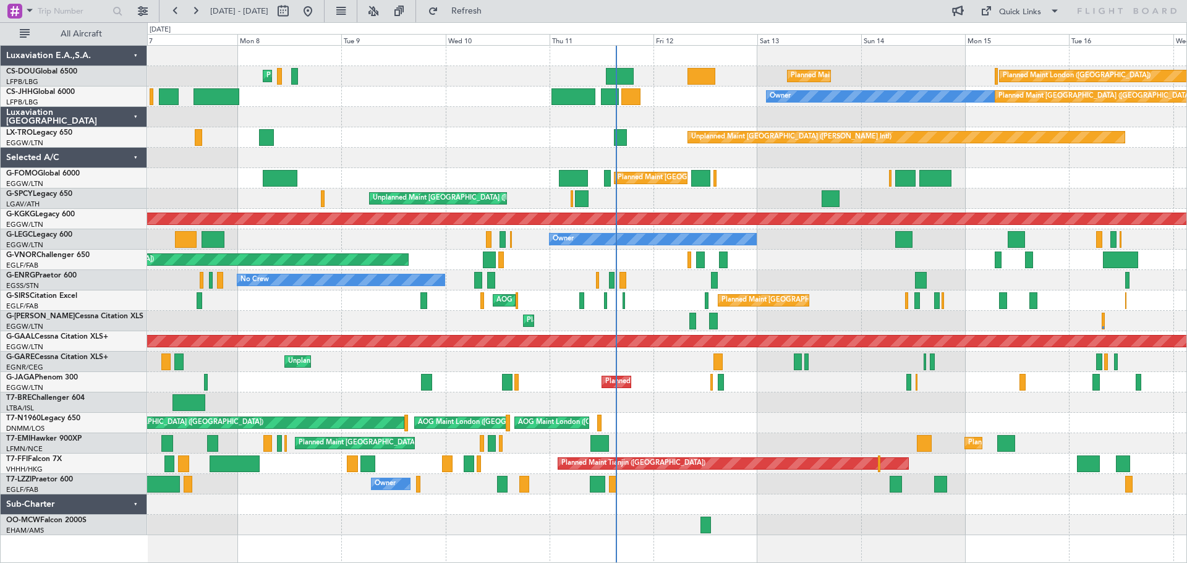
click at [710, 113] on div at bounding box center [666, 117] width 1039 height 20
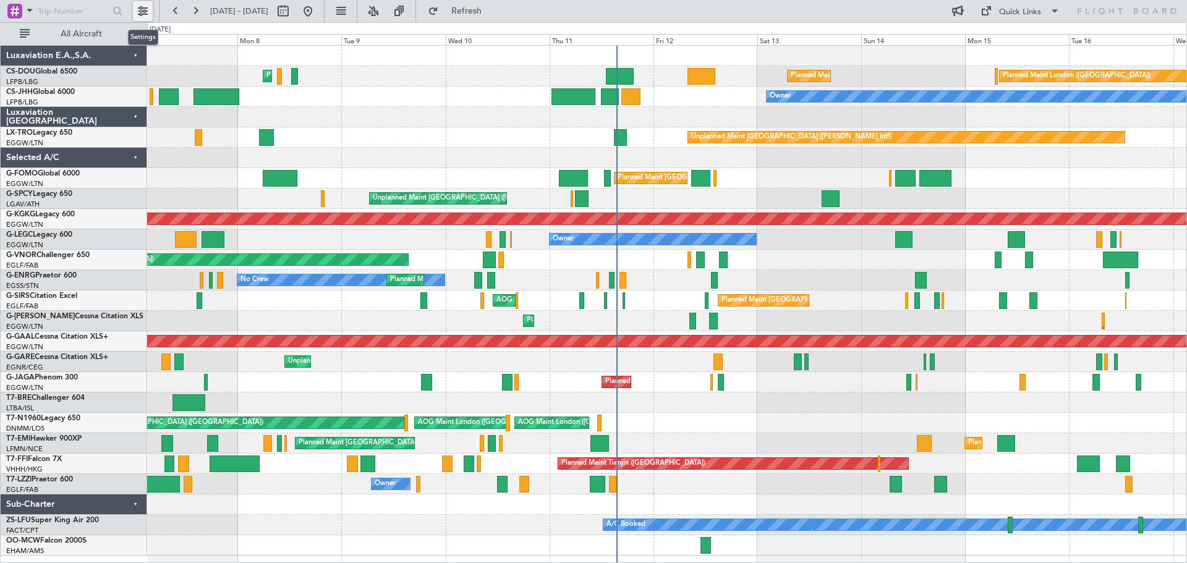
click at [141, 14] on button at bounding box center [143, 11] width 20 height 20
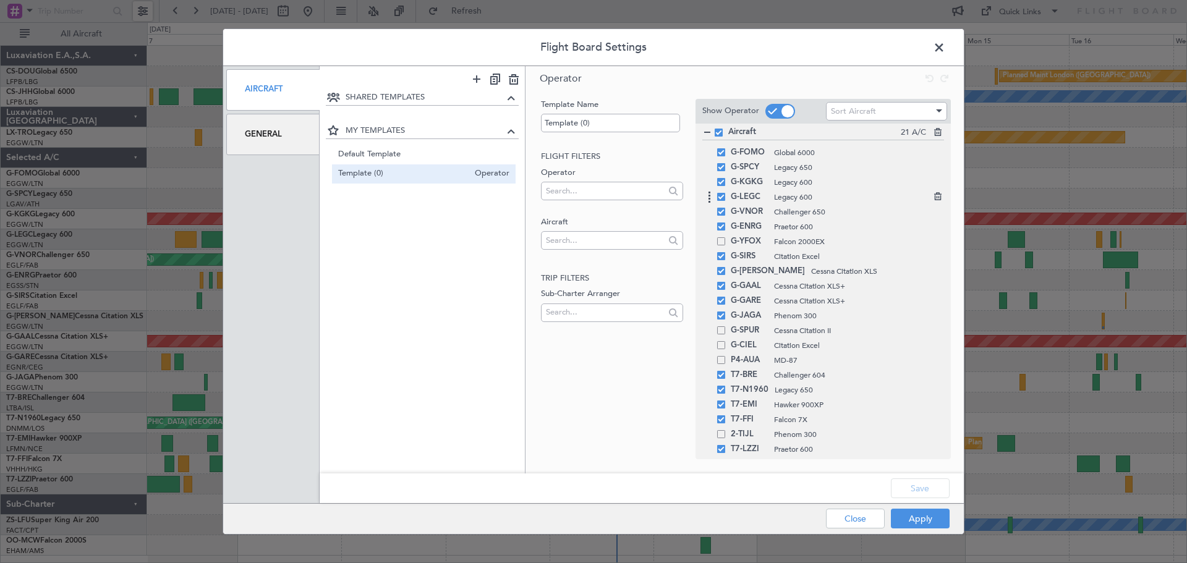
scroll to position [1095, 0]
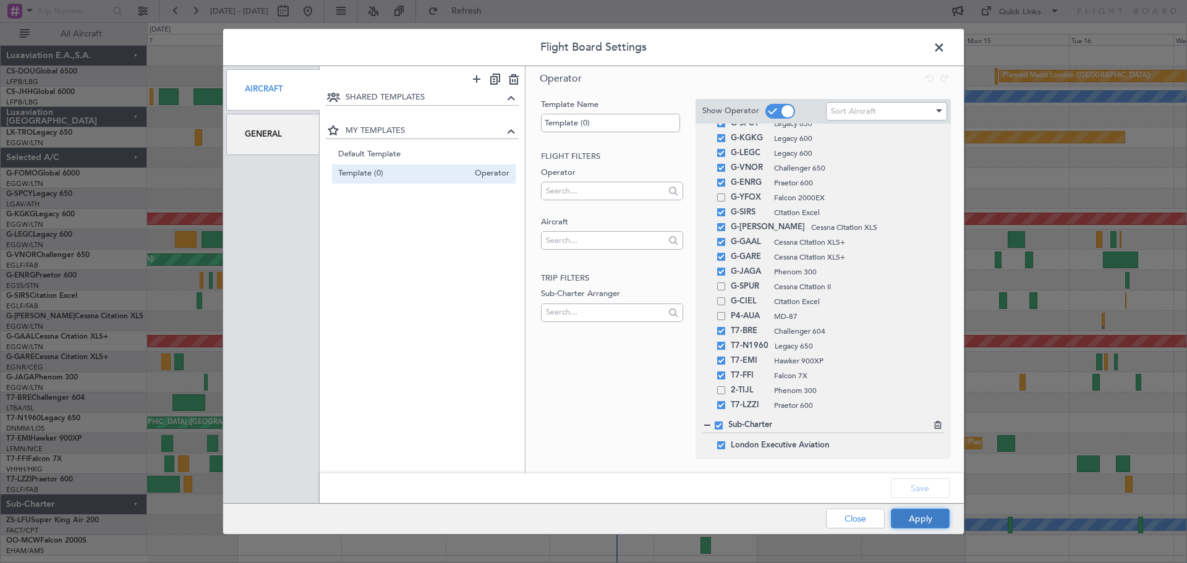
click at [933, 519] on button "Apply" at bounding box center [920, 519] width 59 height 20
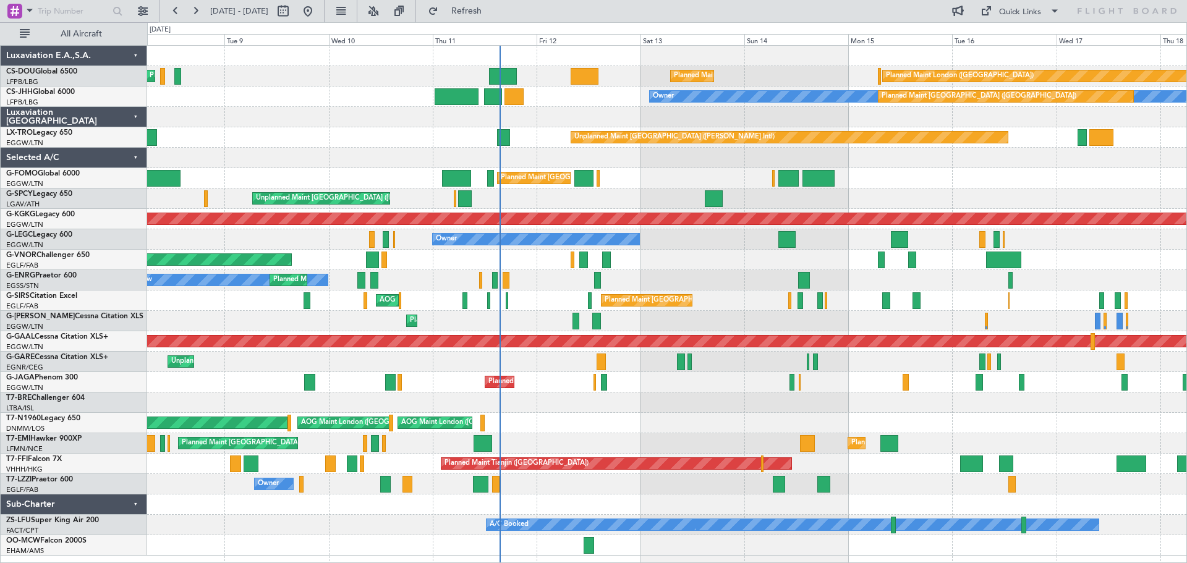
click at [622, 370] on div "Planned Maint London (Biggin Hill) Planned Maint Paris (Le Bourget) Planned Mai…" at bounding box center [666, 301] width 1039 height 510
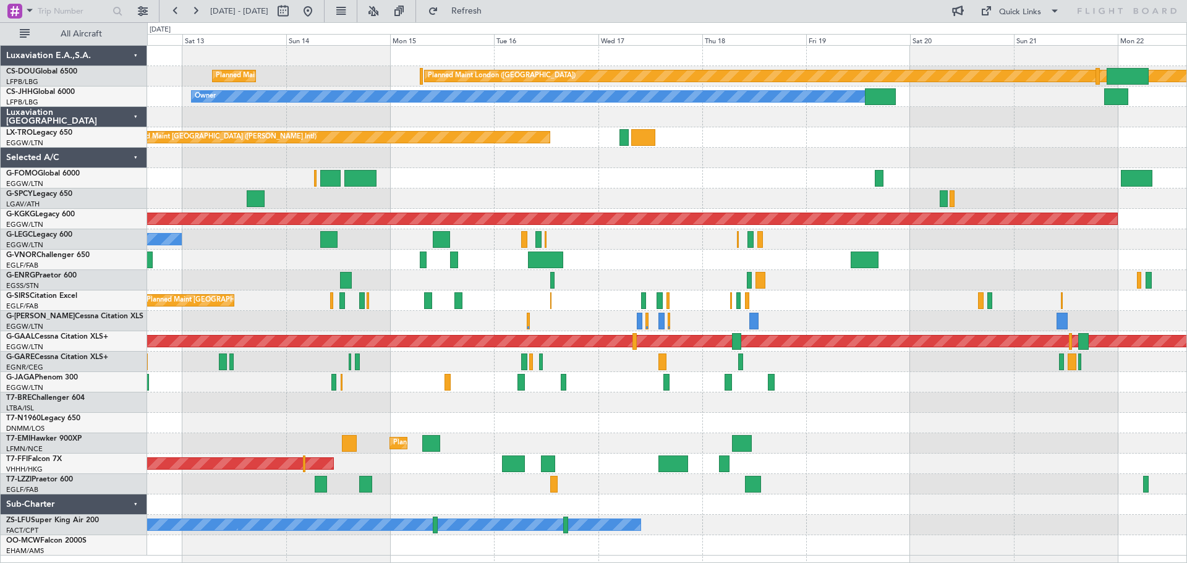
click at [588, 266] on div "Planned Maint Paris (Le Bourget) Planned Maint London (Biggin Hill) Planned Mai…" at bounding box center [666, 301] width 1039 height 510
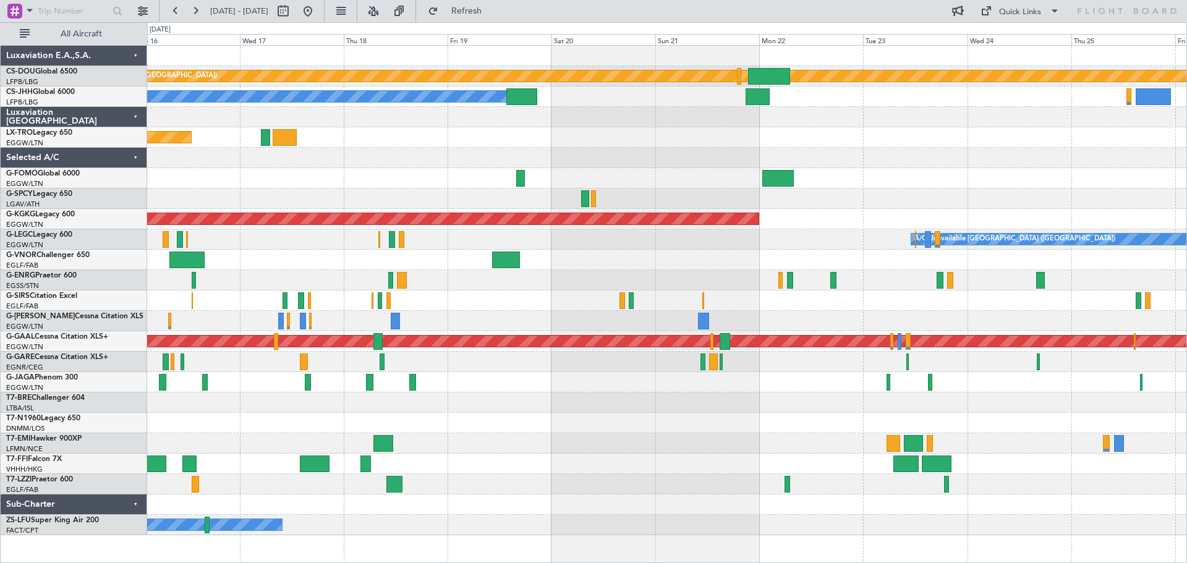
click at [607, 230] on div "A/C Unavailable London (Luton)" at bounding box center [666, 239] width 1039 height 20
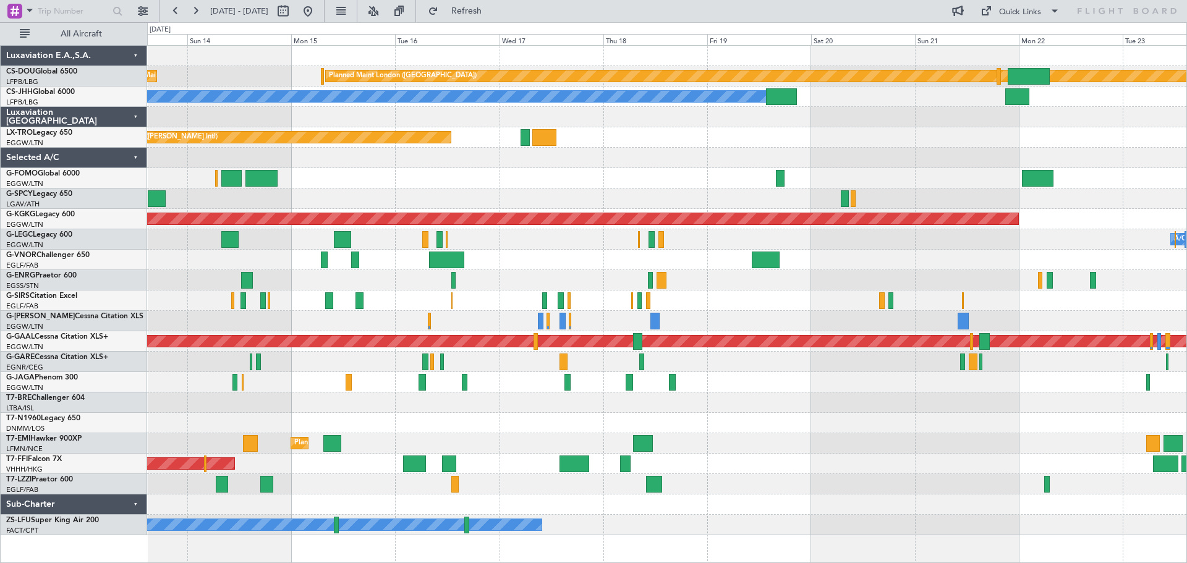
click at [868, 247] on div "A/C Unavailable London (Luton) Planned Maint London (Luton) Owner" at bounding box center [666, 239] width 1039 height 20
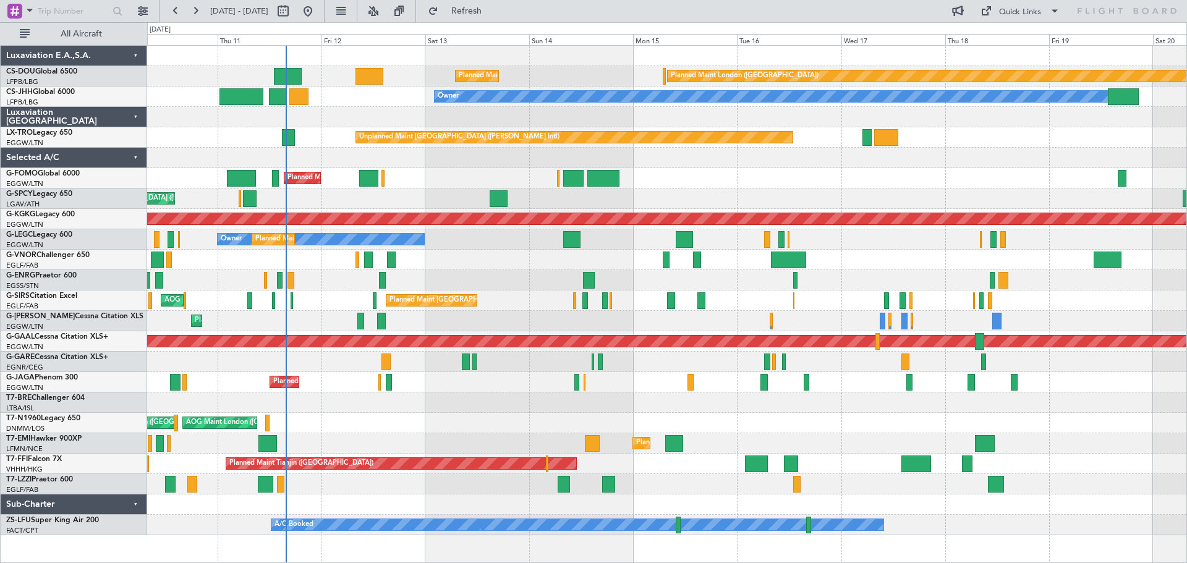
click at [793, 193] on div "Unplanned Maint [GEOGRAPHIC_DATA] ([PERSON_NAME] Intl)" at bounding box center [666, 199] width 1039 height 20
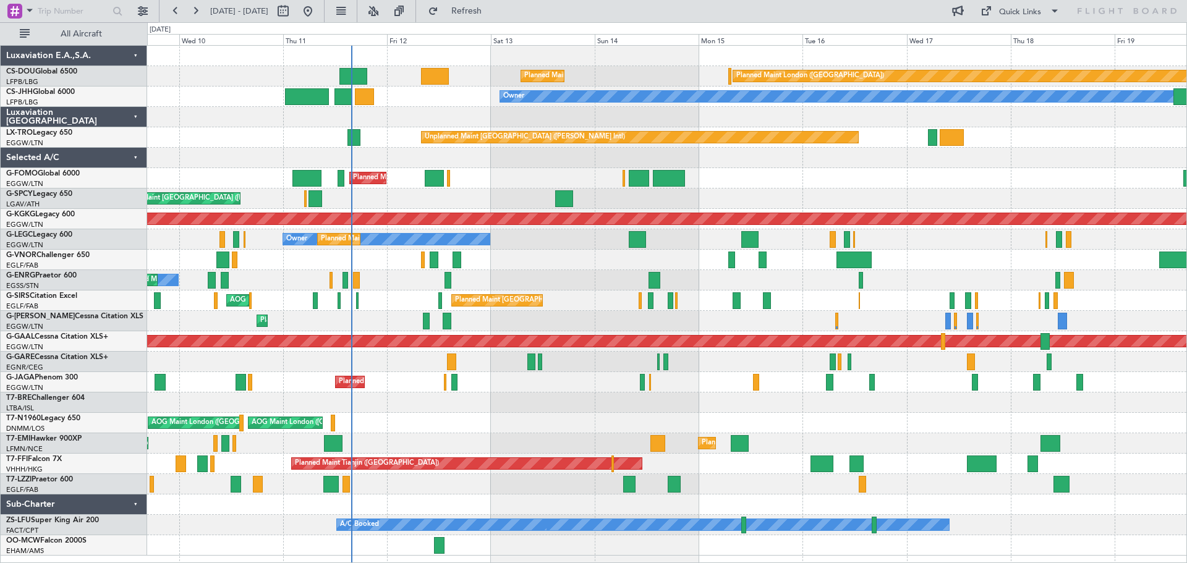
click at [516, 262] on div "Planned Maint [GEOGRAPHIC_DATA] ([GEOGRAPHIC_DATA])" at bounding box center [666, 260] width 1039 height 20
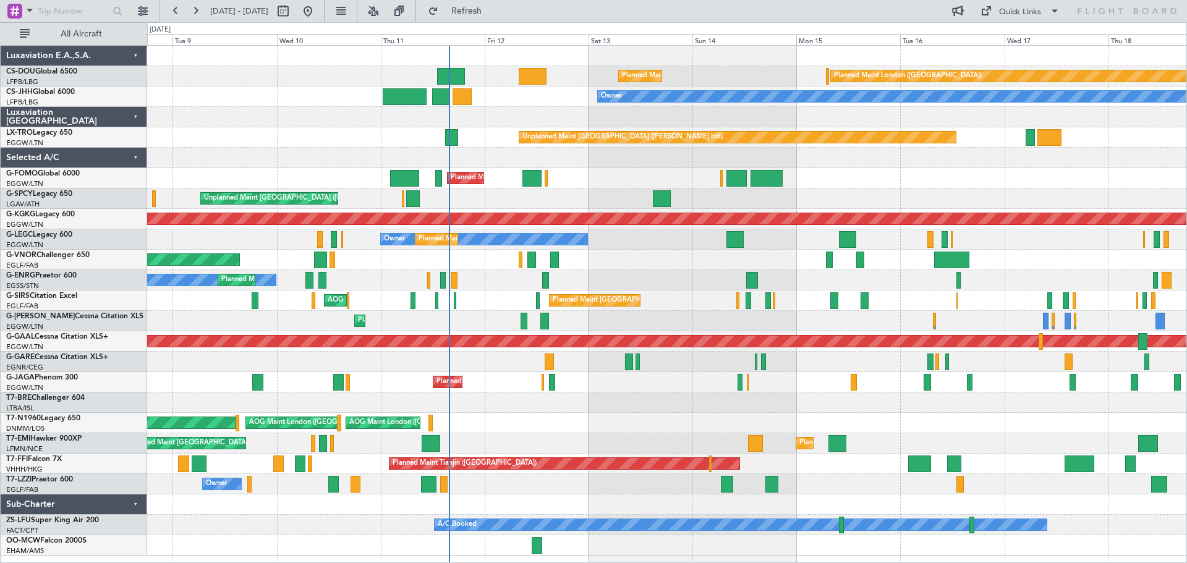
click at [648, 268] on div "Planned Maint [GEOGRAPHIC_DATA] ([GEOGRAPHIC_DATA])" at bounding box center [666, 260] width 1039 height 20
click at [999, 242] on div "Owner Planned Maint London (Luton)" at bounding box center [666, 239] width 1039 height 20
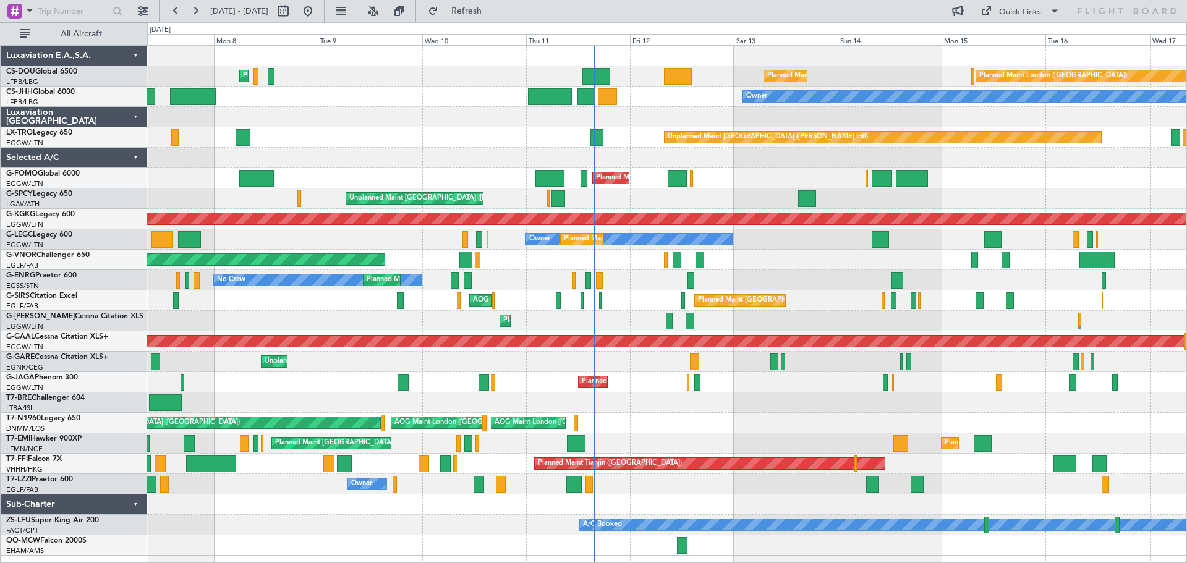
click at [532, 268] on div "Planned Maint [GEOGRAPHIC_DATA] ([GEOGRAPHIC_DATA])" at bounding box center [666, 260] width 1039 height 20
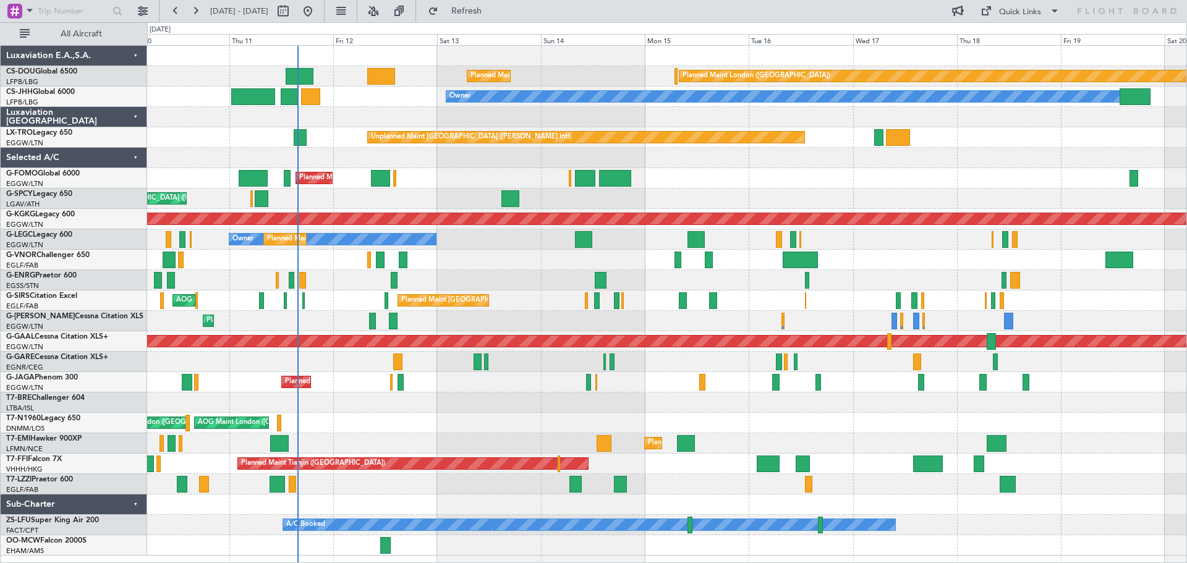
click at [769, 245] on div "Owner Planned Maint London (Luton)" at bounding box center [666, 239] width 1039 height 20
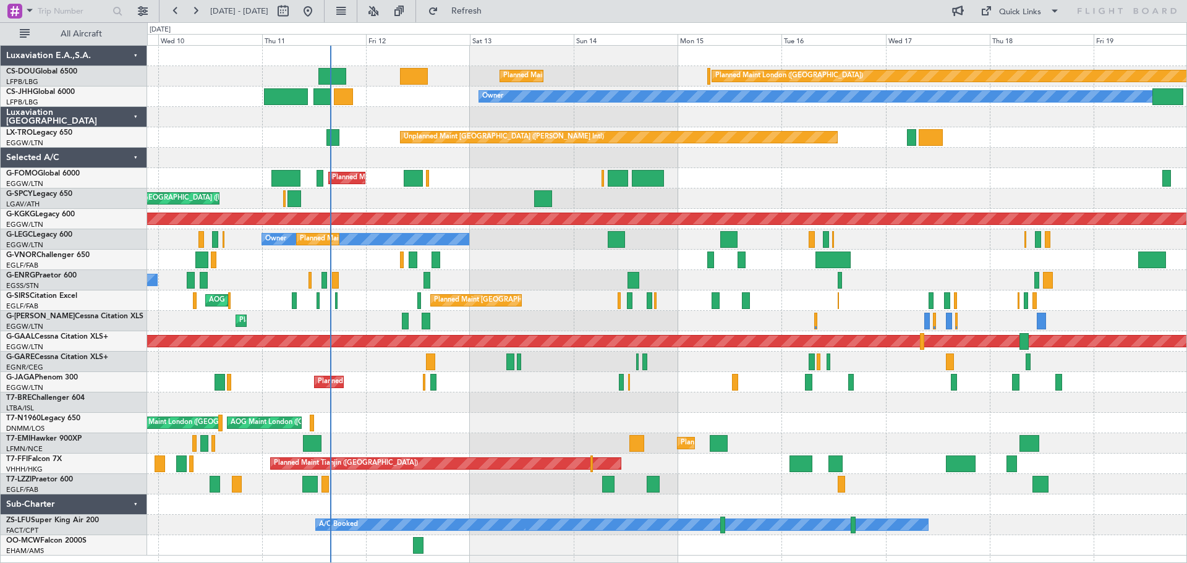
click at [550, 282] on div "No Crew Planned Maint London (Stansted)" at bounding box center [666, 280] width 1039 height 20
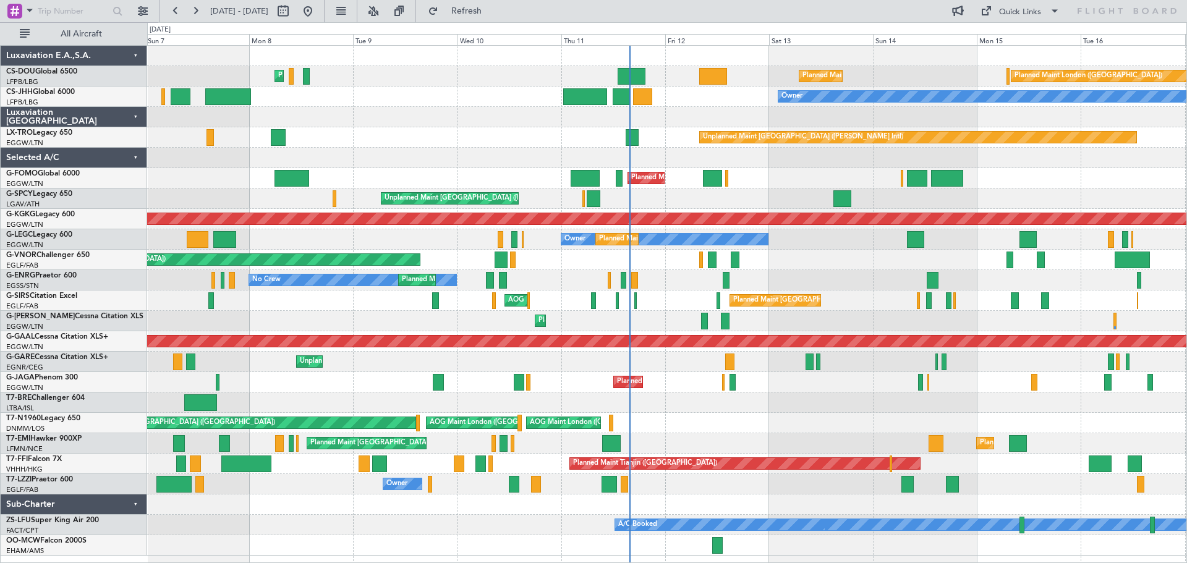
click at [755, 184] on div "Planned Maint London (Biggin Hill) Planned Maint Paris (Le Bourget) Planned Mai…" at bounding box center [666, 301] width 1039 height 510
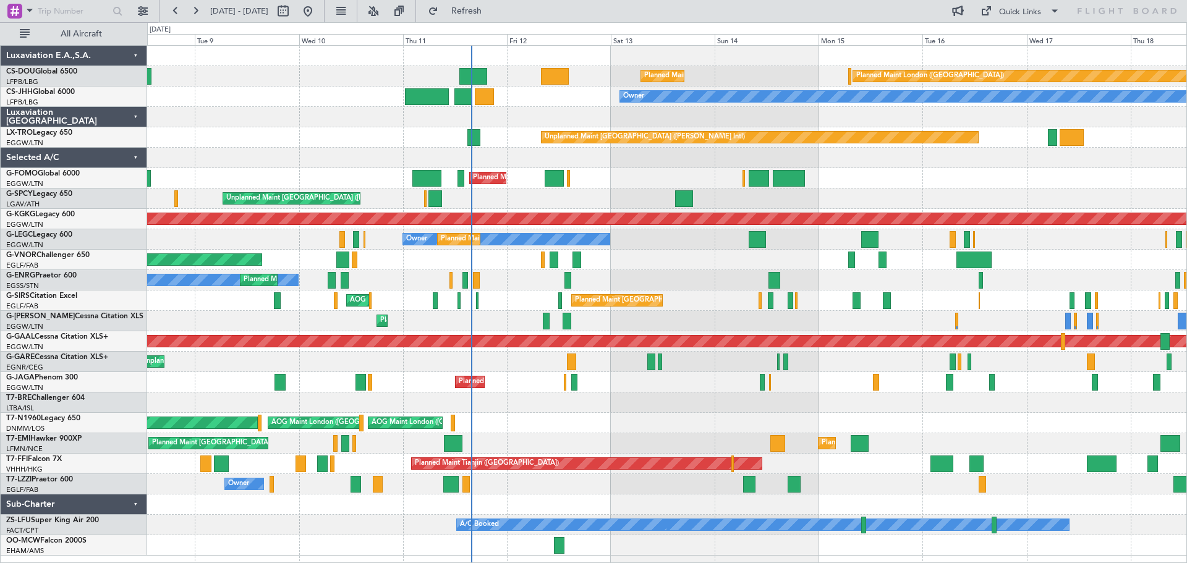
click at [634, 243] on div "Owner Planned Maint London (Luton)" at bounding box center [666, 239] width 1039 height 20
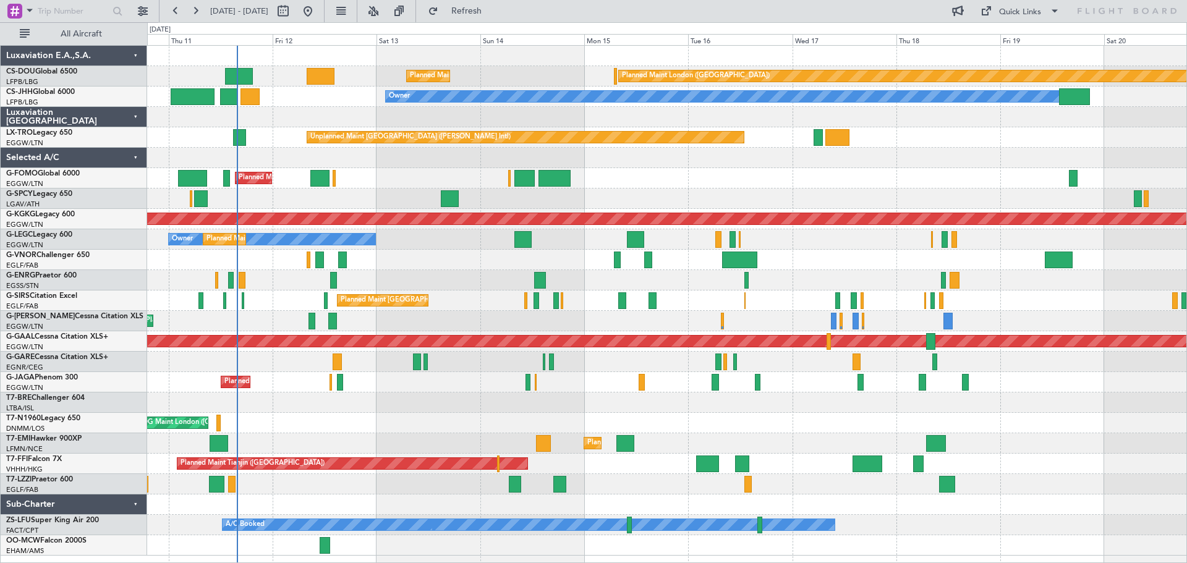
click at [851, 251] on div "Planned Maint London (Biggin Hill) Planned Maint Paris (Le Bourget) Planned Mai…" at bounding box center [666, 301] width 1039 height 510
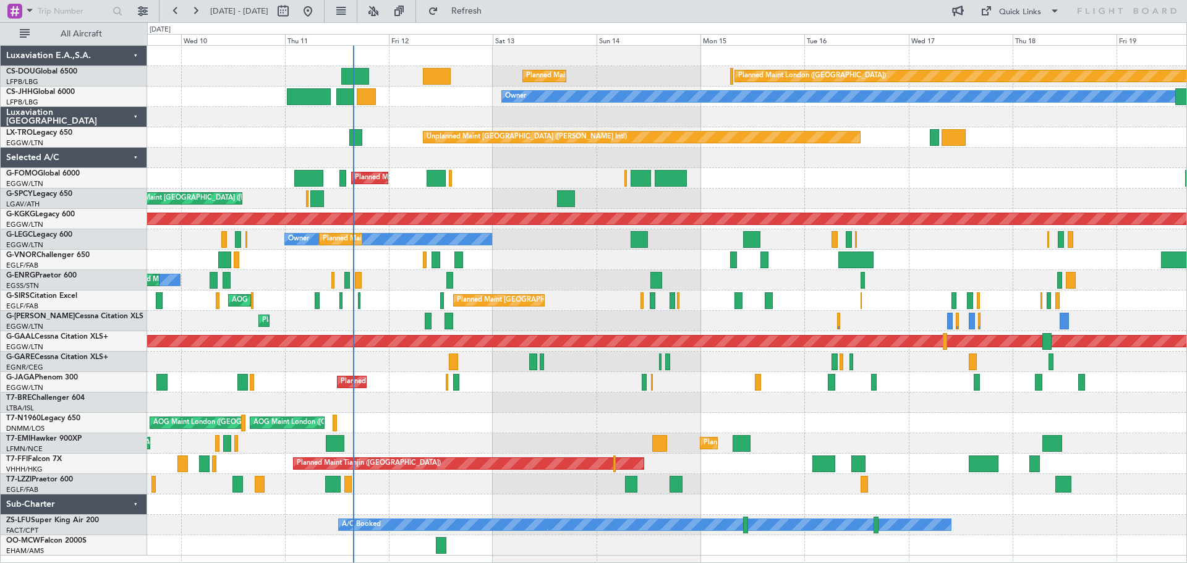
click at [529, 247] on div "Owner Planned Maint London (Luton)" at bounding box center [666, 239] width 1039 height 20
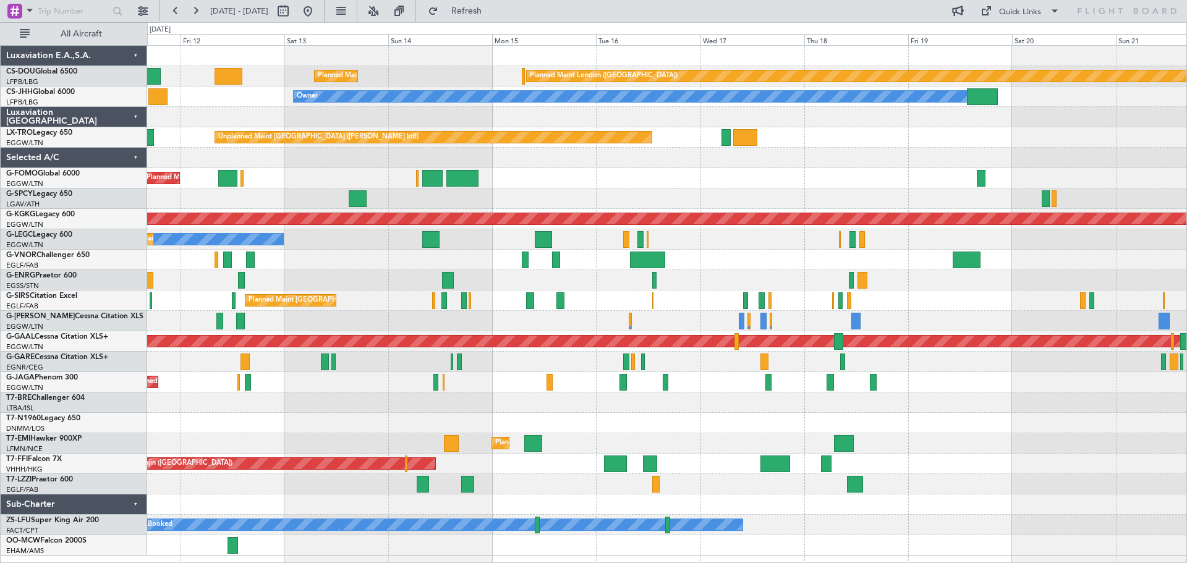
click at [744, 244] on div "Owner Planned Maint London (Luton) A/C Unavailable London (Luton)" at bounding box center [666, 239] width 1039 height 20
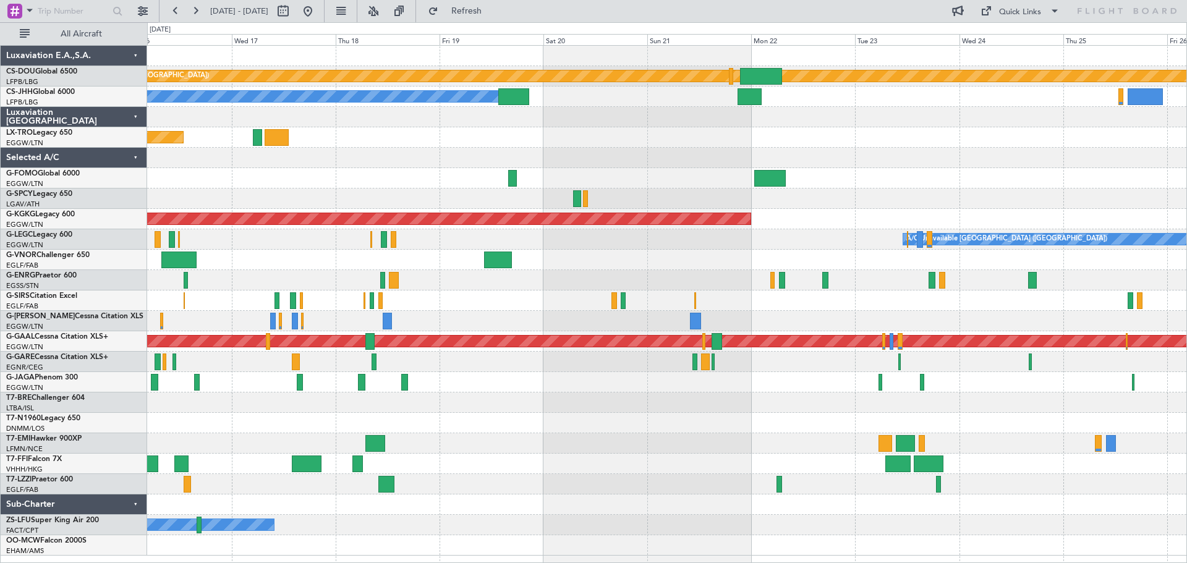
click at [485, 229] on div "Planned Maint London (Biggin Hill) Planned Maint Paris (Le Bourget) Planned Mai…" at bounding box center [666, 301] width 1039 height 510
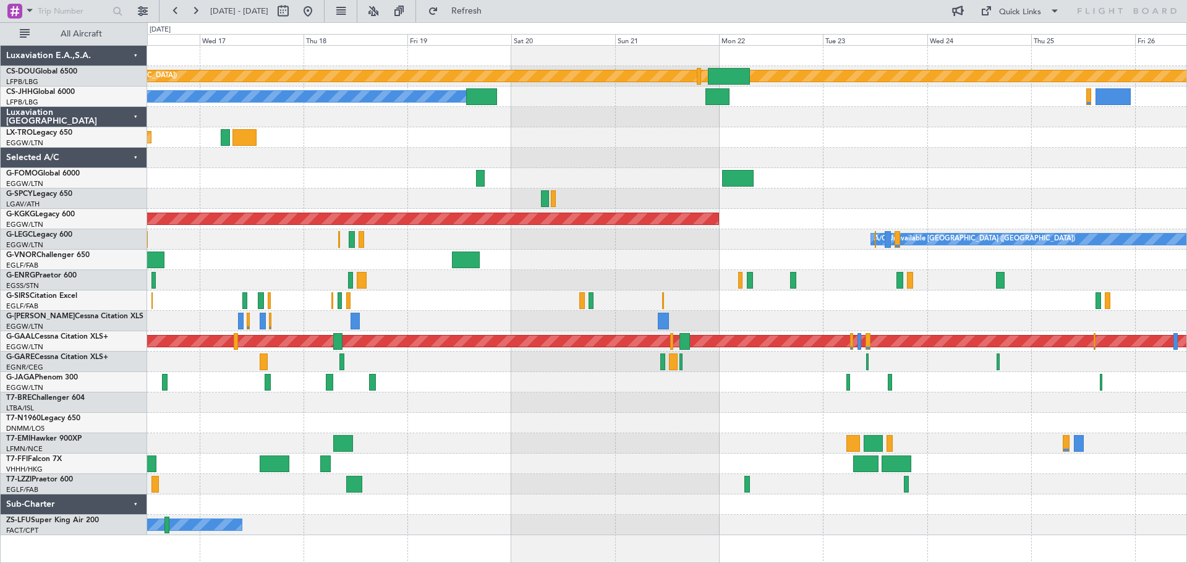
click at [883, 204] on div at bounding box center [666, 199] width 1039 height 20
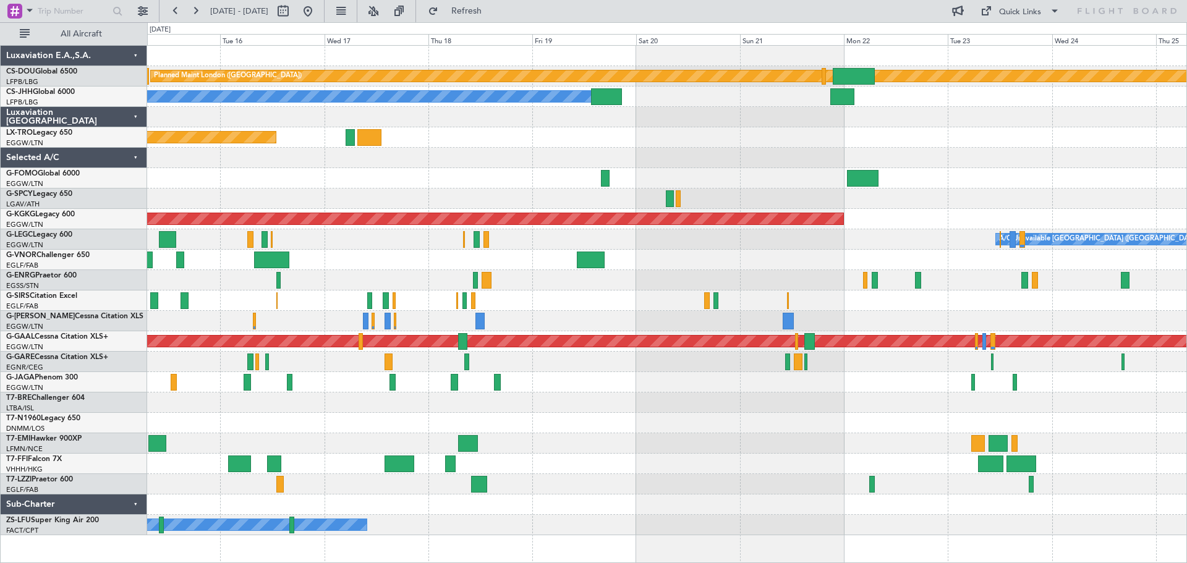
click at [704, 242] on div "A/C Unavailable London (Luton) Owner" at bounding box center [666, 239] width 1039 height 20
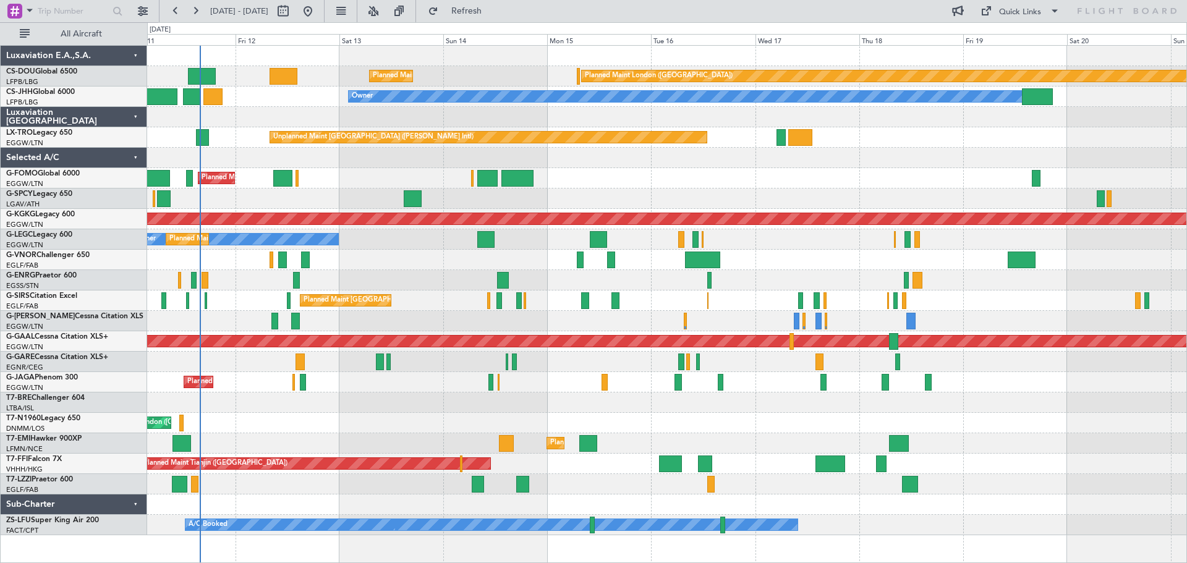
click at [804, 237] on div "Owner Planned Maint London (Luton) A/C Unavailable London (Luton)" at bounding box center [666, 239] width 1039 height 20
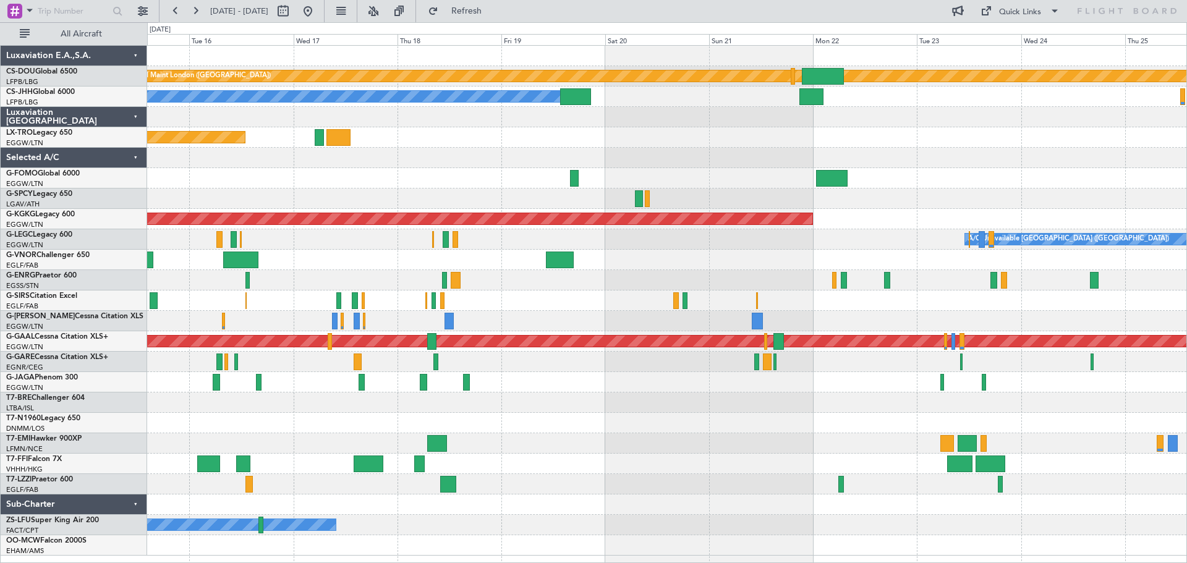
click at [488, 200] on div at bounding box center [666, 199] width 1039 height 20
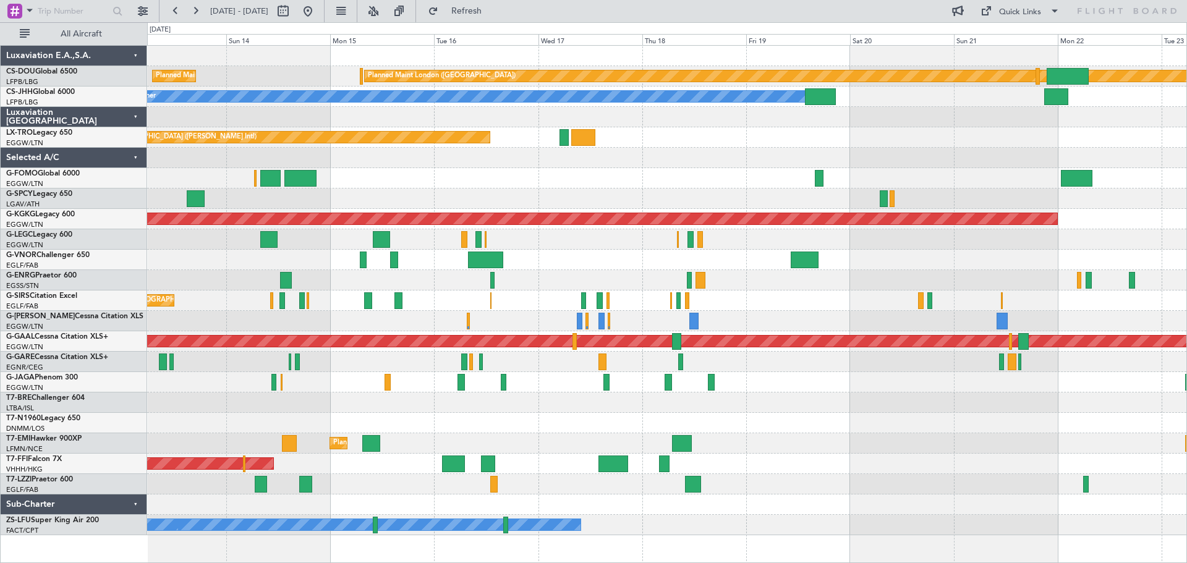
click at [879, 242] on div "Planned Maint London (Luton) Owner A/C Unavailable London (Luton)" at bounding box center [666, 239] width 1039 height 20
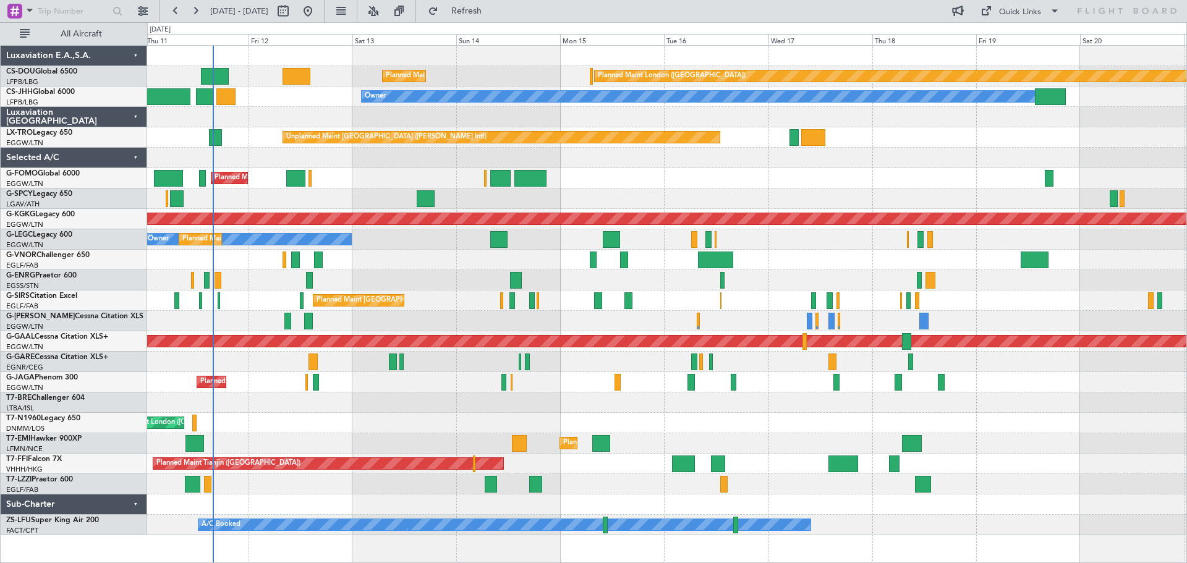
click at [820, 258] on div "Planned Maint [GEOGRAPHIC_DATA] ([GEOGRAPHIC_DATA])" at bounding box center [666, 260] width 1039 height 20
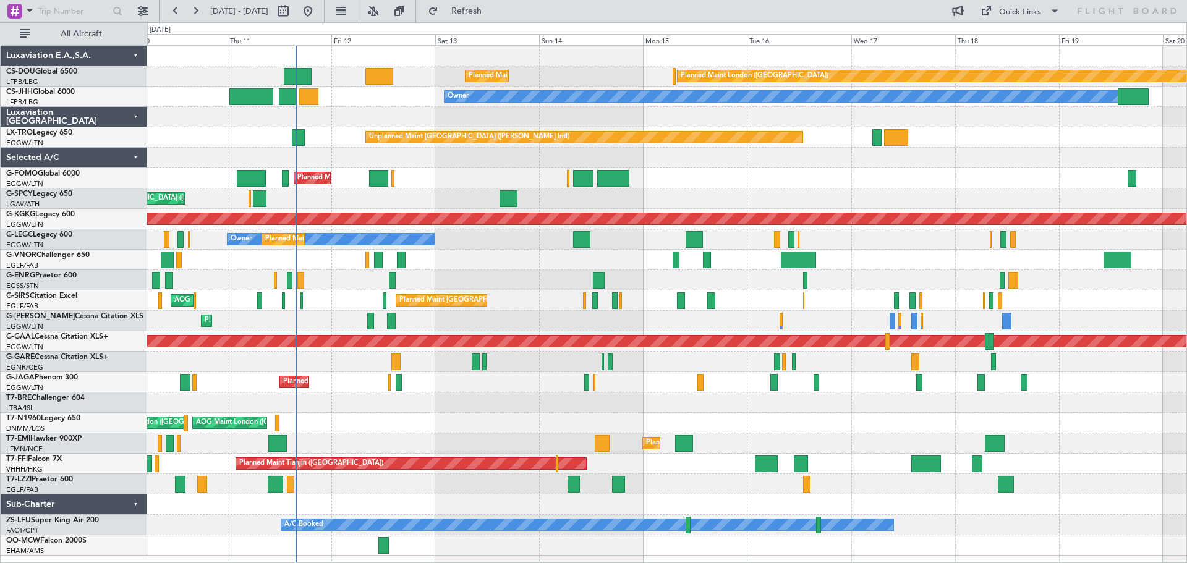
click at [594, 258] on div "Planned Maint [GEOGRAPHIC_DATA] ([GEOGRAPHIC_DATA])" at bounding box center [666, 260] width 1039 height 20
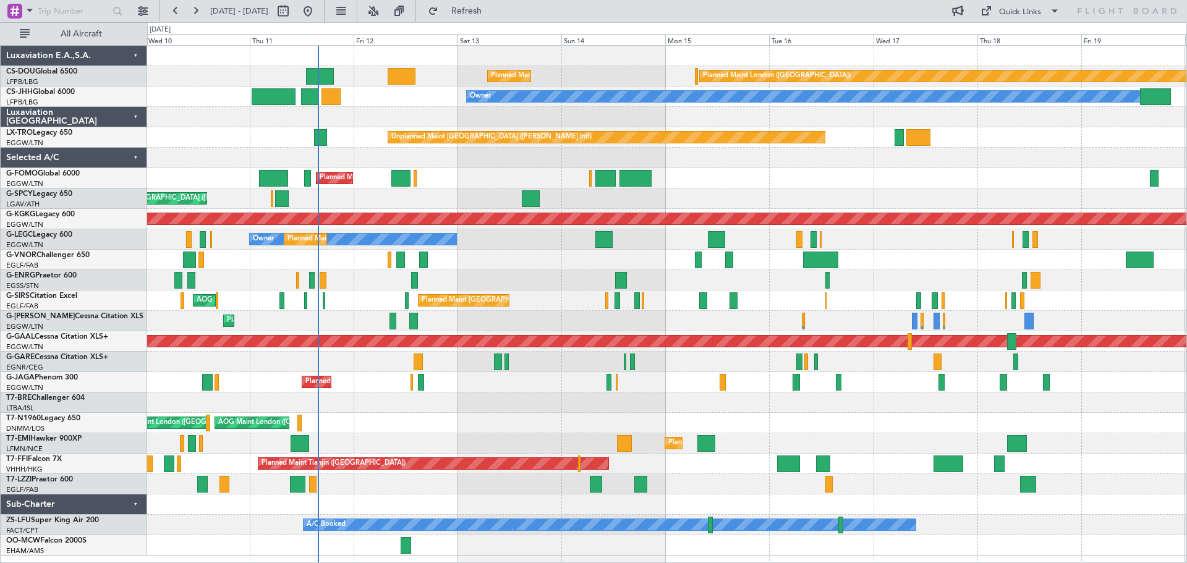
click at [516, 258] on div "Planned Maint [GEOGRAPHIC_DATA] ([GEOGRAPHIC_DATA])" at bounding box center [666, 260] width 1039 height 20
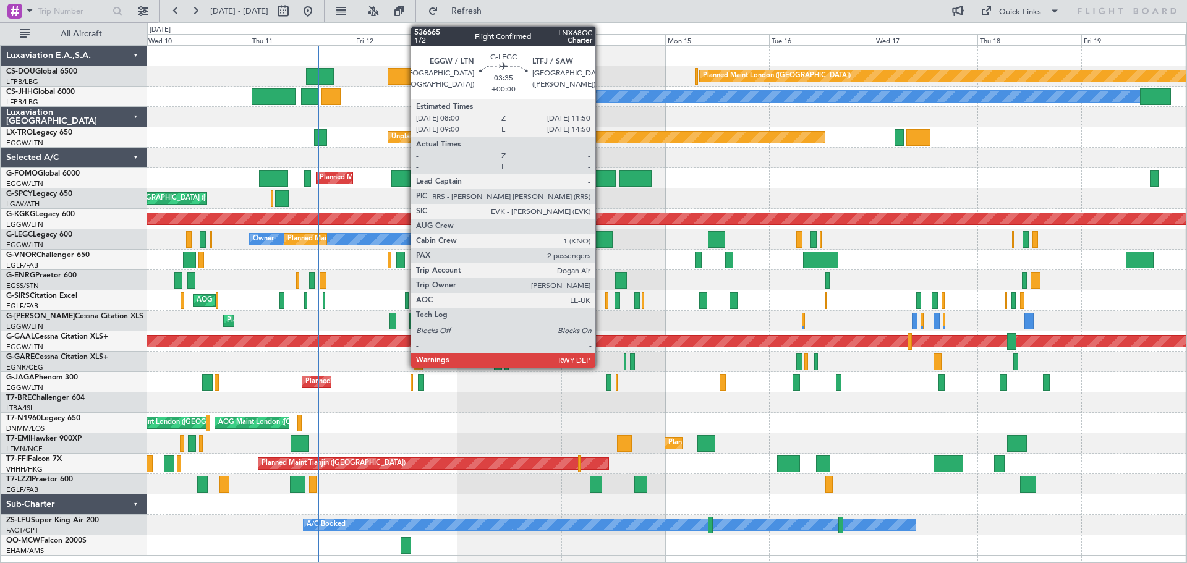
click at [601, 239] on div at bounding box center [603, 239] width 17 height 17
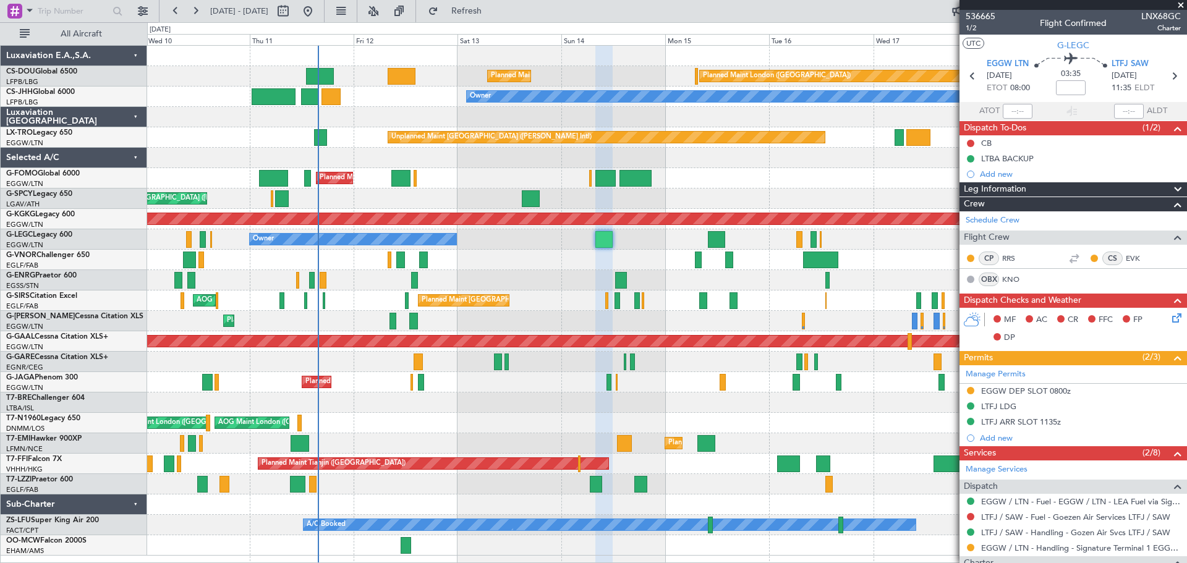
click at [1181, 3] on span at bounding box center [1181, 5] width 12 height 11
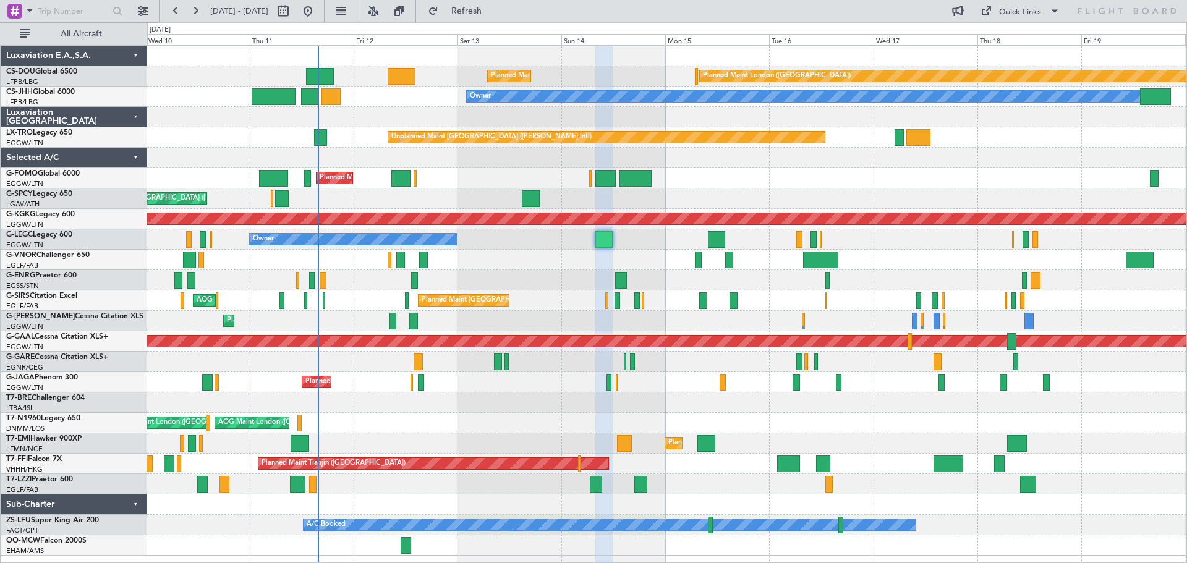
type input "0"
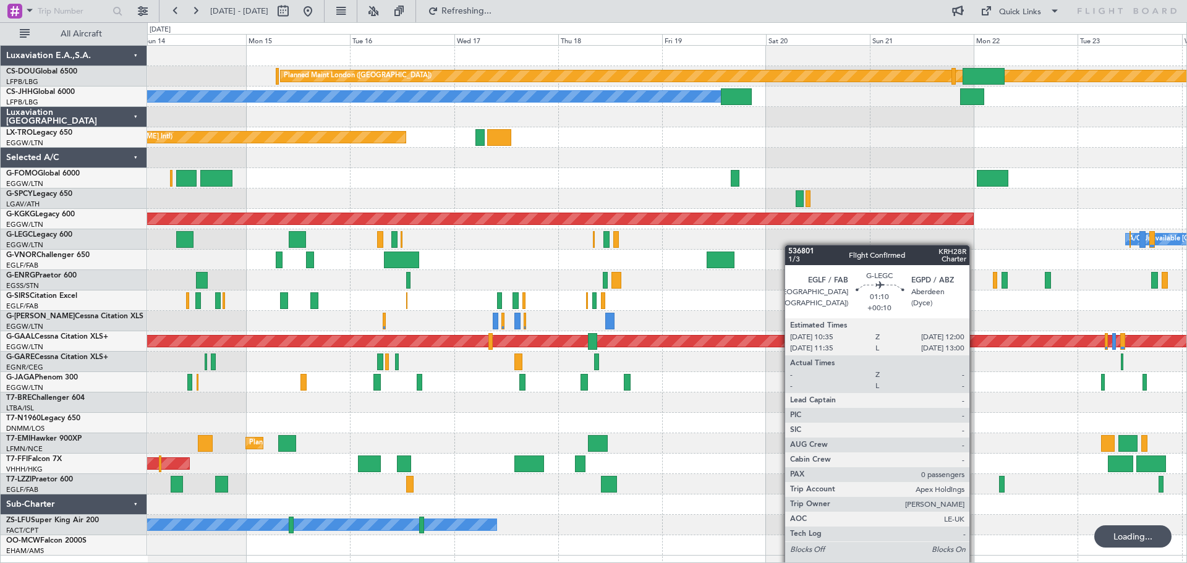
click at [666, 242] on div "Planned Maint London (Biggin Hill) Planned Maint Paris (Le Bourget) Planned Mai…" at bounding box center [666, 301] width 1039 height 510
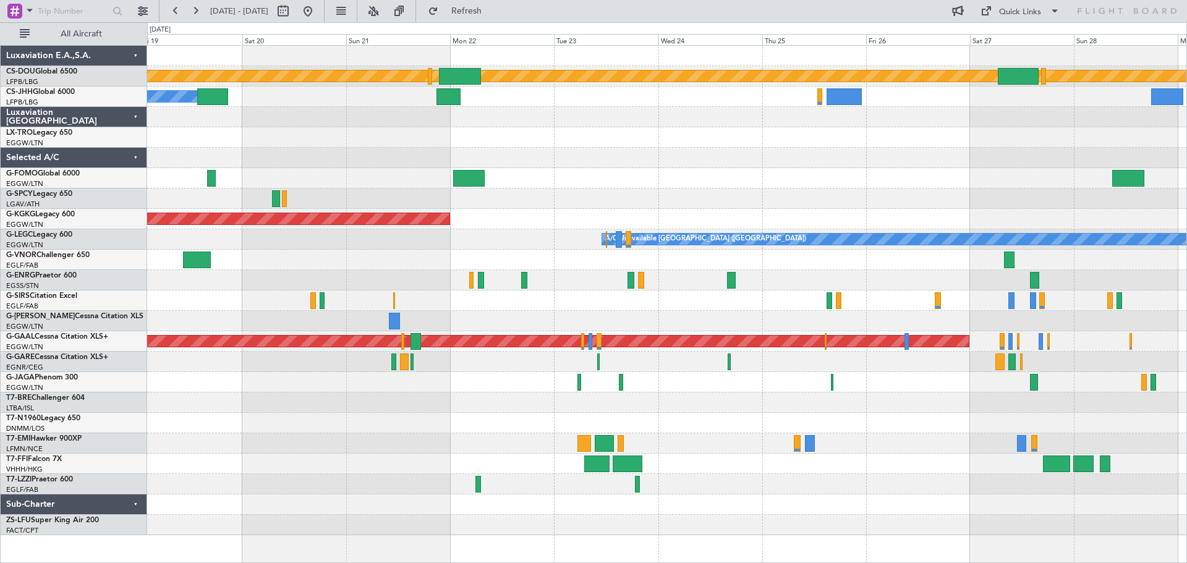
click at [444, 247] on div "A/C Unavailable London (Luton)" at bounding box center [666, 239] width 1039 height 20
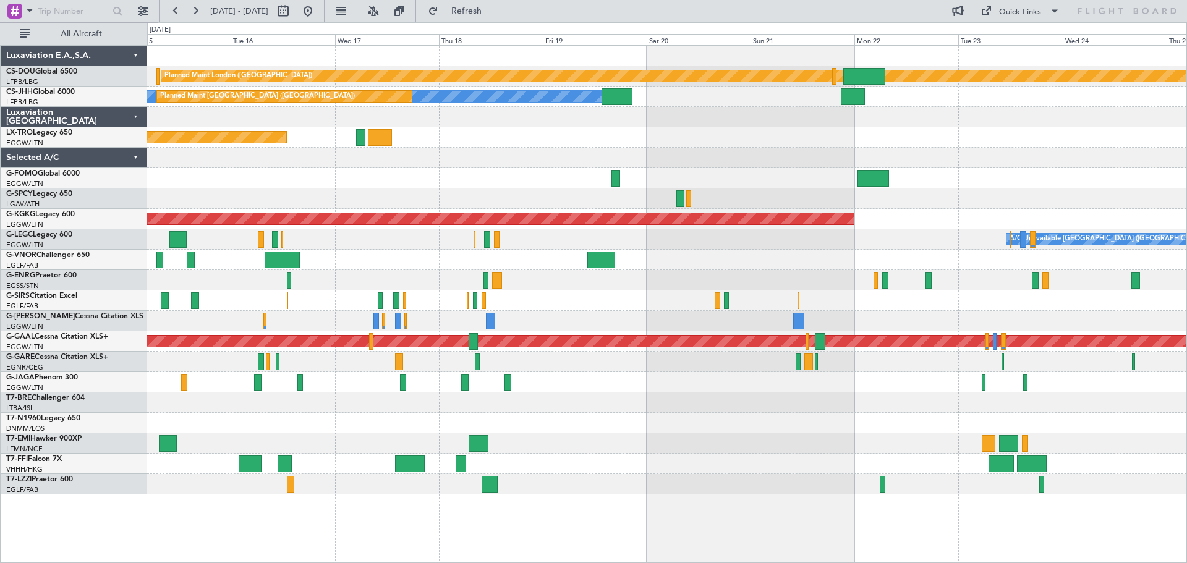
click at [858, 239] on div "A/C Unavailable London (Luton) Owner" at bounding box center [666, 239] width 1039 height 20
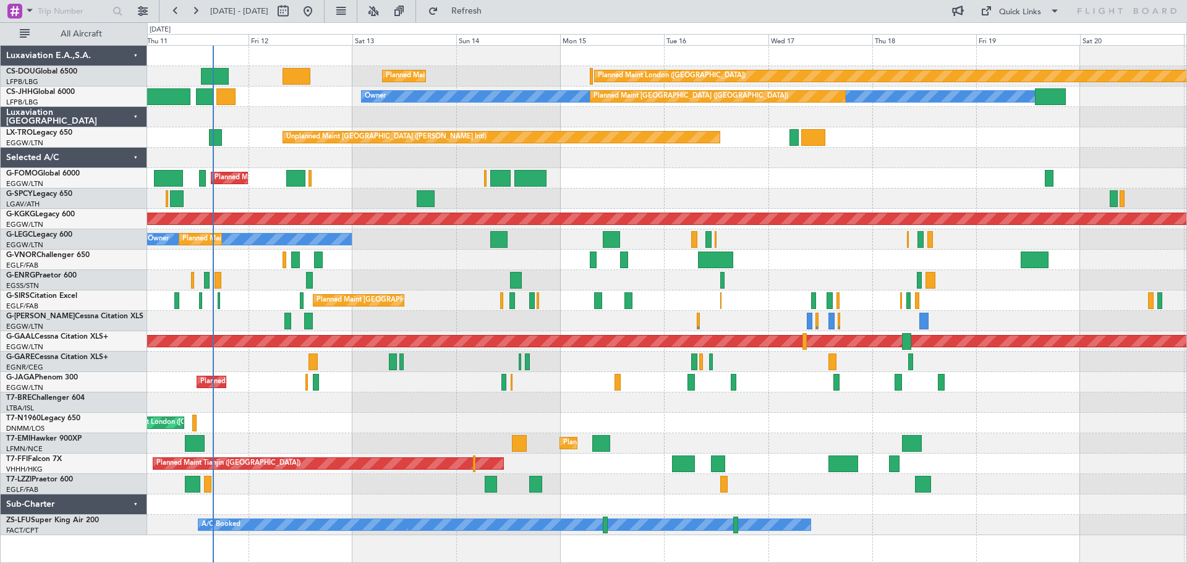
click at [1019, 237] on div "Owner Planned Maint London (Luton) A/C Unavailable London (Luton)" at bounding box center [666, 239] width 1039 height 20
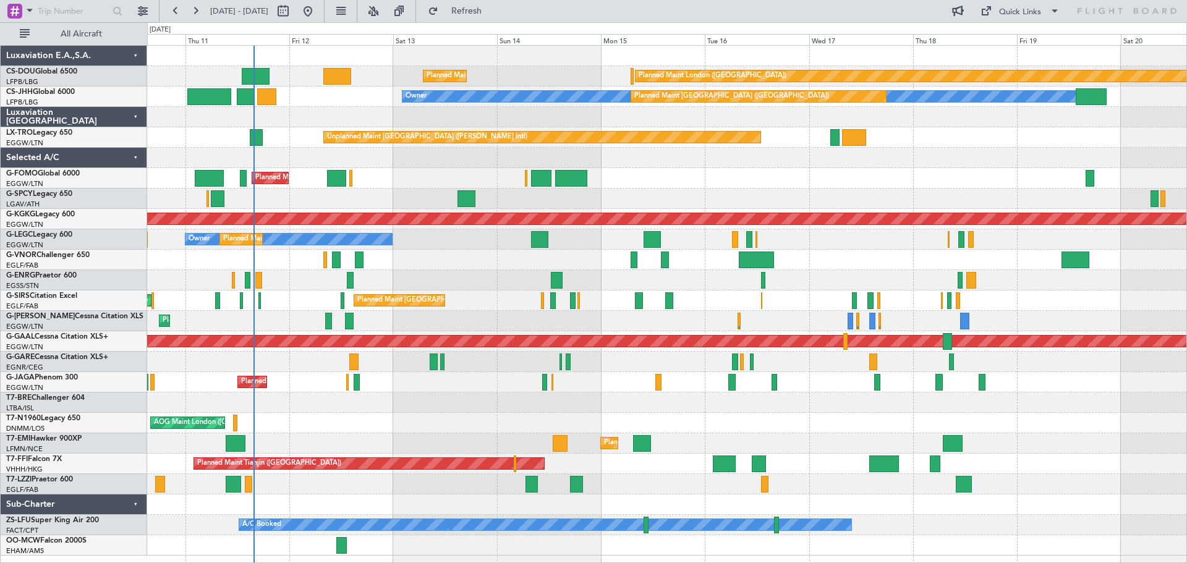
click at [844, 236] on div "Owner Planned Maint London (Luton)" at bounding box center [666, 239] width 1039 height 20
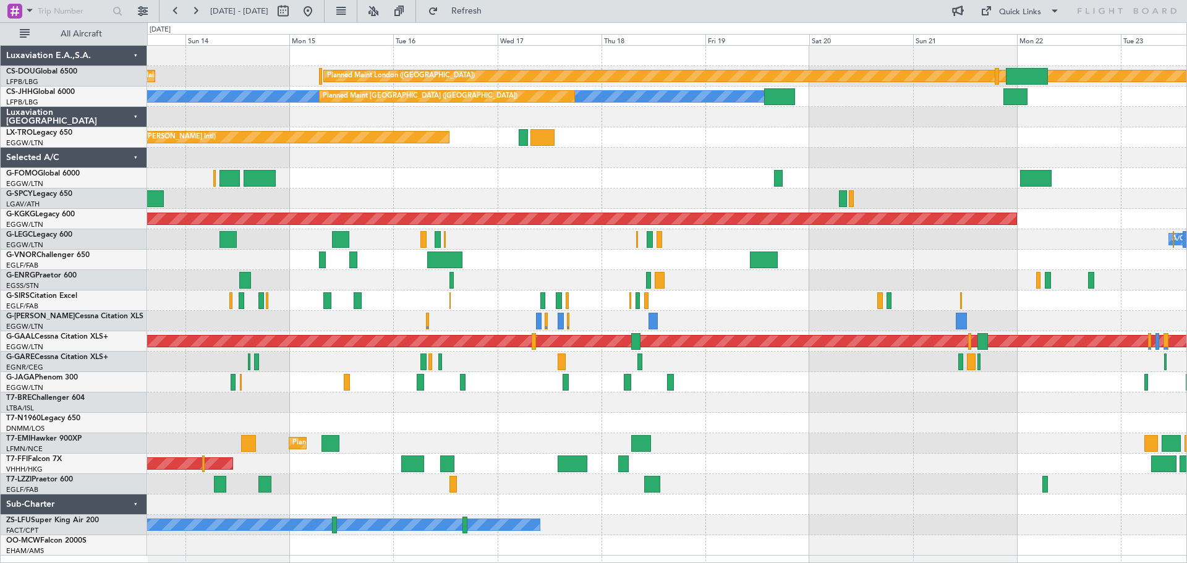
click at [508, 199] on div at bounding box center [666, 199] width 1039 height 20
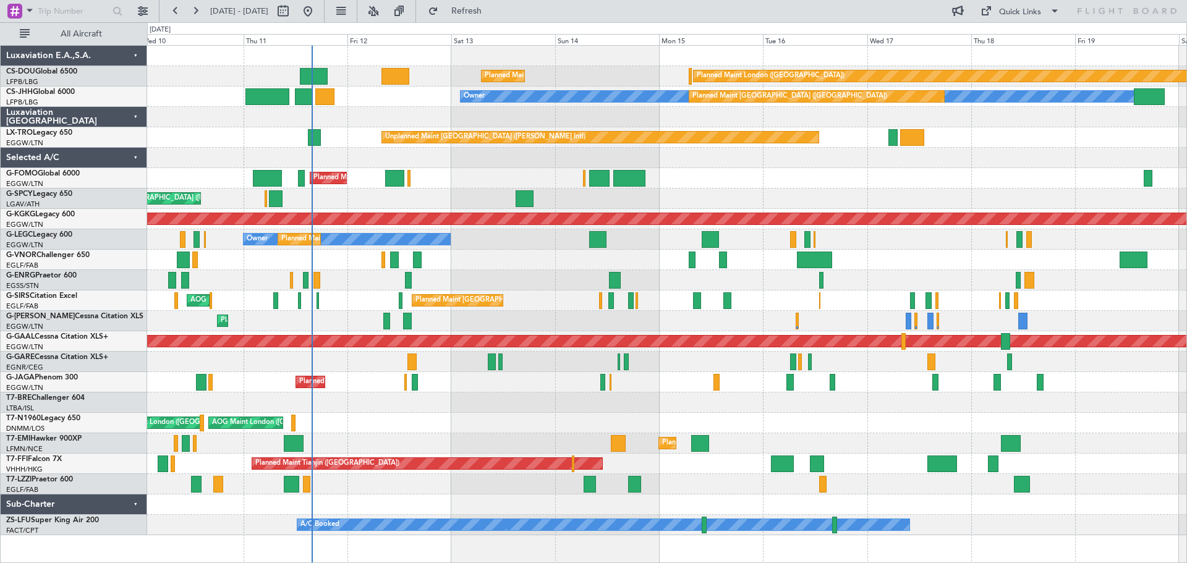
click at [846, 189] on div "Unplanned Maint [GEOGRAPHIC_DATA] ([PERSON_NAME] Intl)" at bounding box center [666, 199] width 1039 height 20
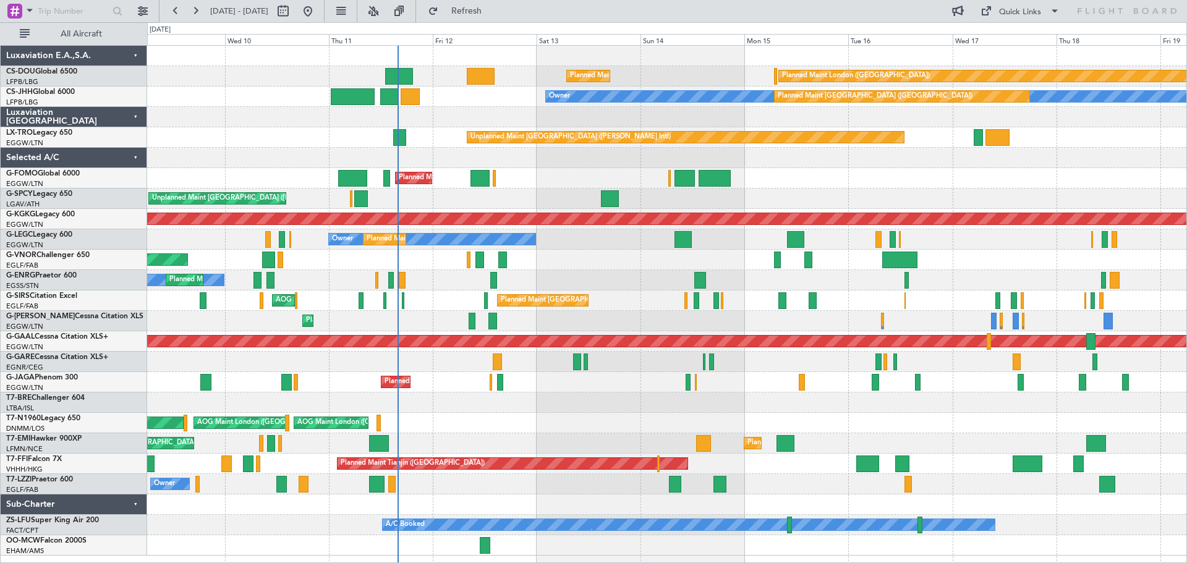
click at [587, 165] on div at bounding box center [666, 158] width 1039 height 20
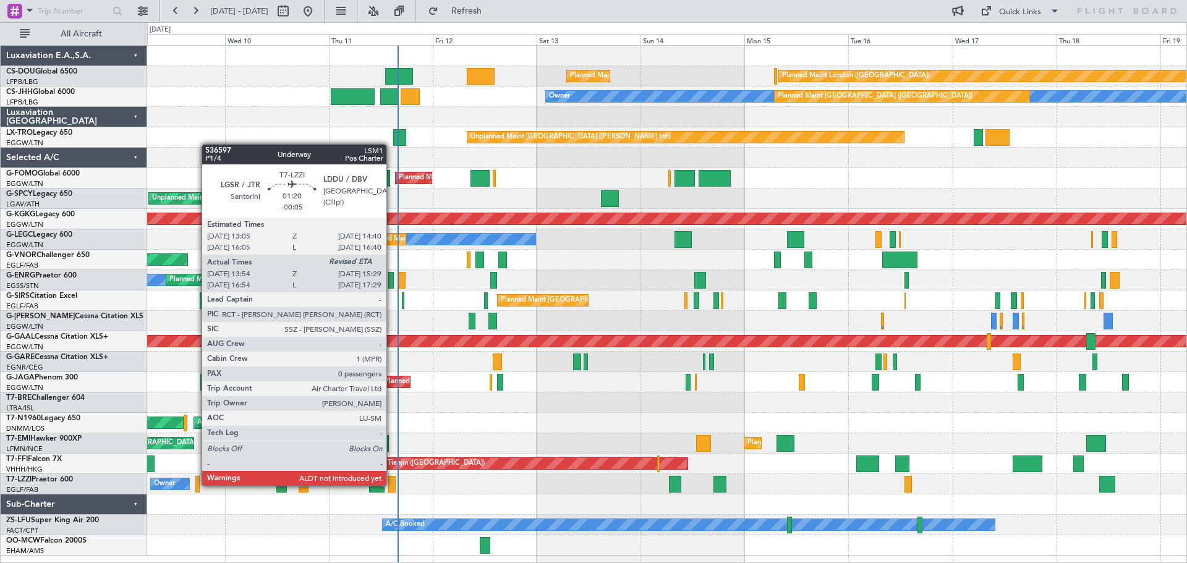
click at [392, 485] on div at bounding box center [391, 484] width 7 height 17
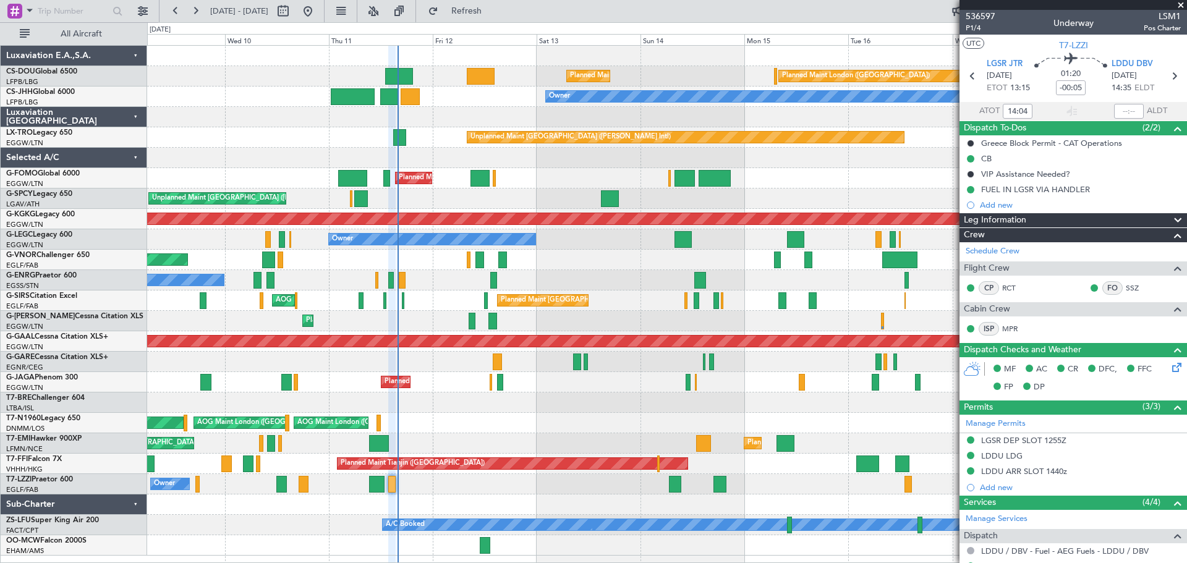
click at [1181, 5] on span at bounding box center [1181, 5] width 12 height 11
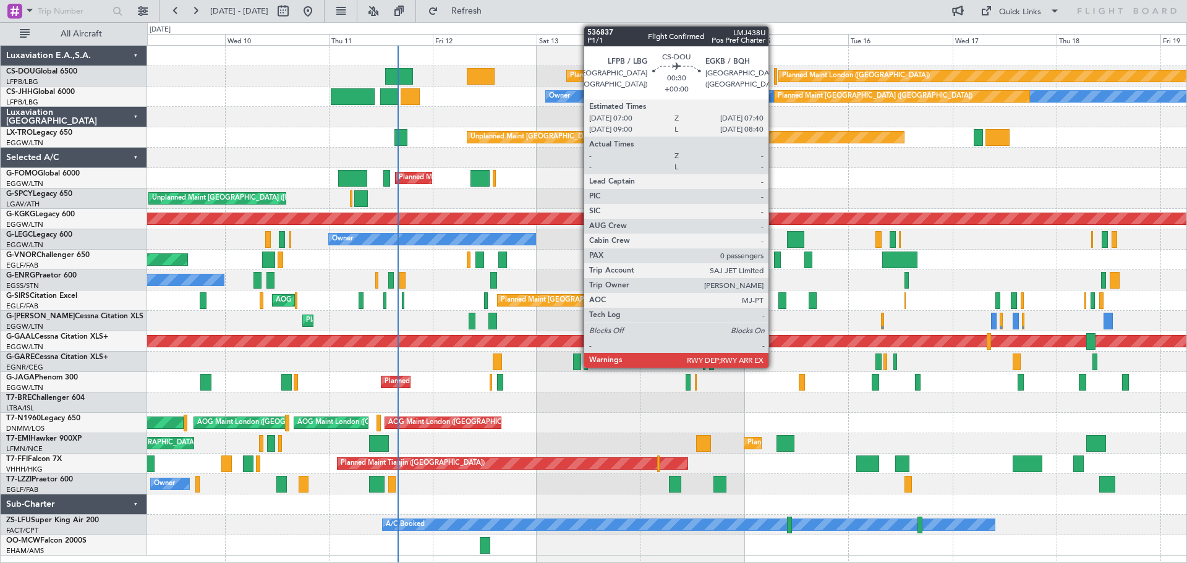
click at [774, 79] on div at bounding box center [775, 76] width 3 height 17
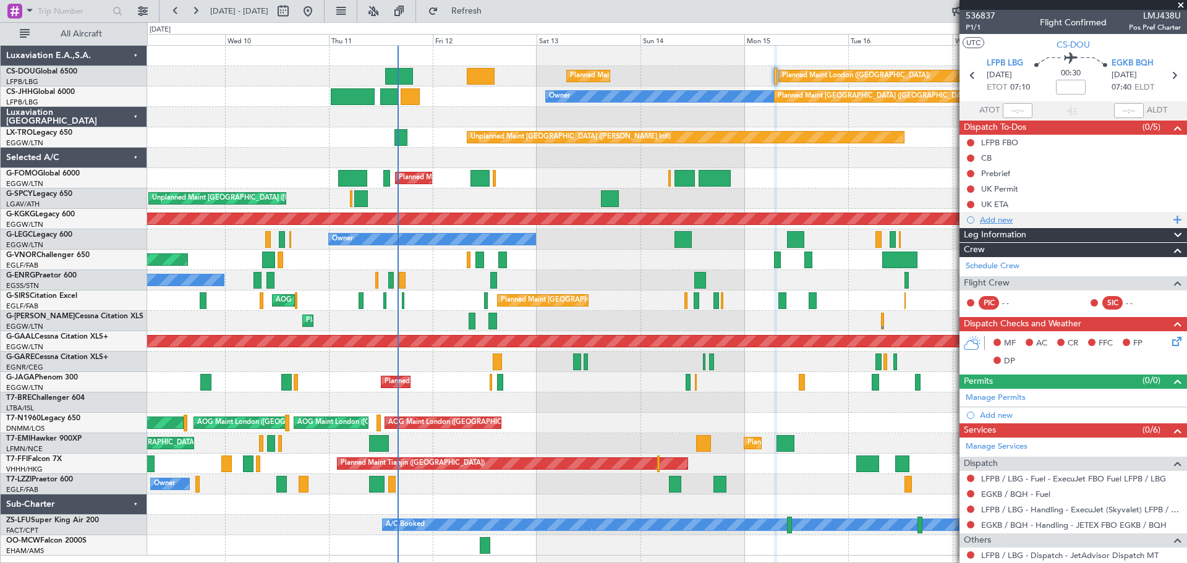
scroll to position [0, 0]
click at [989, 15] on span "536837" at bounding box center [981, 16] width 30 height 13
click at [1181, 4] on span at bounding box center [1181, 5] width 12 height 11
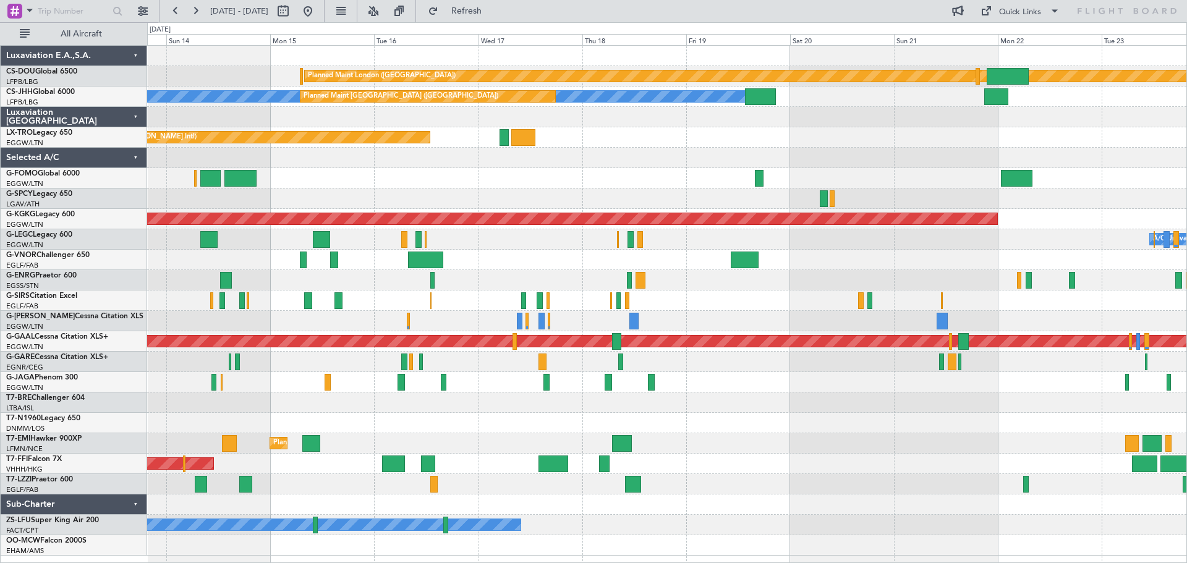
click at [662, 145] on div "Unplanned Maint [GEOGRAPHIC_DATA] ([PERSON_NAME] Intl)" at bounding box center [666, 137] width 1039 height 20
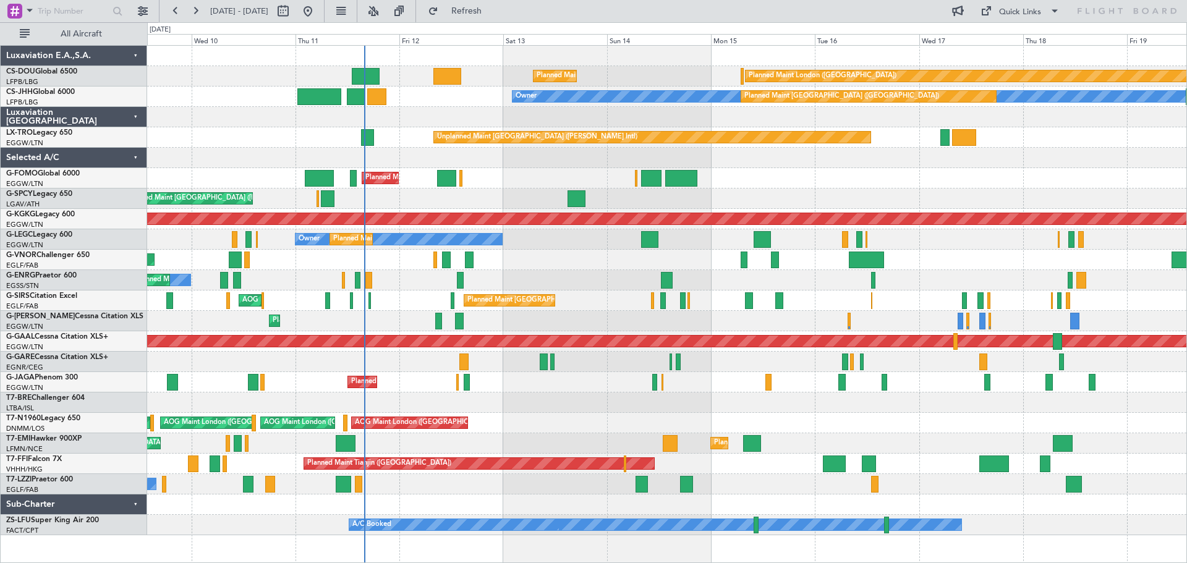
click at [935, 182] on div "Planned Maint [GEOGRAPHIC_DATA] ([GEOGRAPHIC_DATA])" at bounding box center [666, 178] width 1039 height 20
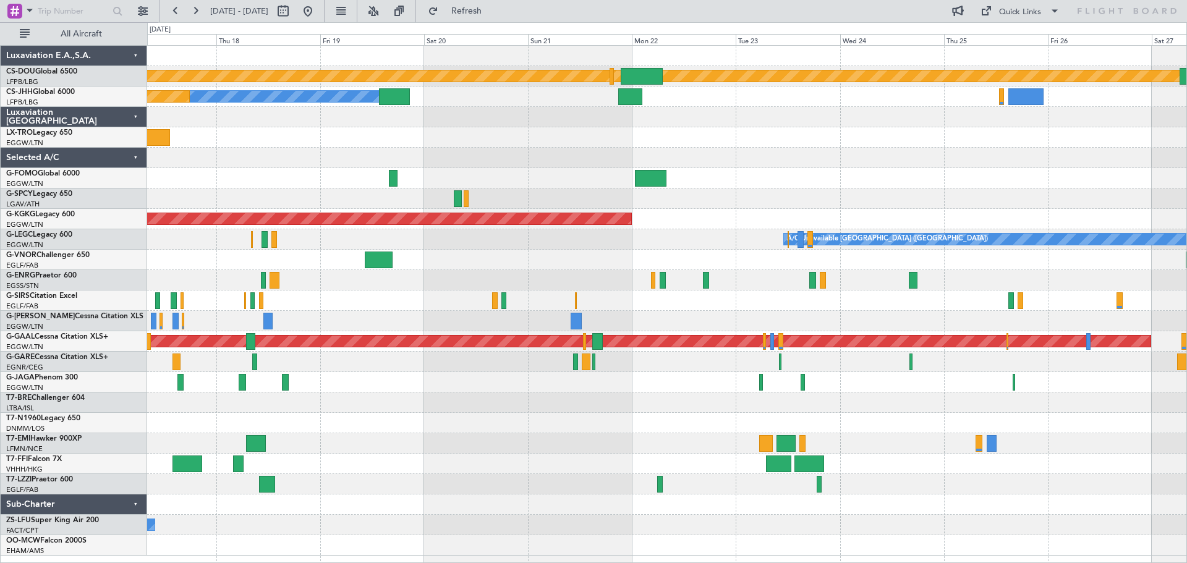
click at [335, 121] on div "Planned Maint London (Biggin Hill) Planned Maint Paris (Le Bourget) Owner Plann…" at bounding box center [666, 301] width 1039 height 510
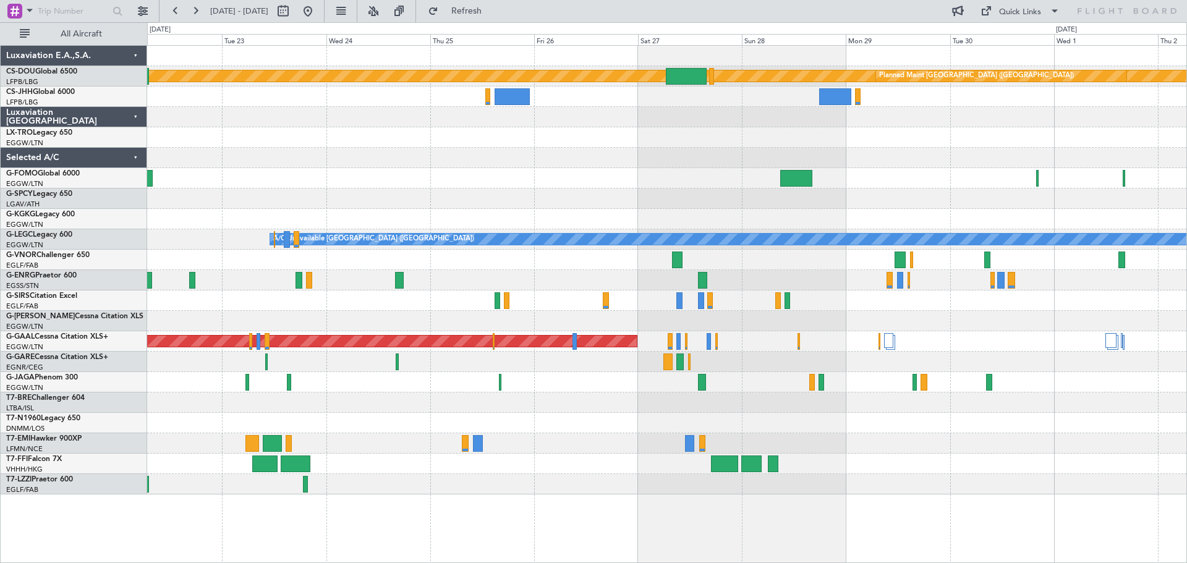
click at [450, 140] on div "Planned Maint London (Biggin Hill) Planned Maint Paris (Le Bourget) AOG Maint I…" at bounding box center [666, 270] width 1039 height 449
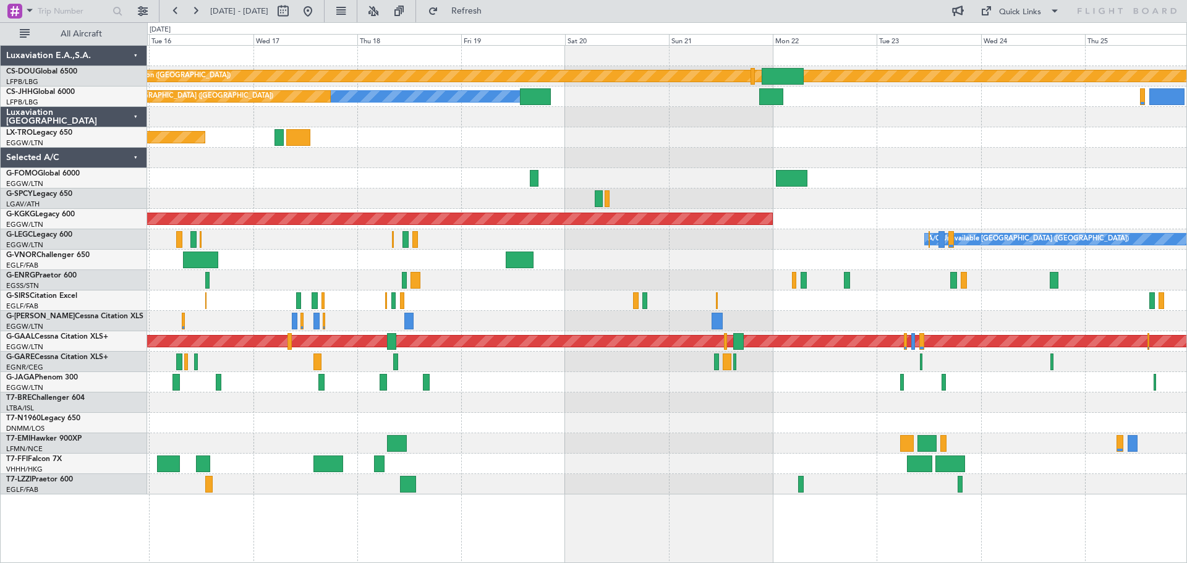
click at [994, 138] on div "Planned Maint London (Biggin Hill) Planned Maint Paris (Le Bourget) Owner Plann…" at bounding box center [666, 270] width 1039 height 449
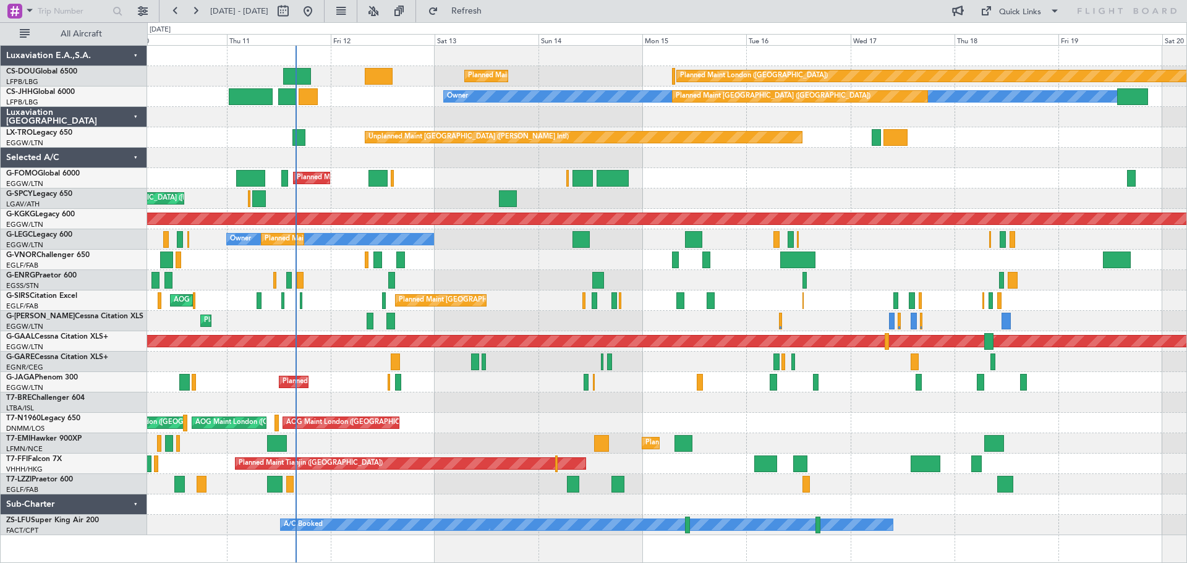
click at [1025, 151] on div at bounding box center [666, 158] width 1039 height 20
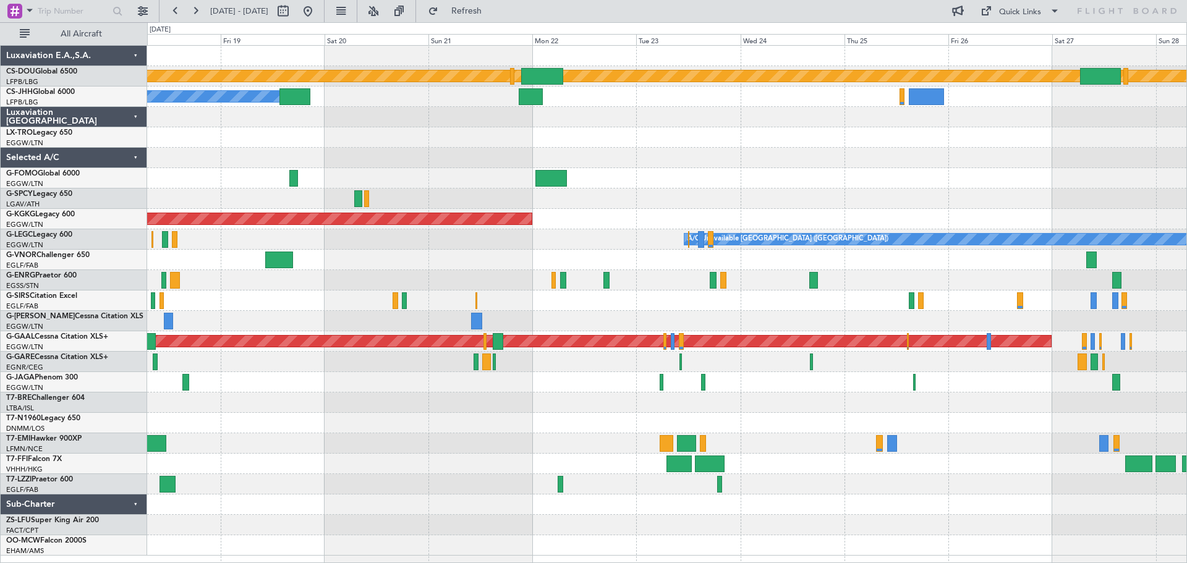
click at [304, 151] on div at bounding box center [666, 158] width 1039 height 20
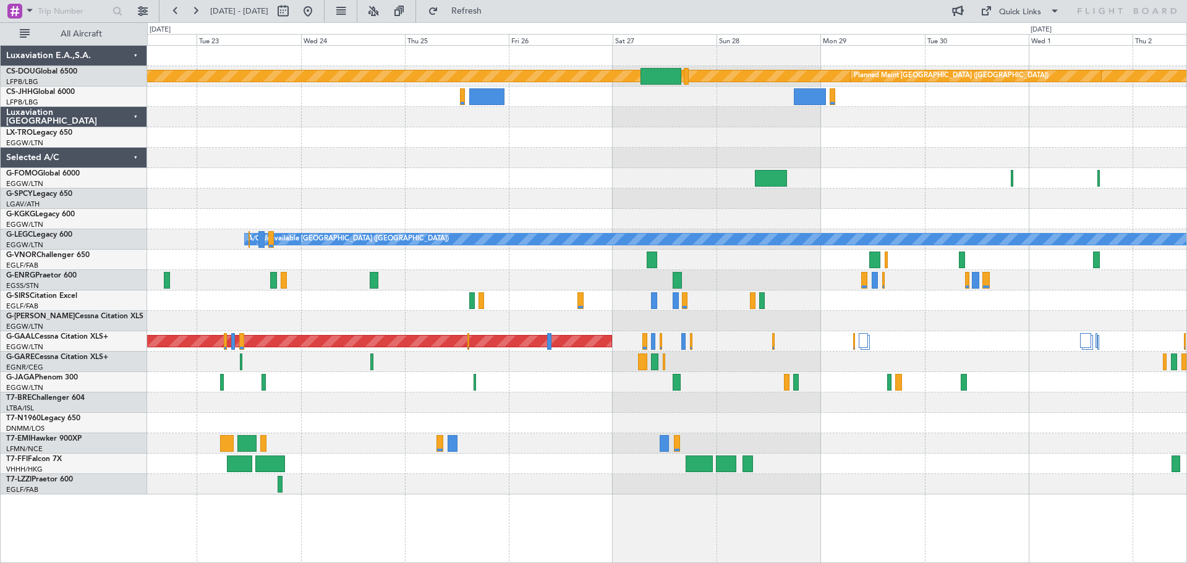
click at [603, 178] on div at bounding box center [666, 178] width 1039 height 20
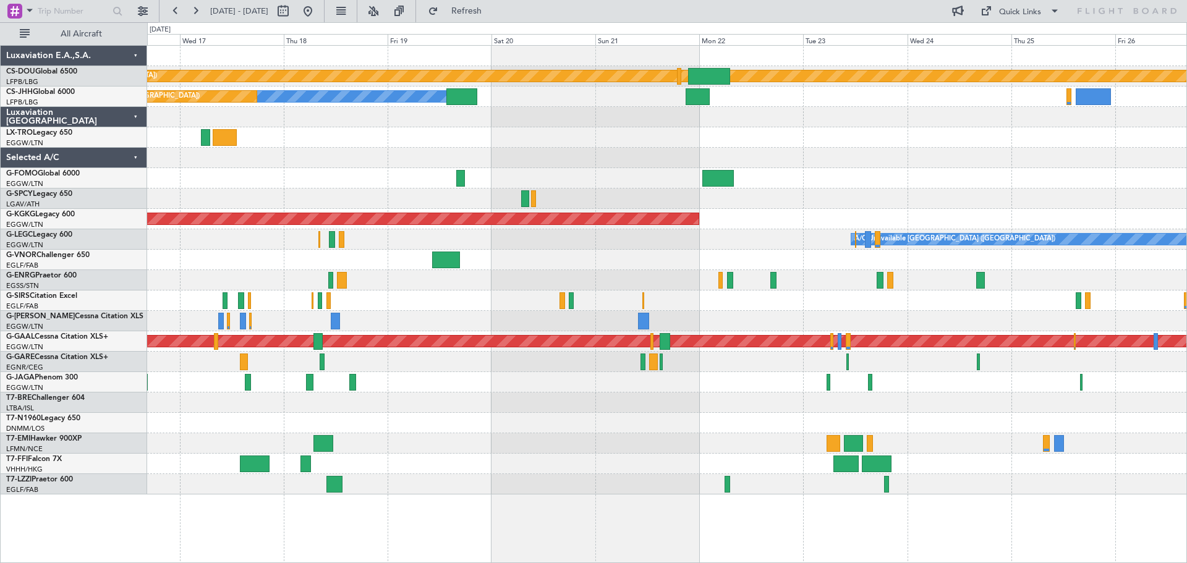
click at [957, 133] on div "Planned Maint London (Biggin Hill) Owner Planned Maint Paris (Le Bourget) Unpla…" at bounding box center [666, 270] width 1039 height 449
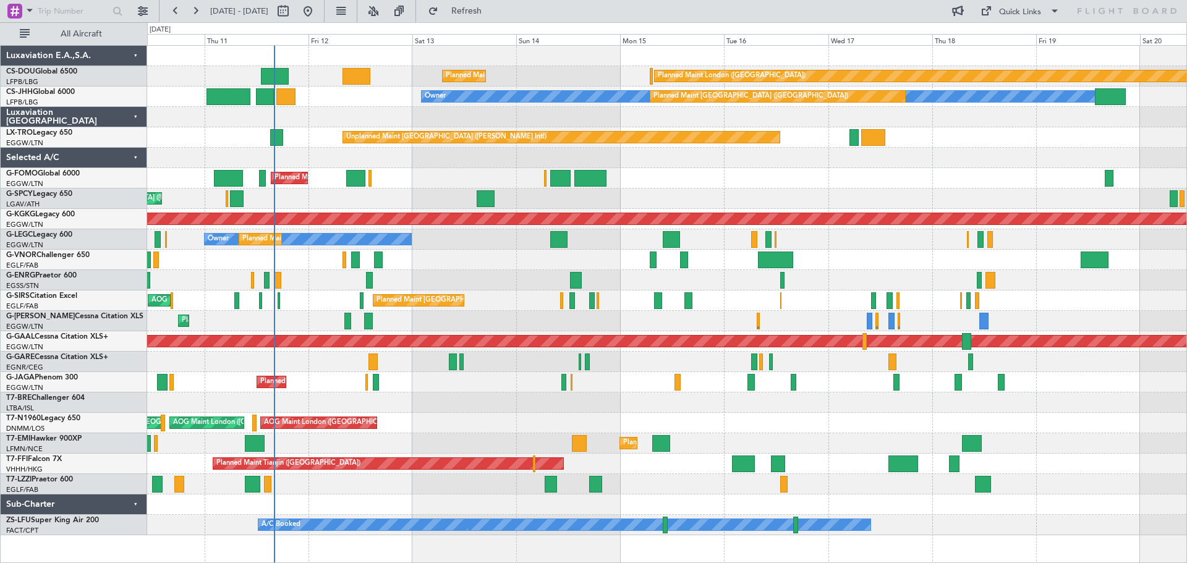
click at [998, 168] on div "Planned Maint London (Biggin Hill) Planned Maint Paris (Le Bourget) Planned Mai…" at bounding box center [666, 291] width 1039 height 490
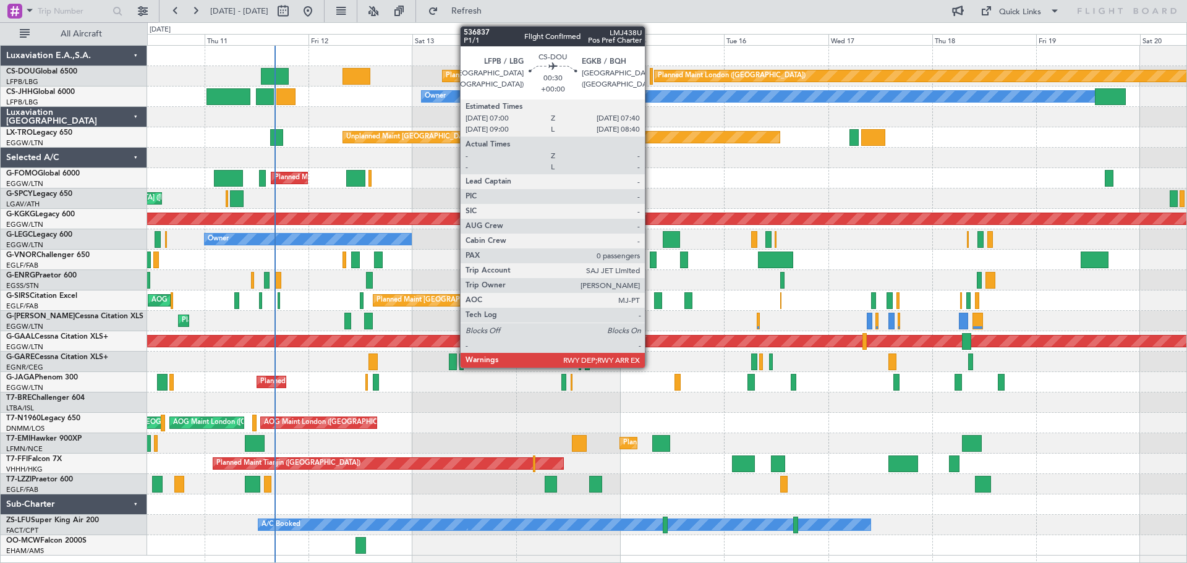
click at [650, 78] on div at bounding box center [651, 76] width 3 height 17
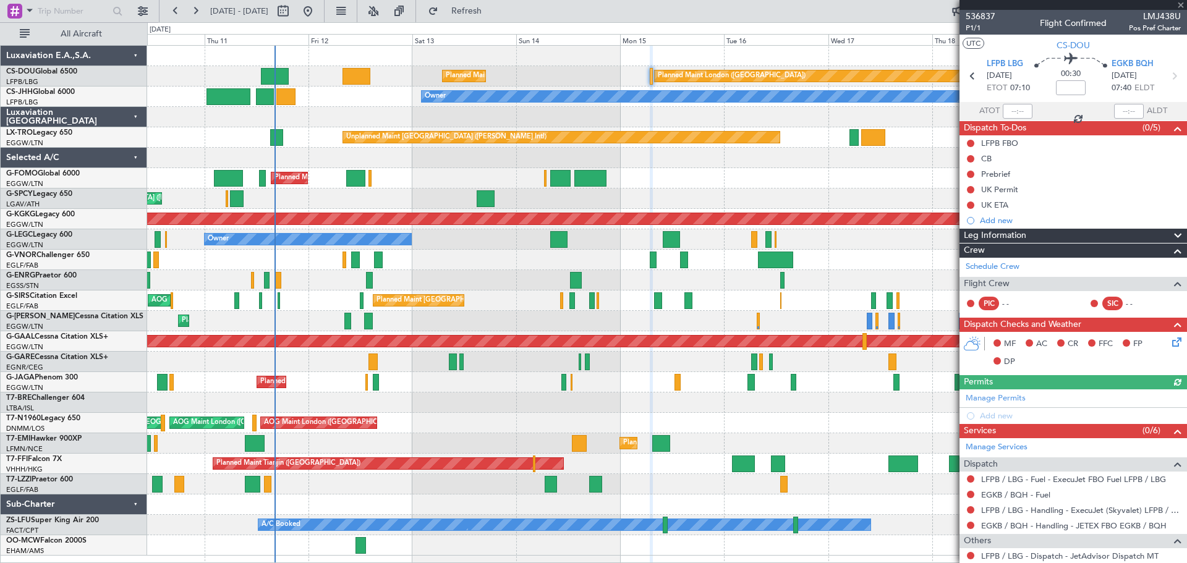
scroll to position [51, 0]
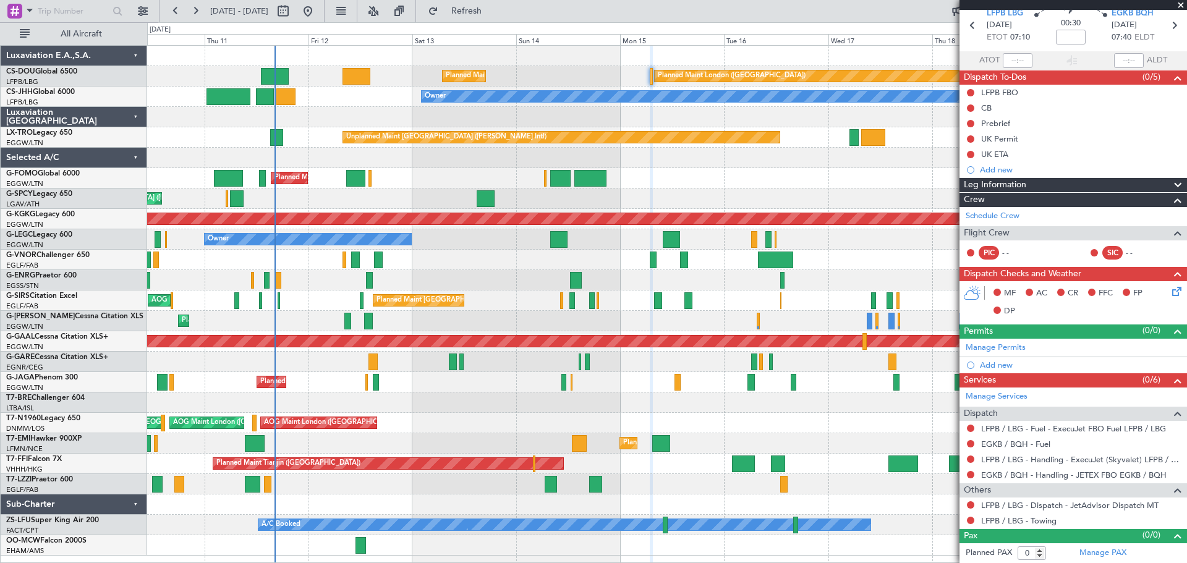
click at [1181, 4] on span at bounding box center [1181, 5] width 12 height 11
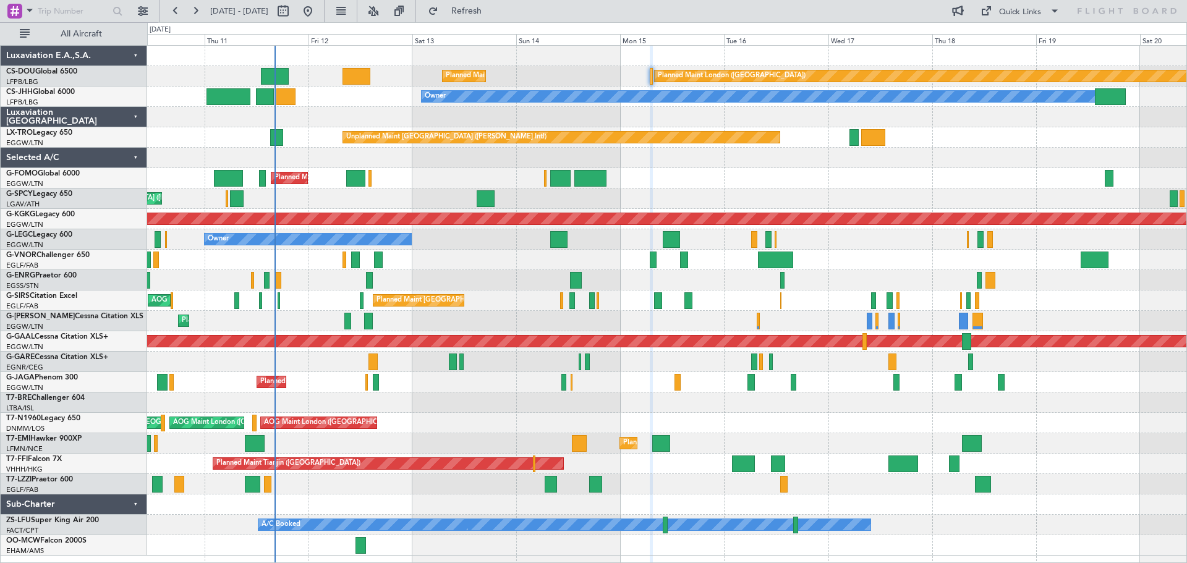
scroll to position [0, 0]
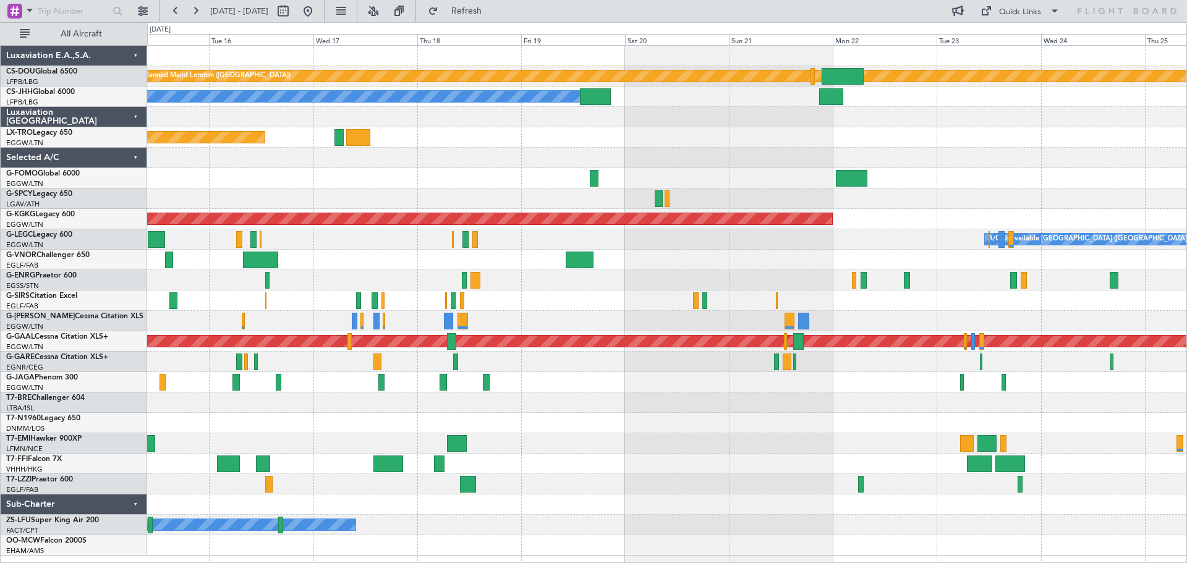
click at [513, 156] on div "Planned Maint London (Biggin Hill) Planned Maint Paris (Le Bourget) Planned Mai…" at bounding box center [666, 301] width 1039 height 510
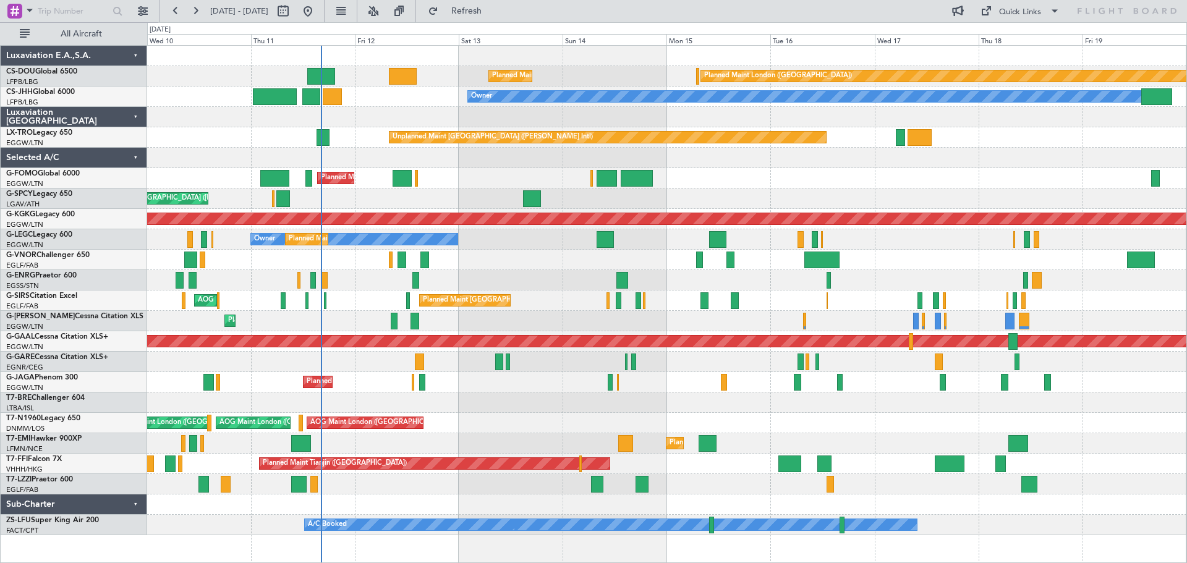
click at [866, 194] on div "Planned Maint London (Biggin Hill) Planned Maint Paris (Le Bourget) Planned Mai…" at bounding box center [666, 291] width 1039 height 490
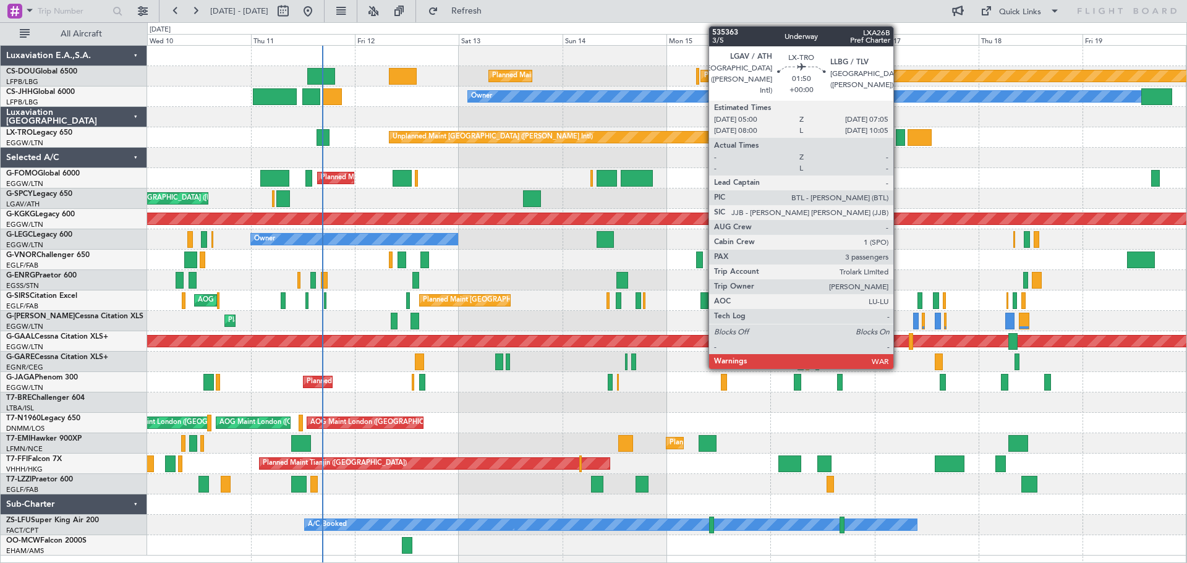
click at [899, 135] on div at bounding box center [900, 137] width 9 height 17
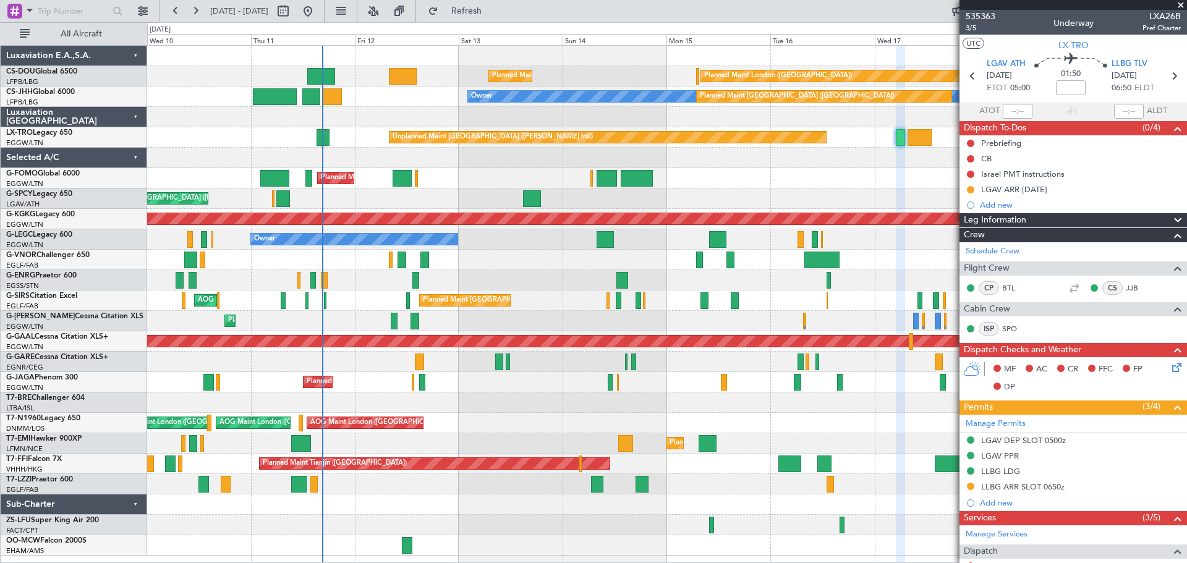
click at [1179, 3] on span at bounding box center [1181, 5] width 12 height 11
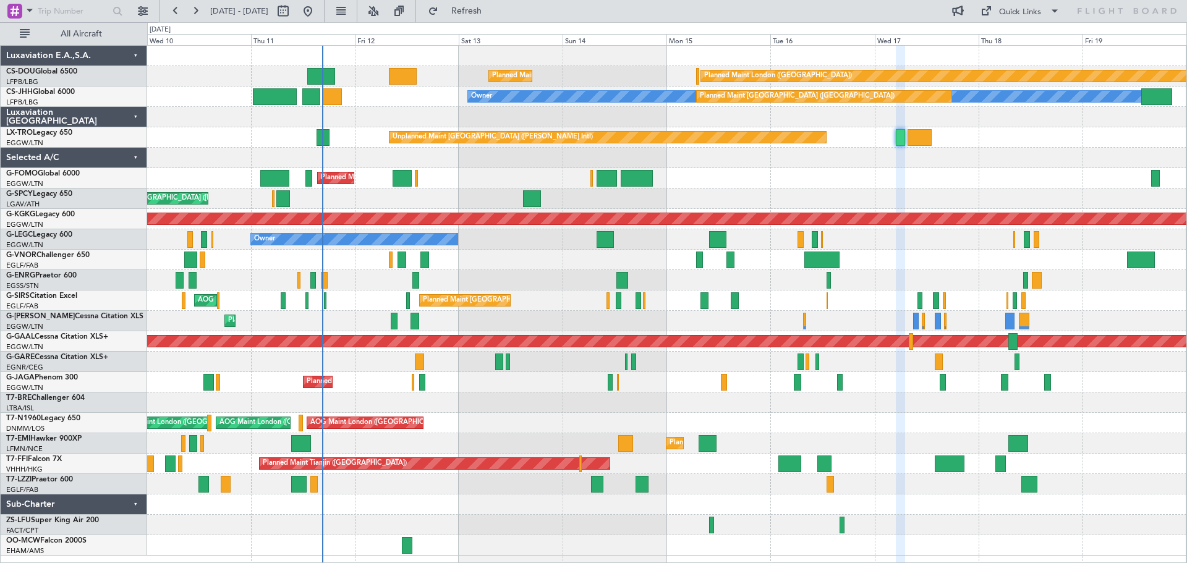
type input "0"
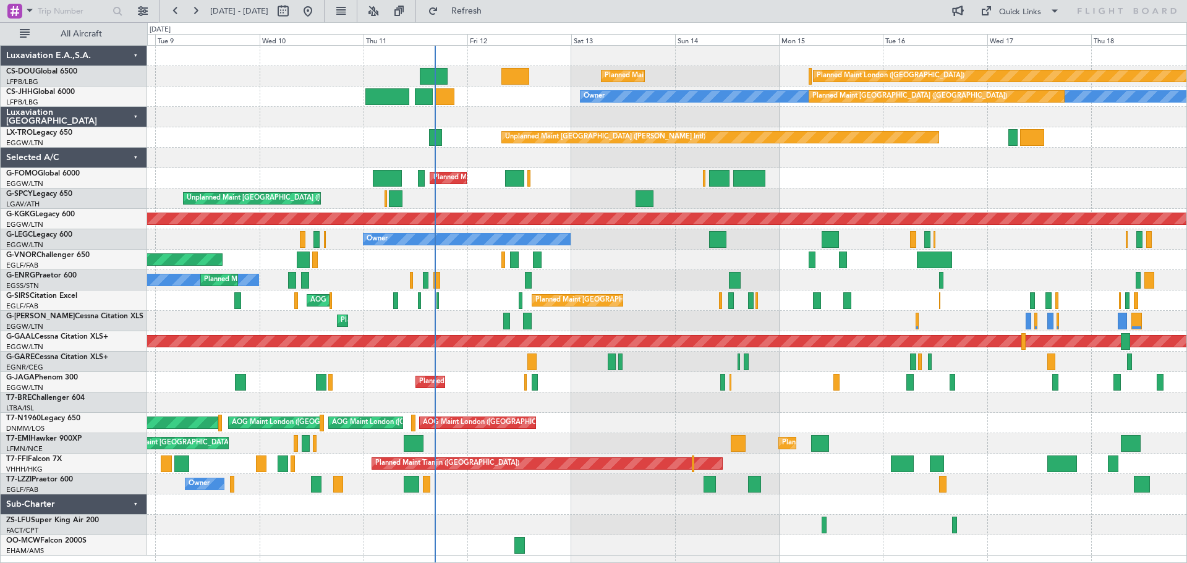
click at [618, 420] on div "AOG Maint London ([GEOGRAPHIC_DATA]) AOG Maint [GEOGRAPHIC_DATA] ([GEOGRAPHIC_D…" at bounding box center [666, 423] width 1039 height 20
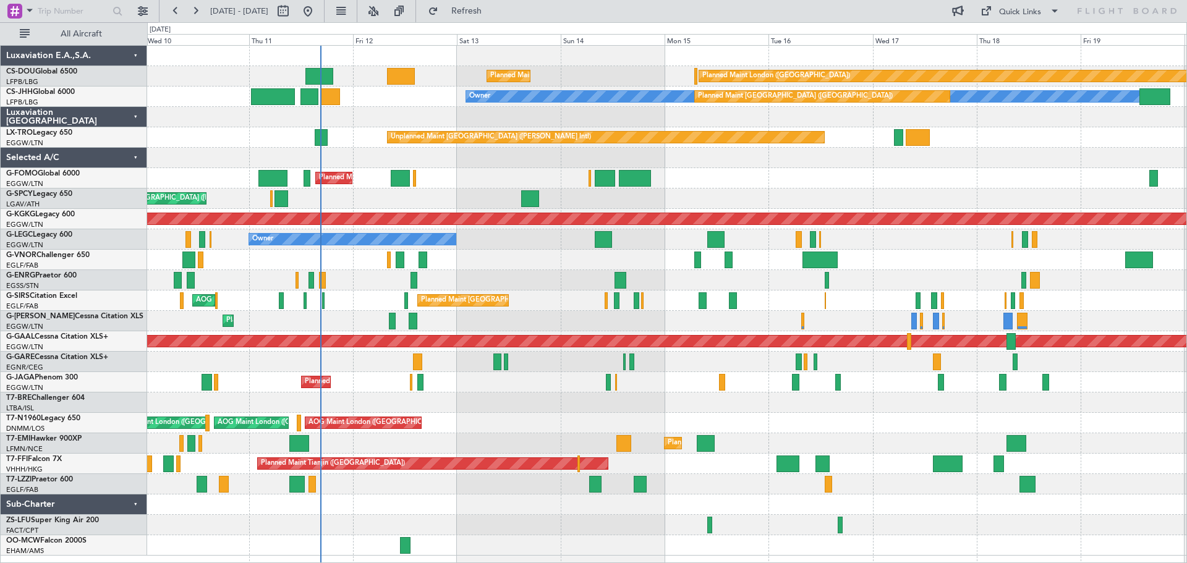
click at [503, 418] on div "AOG Maint London ([GEOGRAPHIC_DATA]) AOG Maint [GEOGRAPHIC_DATA] ([GEOGRAPHIC_D…" at bounding box center [666, 423] width 1039 height 20
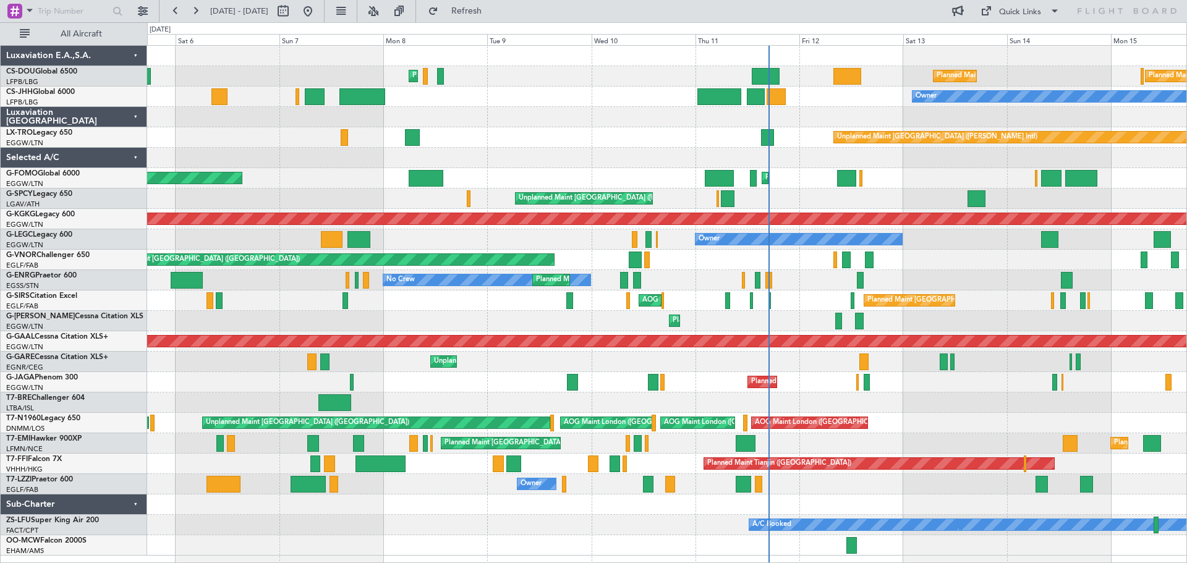
click at [937, 426] on div "Planned Maint [GEOGRAPHIC_DATA] ([GEOGRAPHIC_DATA]) Planned Maint [GEOGRAPHIC_D…" at bounding box center [666, 301] width 1039 height 510
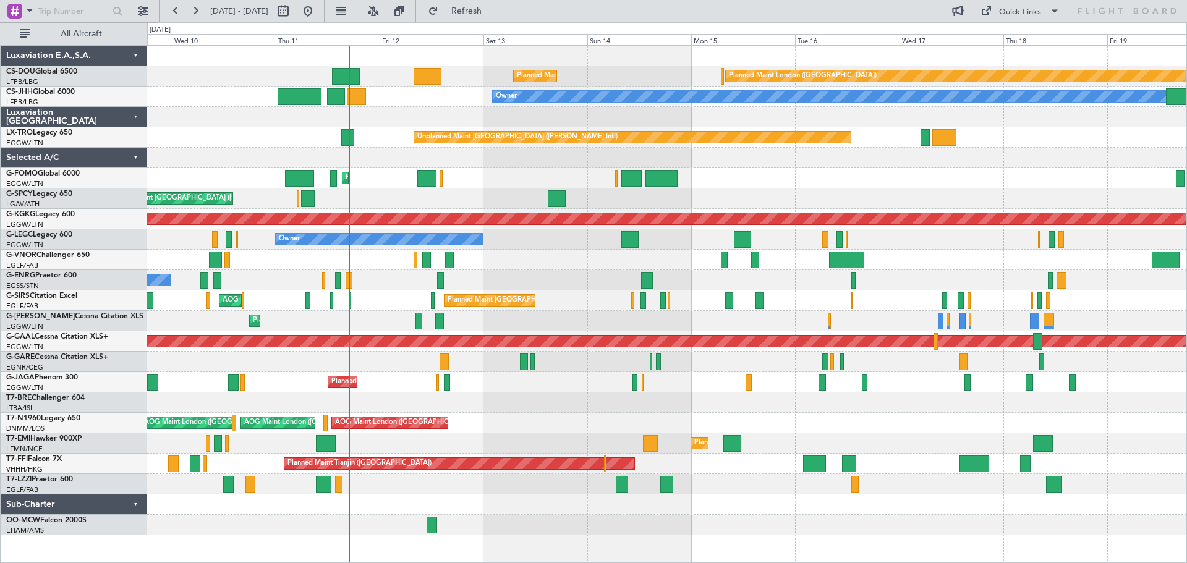
click at [467, 409] on div "Planned Maint [GEOGRAPHIC_DATA] ([GEOGRAPHIC_DATA]) Planned Maint [GEOGRAPHIC_D…" at bounding box center [666, 291] width 1039 height 490
